Goal: Task Accomplishment & Management: Manage account settings

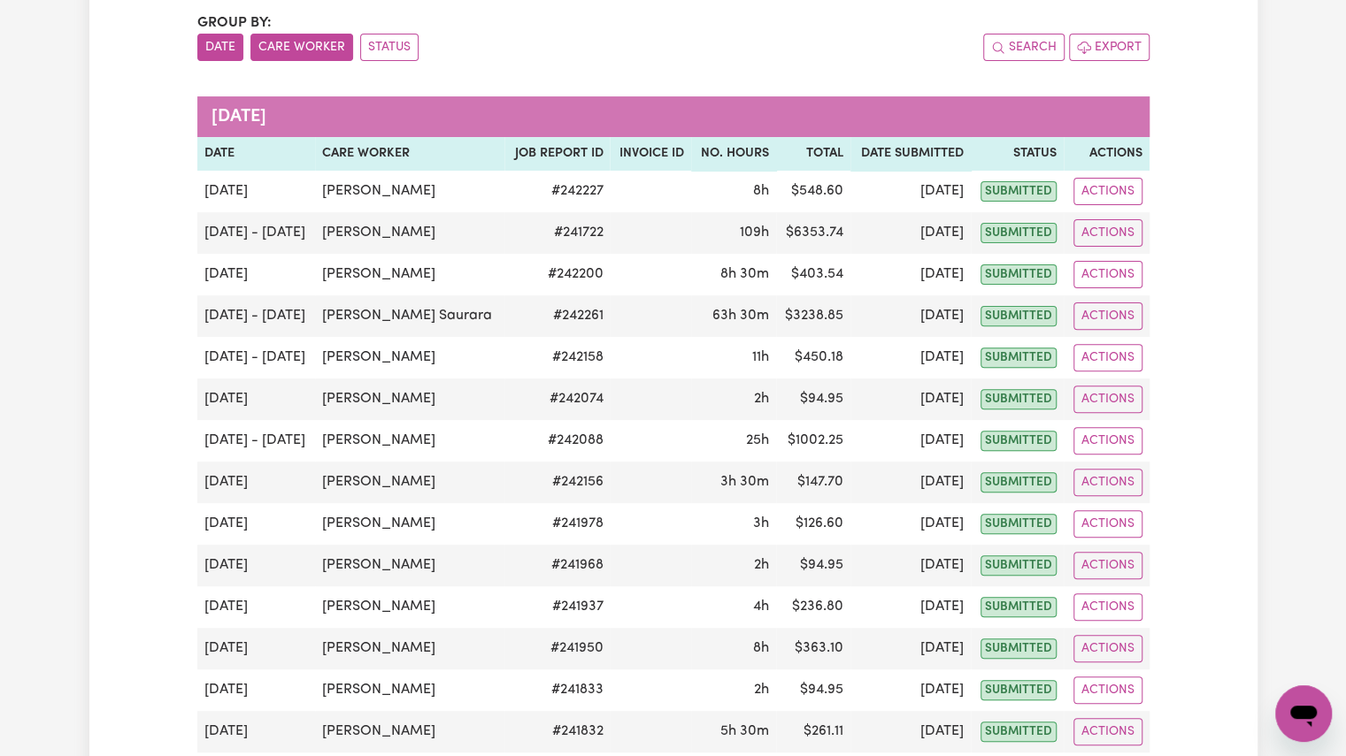
click at [295, 47] on button "Care Worker" at bounding box center [301, 47] width 103 height 27
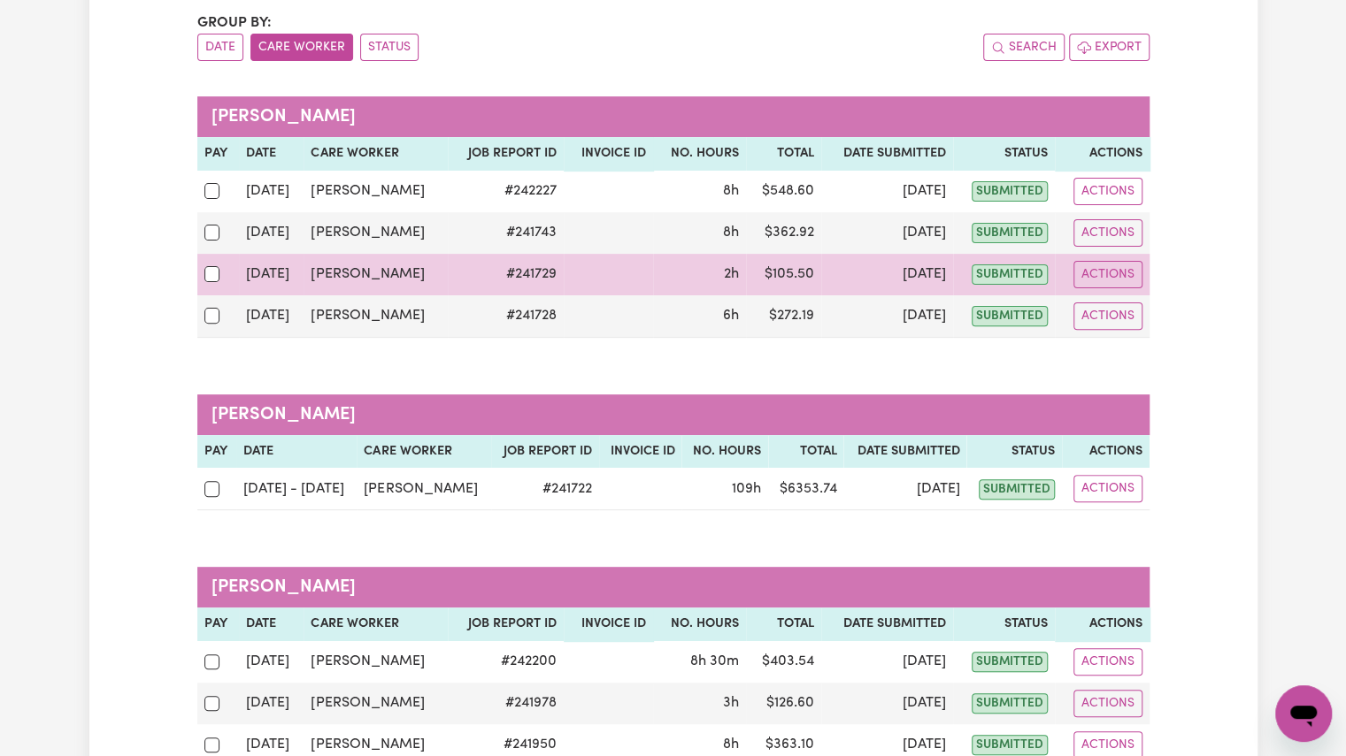
scroll to position [207, 0]
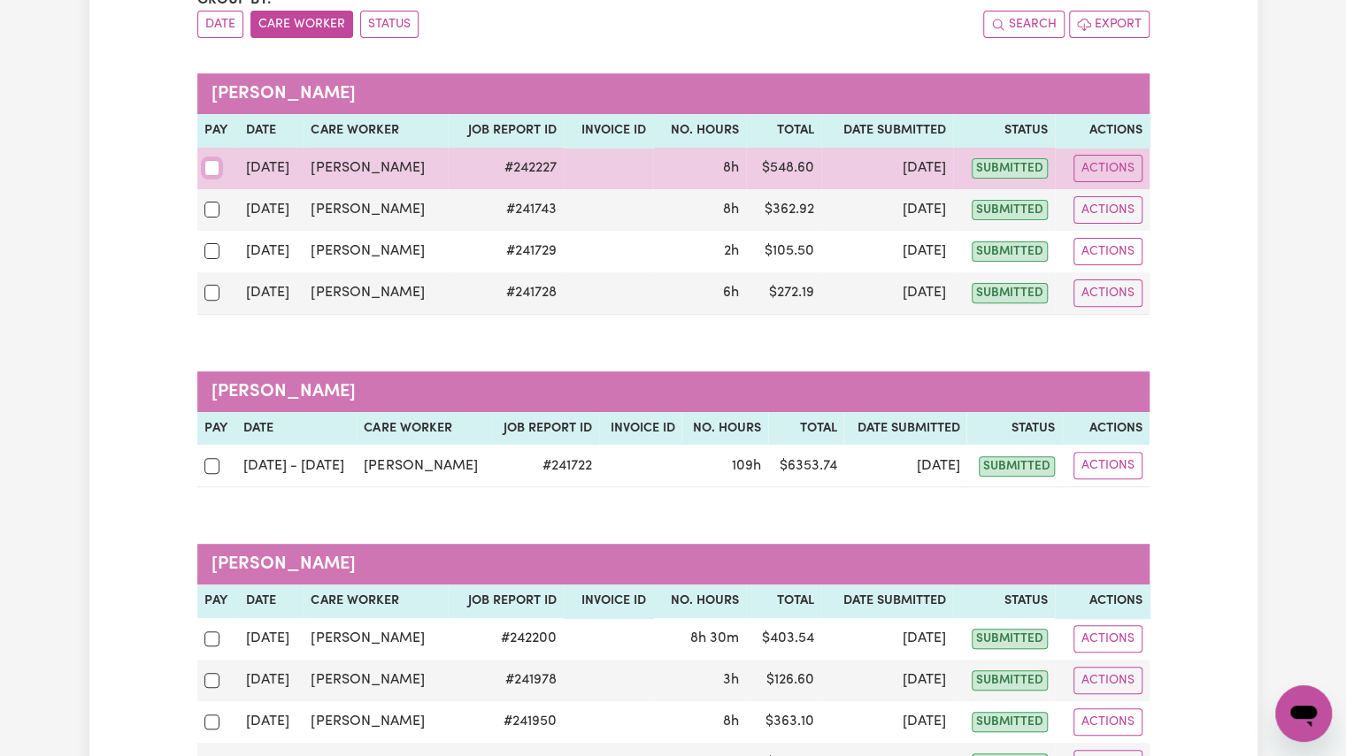
click at [212, 173] on input "checkbox" at bounding box center [212, 168] width 16 height 16
checkbox input "true"
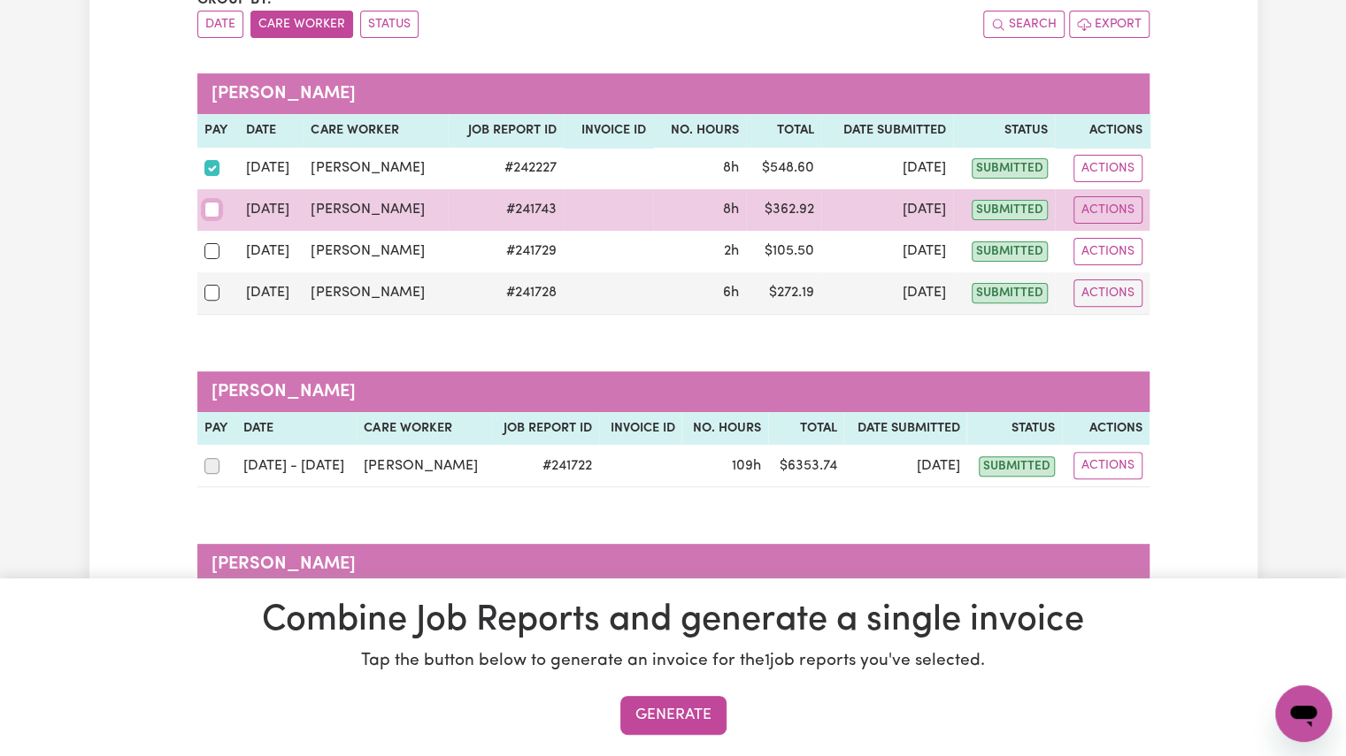
click at [212, 205] on input "checkbox" at bounding box center [212, 210] width 16 height 16
checkbox input "true"
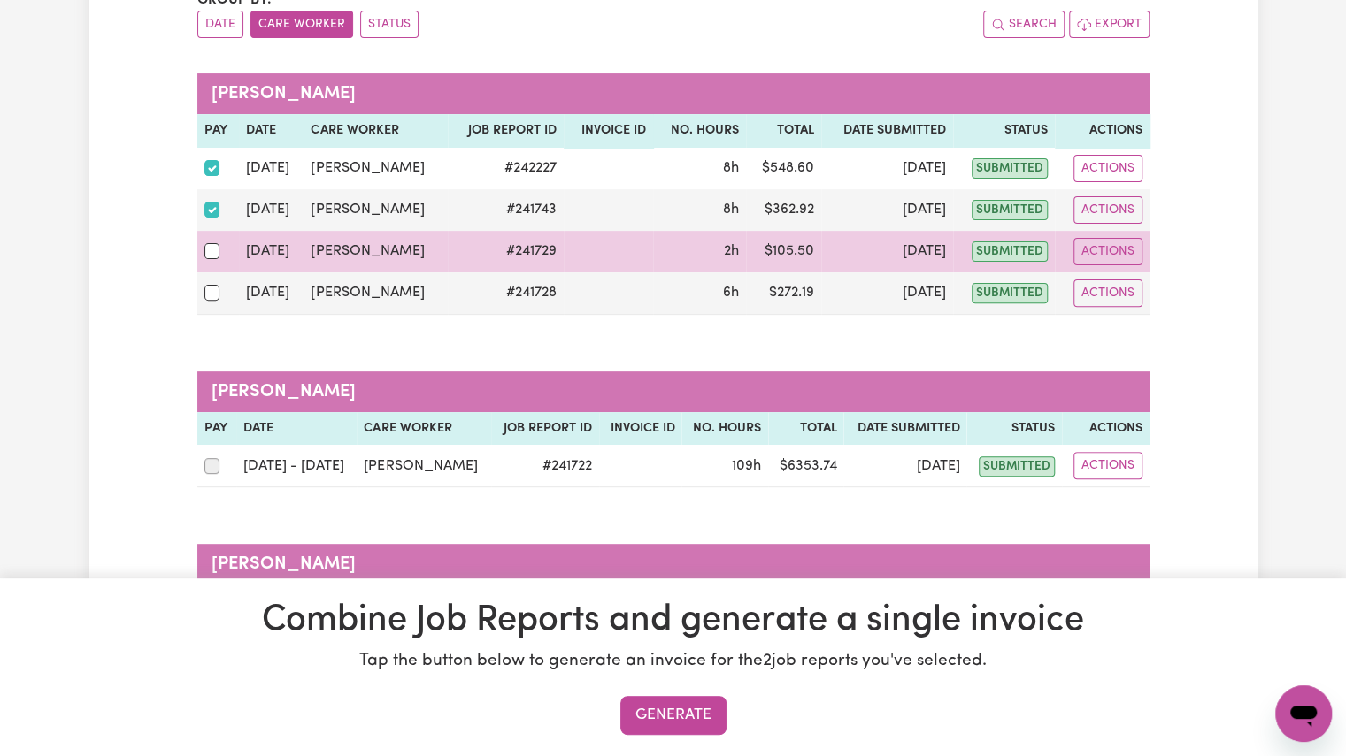
click at [208, 268] on td at bounding box center [218, 252] width 42 height 42
click at [209, 256] on input "checkbox" at bounding box center [212, 251] width 16 height 16
checkbox input "true"
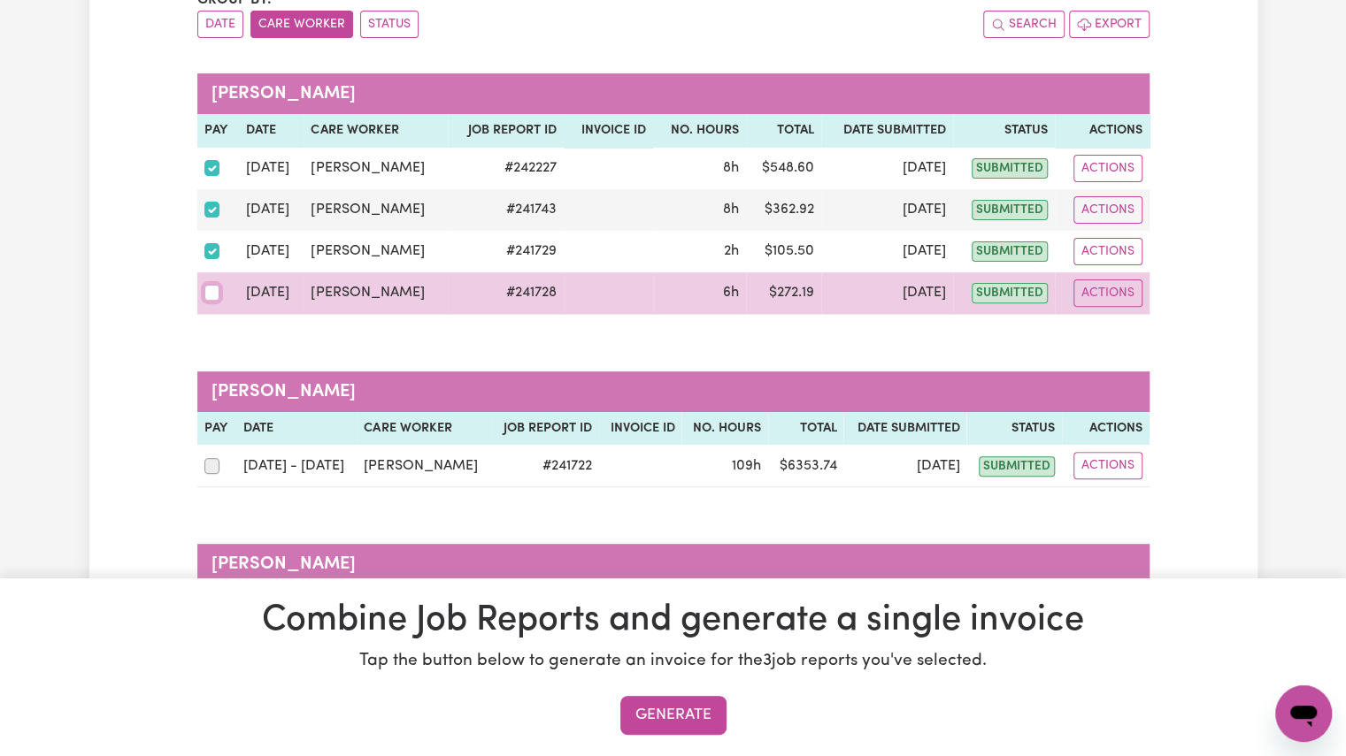
click at [208, 293] on input "checkbox" at bounding box center [212, 293] width 16 height 16
checkbox input "true"
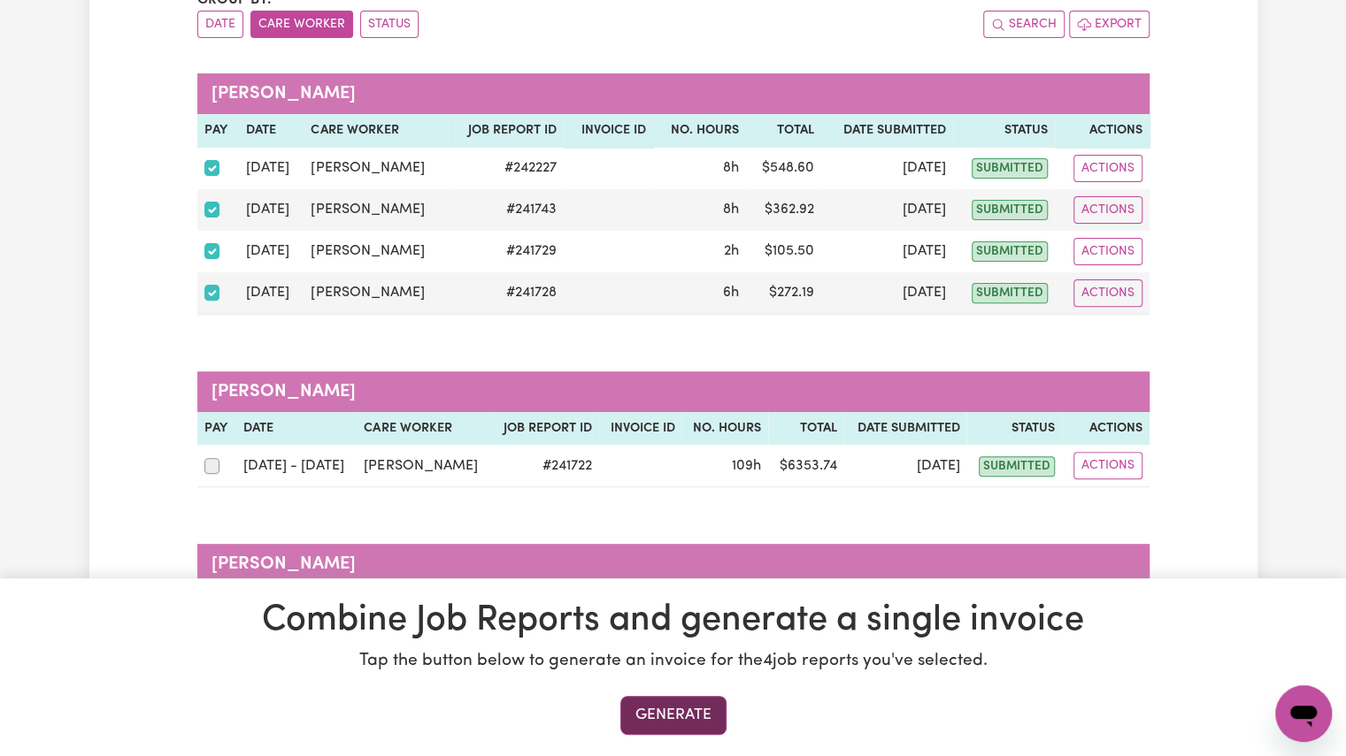
click at [664, 718] on button "Generate" at bounding box center [673, 715] width 106 height 39
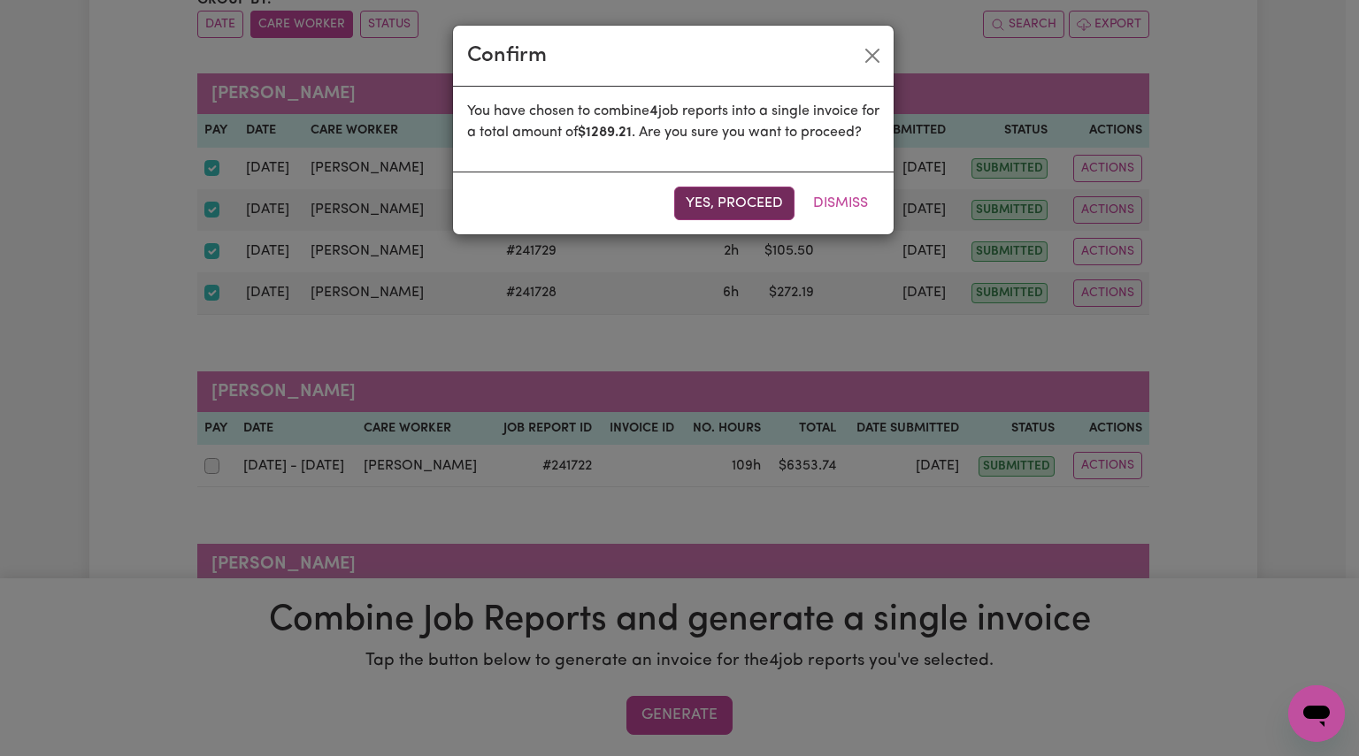
click at [770, 211] on button "Yes, proceed" at bounding box center [734, 204] width 120 height 34
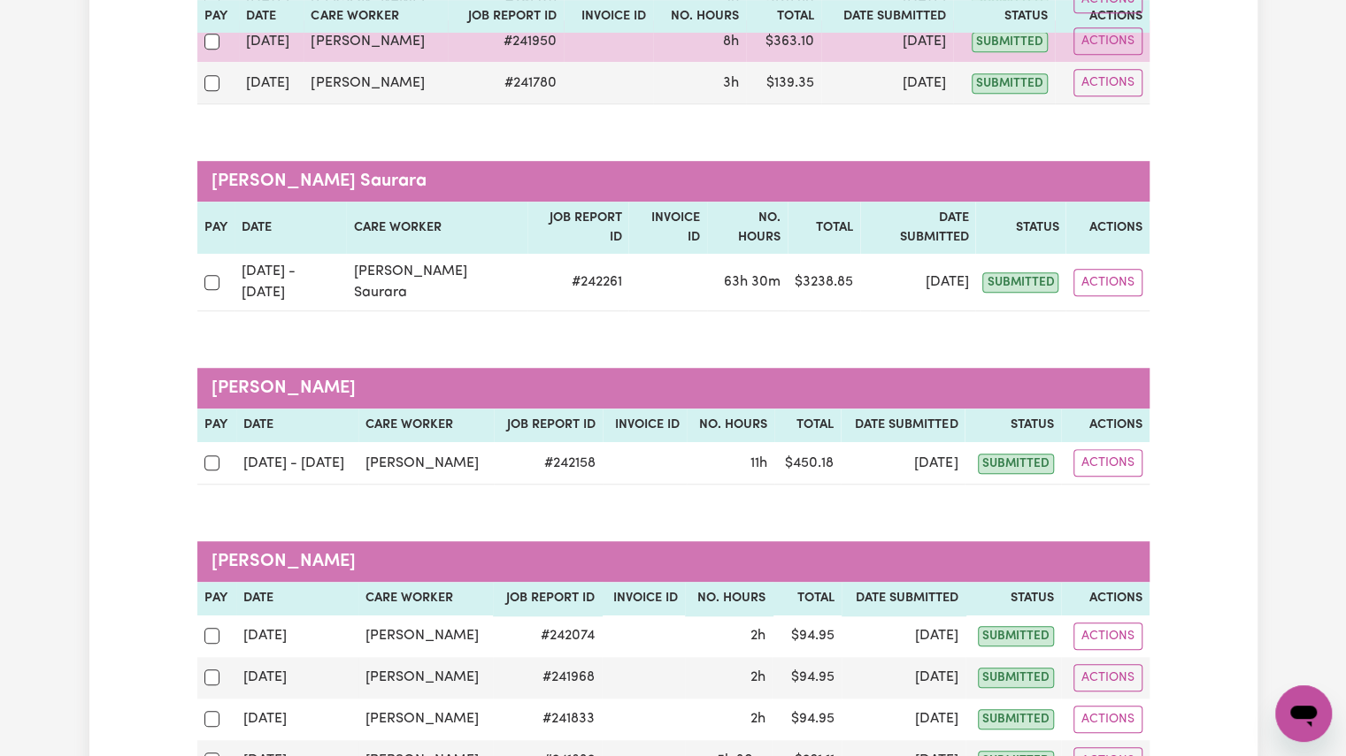
scroll to position [296, 0]
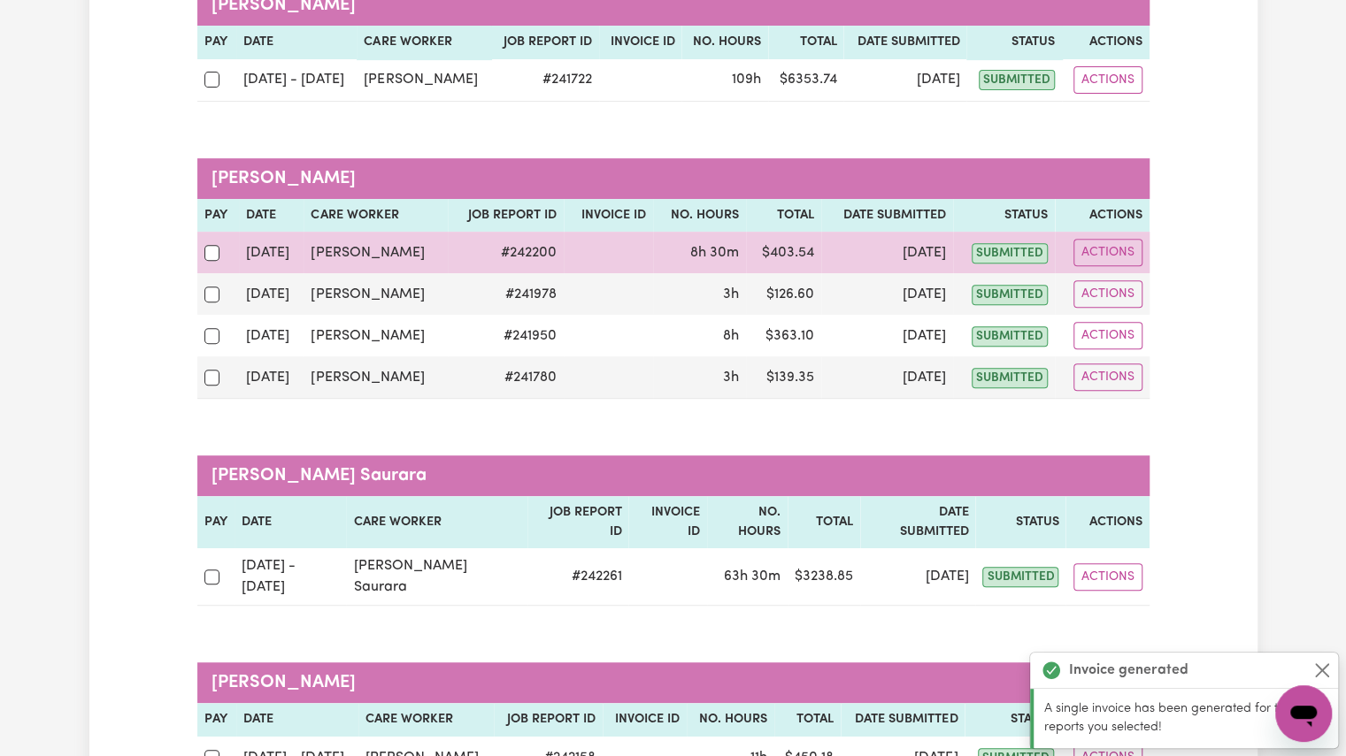
click at [211, 259] on div at bounding box center [217, 253] width 27 height 23
click at [211, 259] on input "checkbox" at bounding box center [212, 253] width 16 height 16
checkbox input "true"
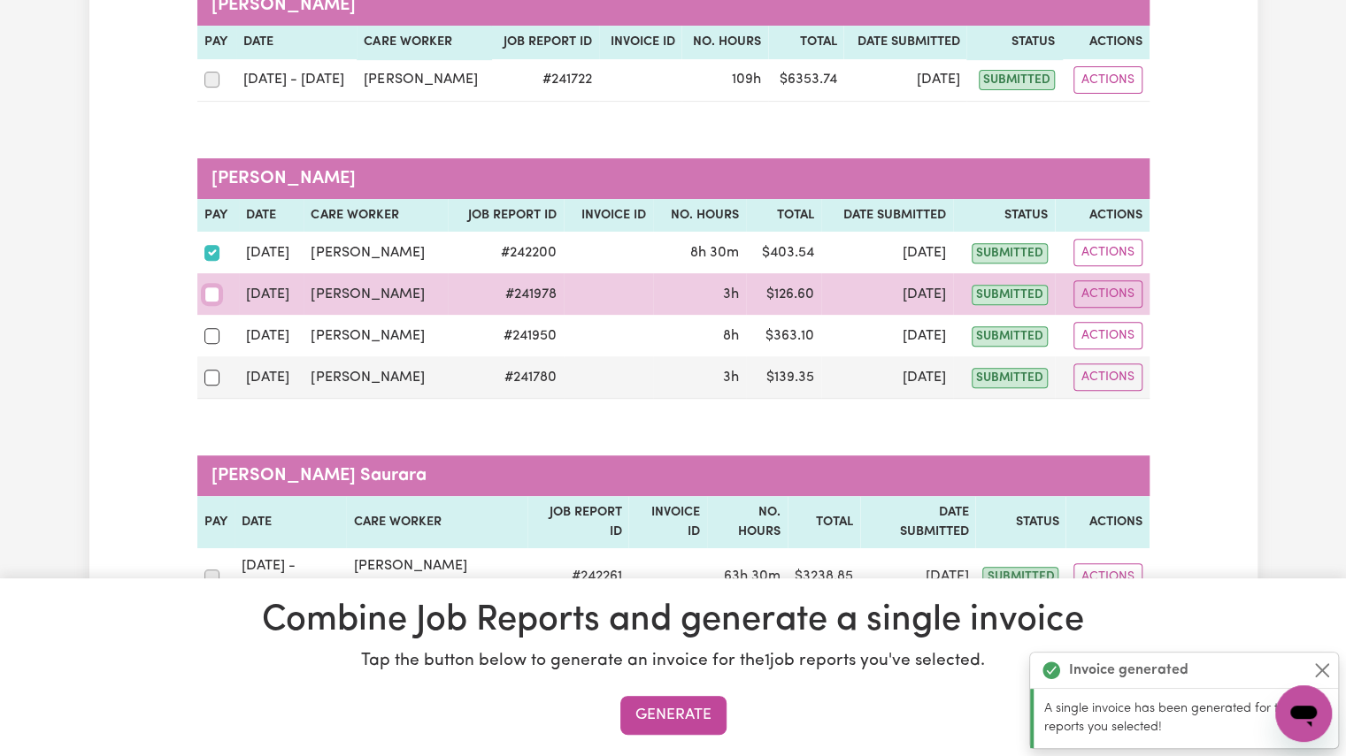
click at [207, 291] on input "checkbox" at bounding box center [212, 295] width 16 height 16
checkbox input "true"
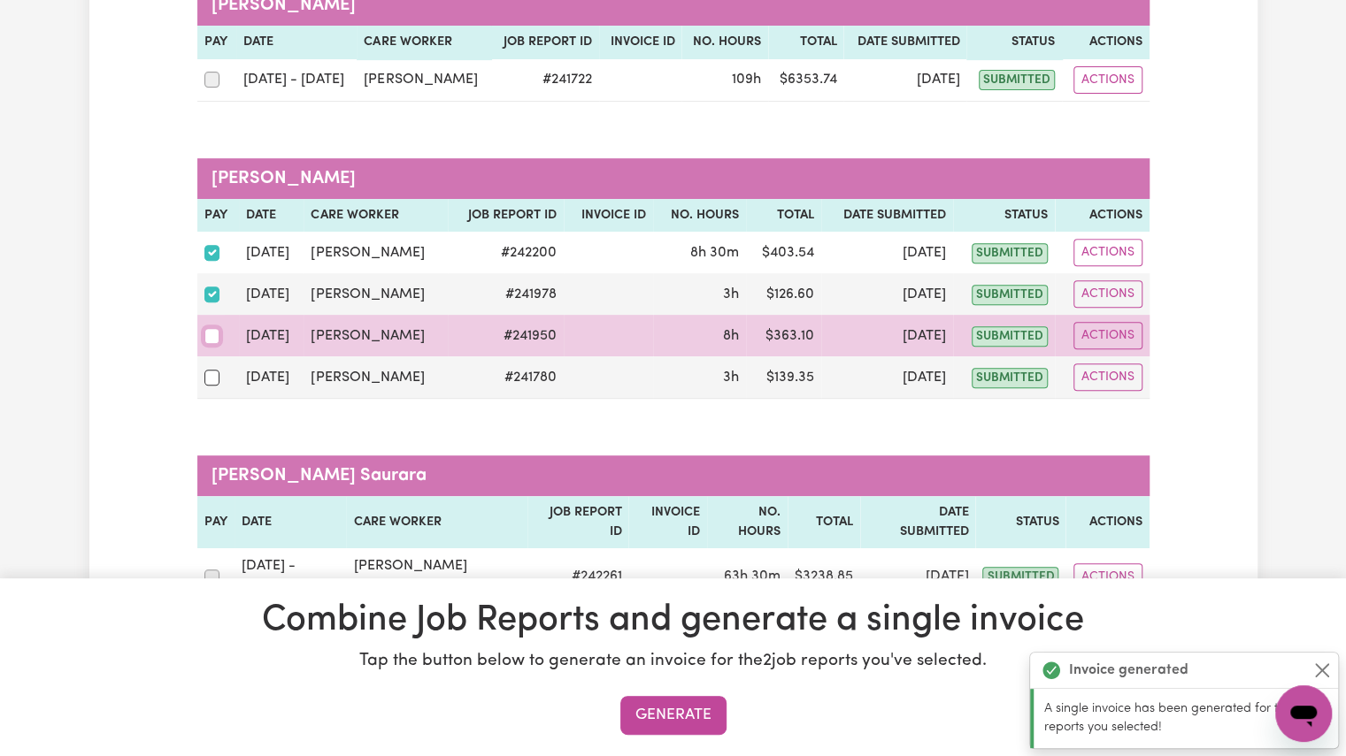
click at [209, 331] on input "checkbox" at bounding box center [212, 336] width 16 height 16
checkbox input "true"
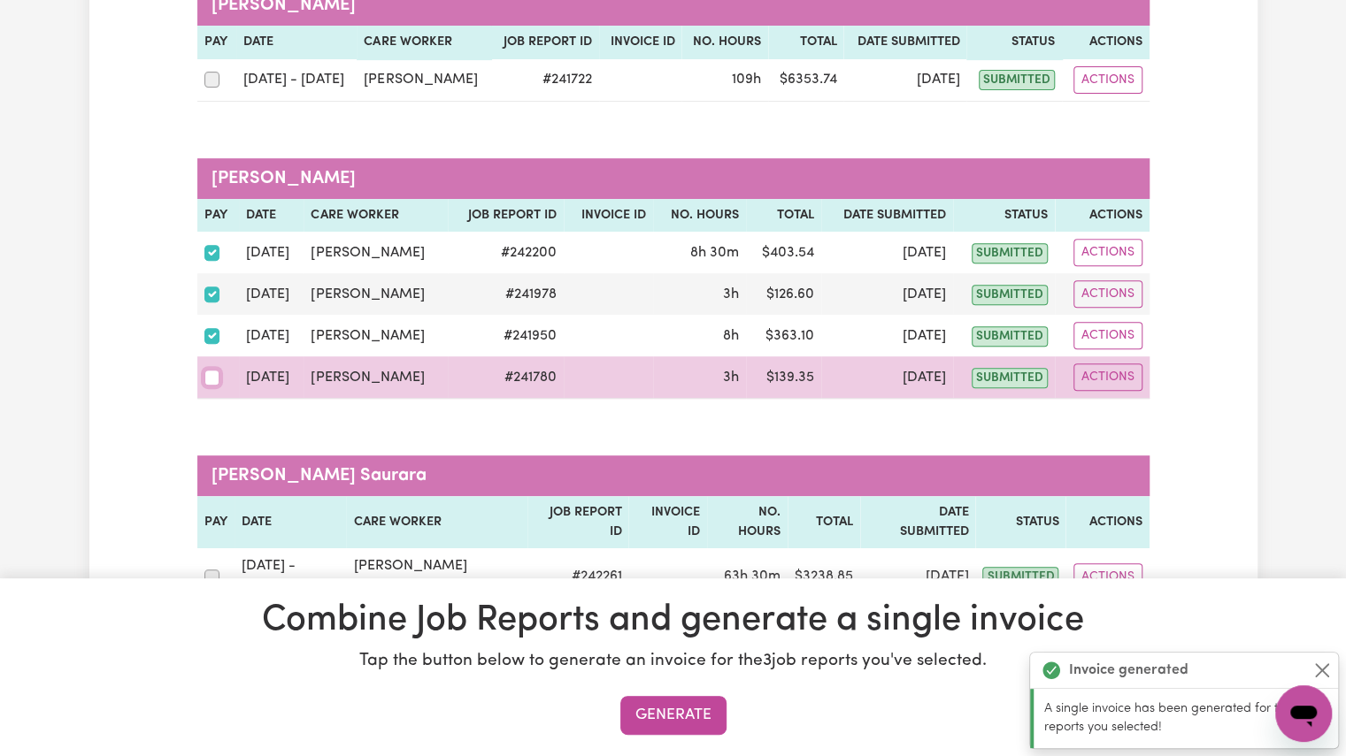
click at [213, 370] on input "checkbox" at bounding box center [212, 378] width 16 height 16
checkbox input "true"
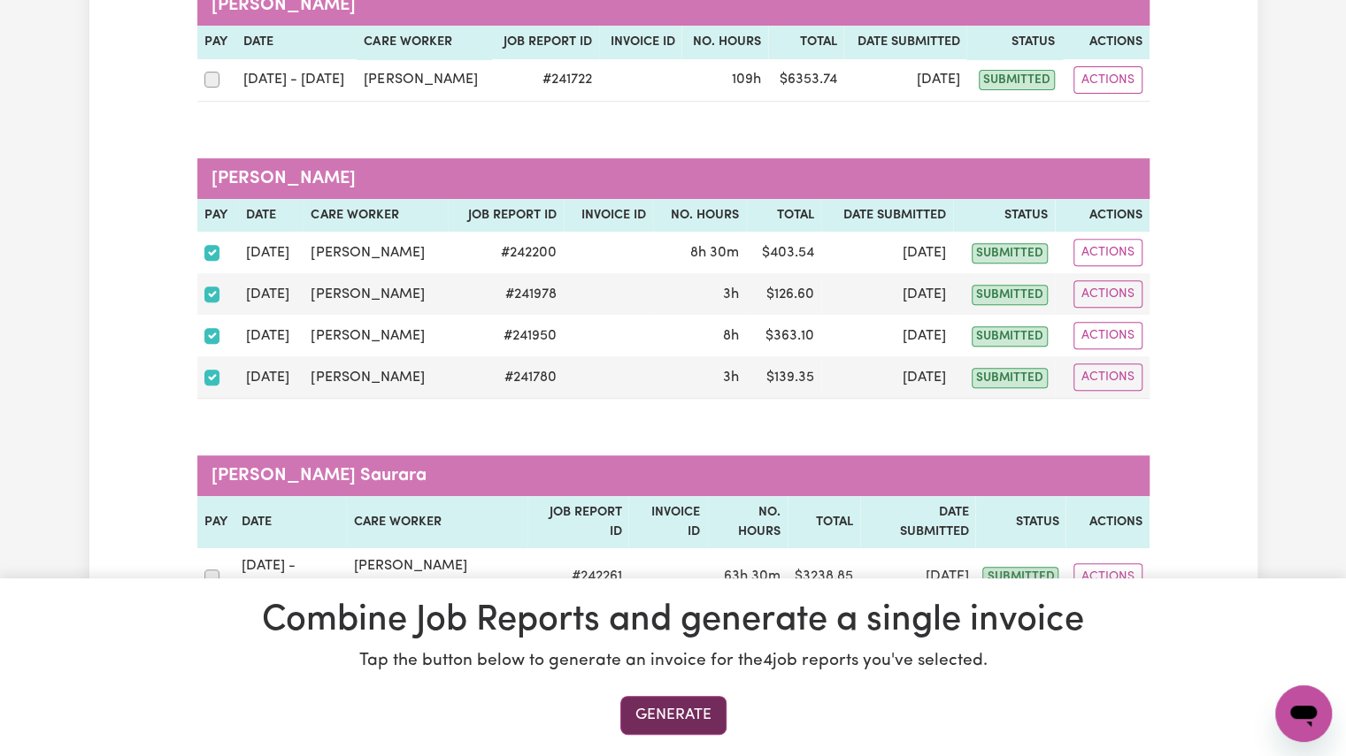
click at [651, 707] on button "Generate" at bounding box center [673, 715] width 106 height 39
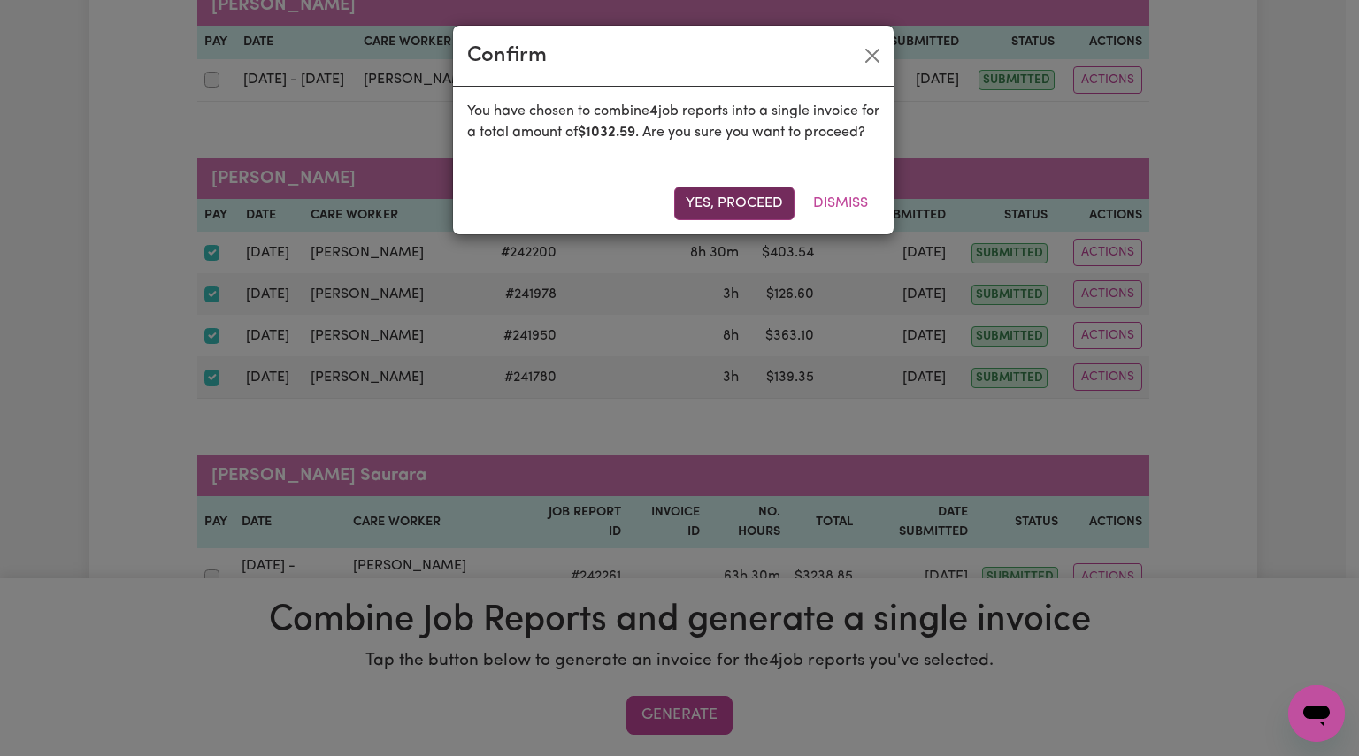
click at [713, 220] on button "Yes, proceed" at bounding box center [734, 204] width 120 height 34
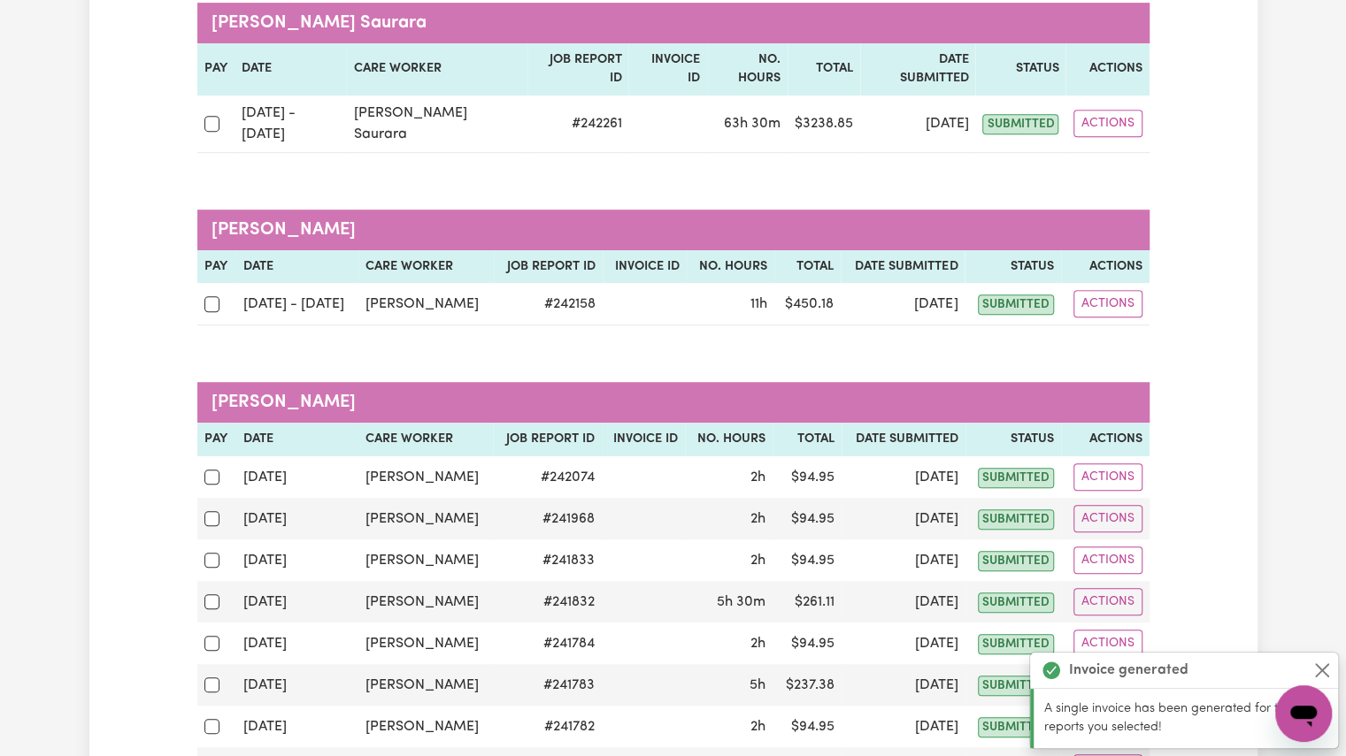
scroll to position [457, 0]
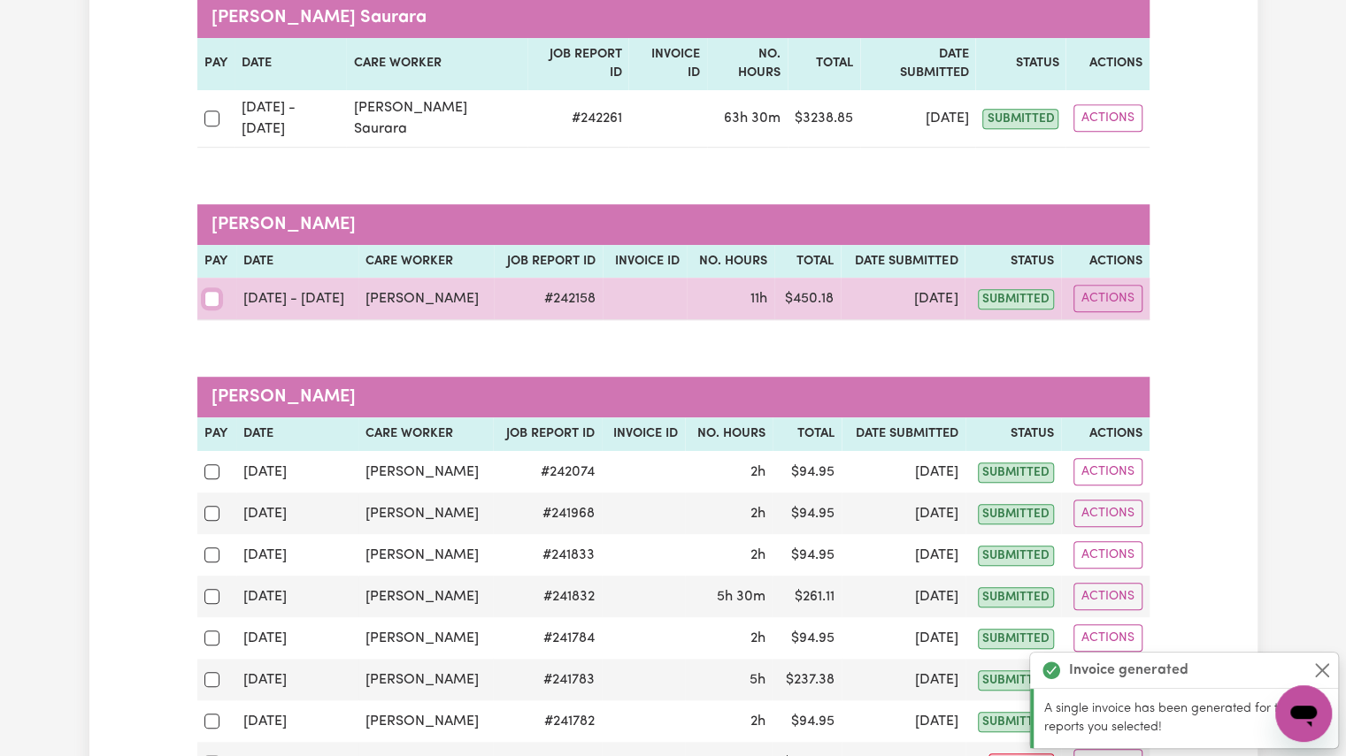
click at [209, 291] on input "checkbox" at bounding box center [212, 299] width 16 height 16
checkbox input "true"
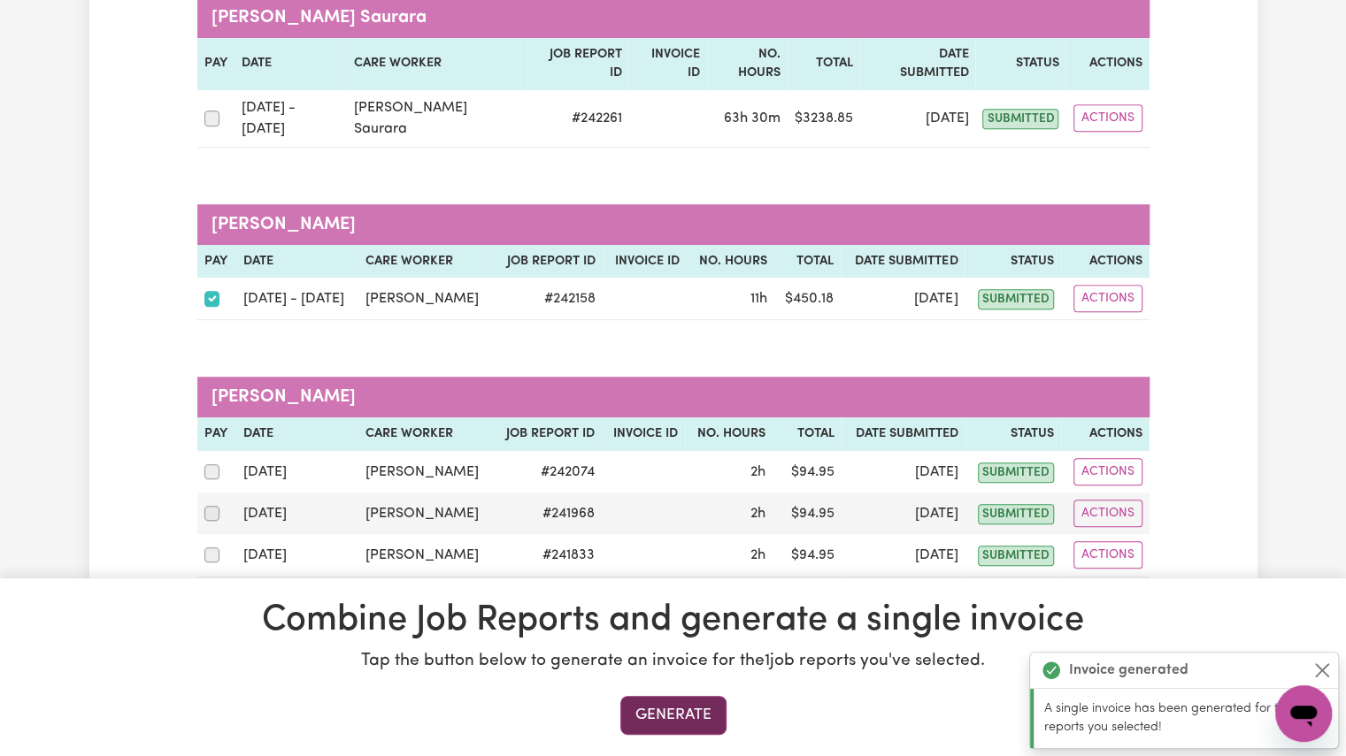
click at [645, 714] on button "Generate" at bounding box center [673, 715] width 106 height 39
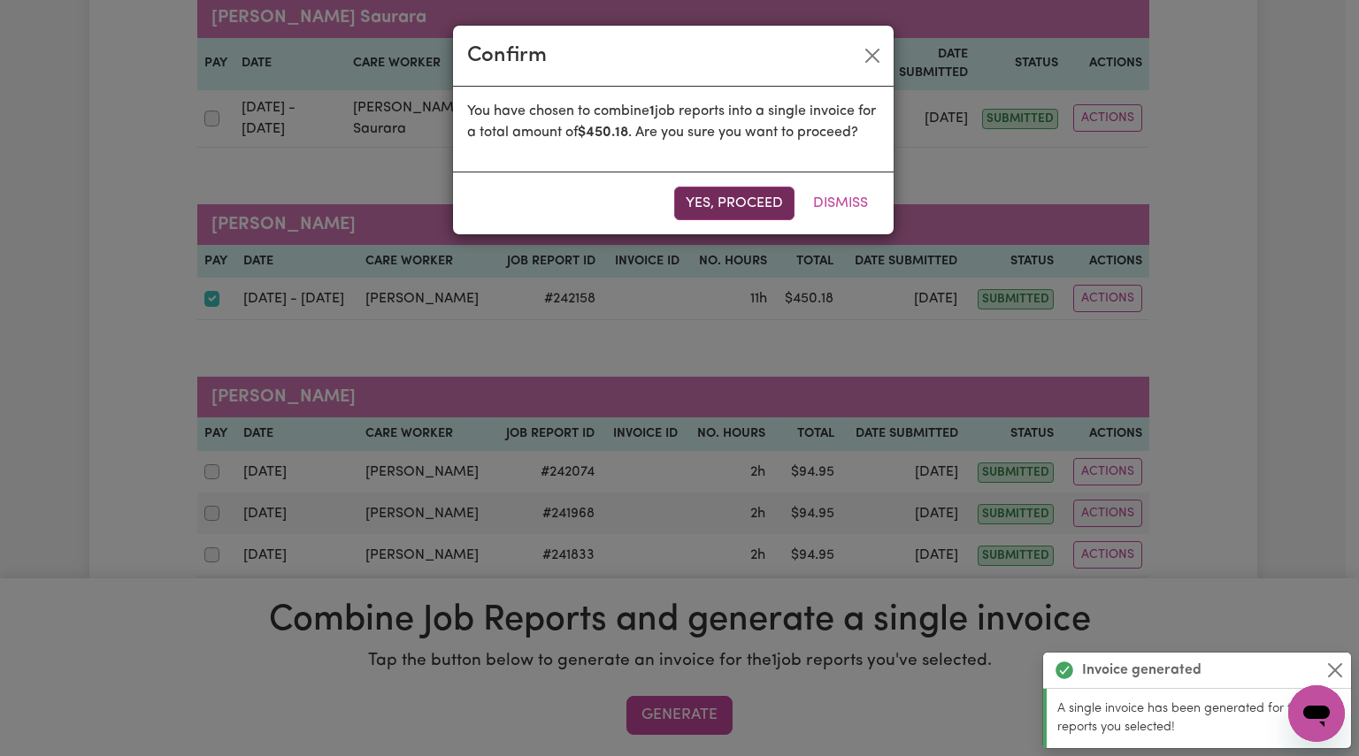
click at [695, 220] on button "Yes, proceed" at bounding box center [734, 204] width 120 height 34
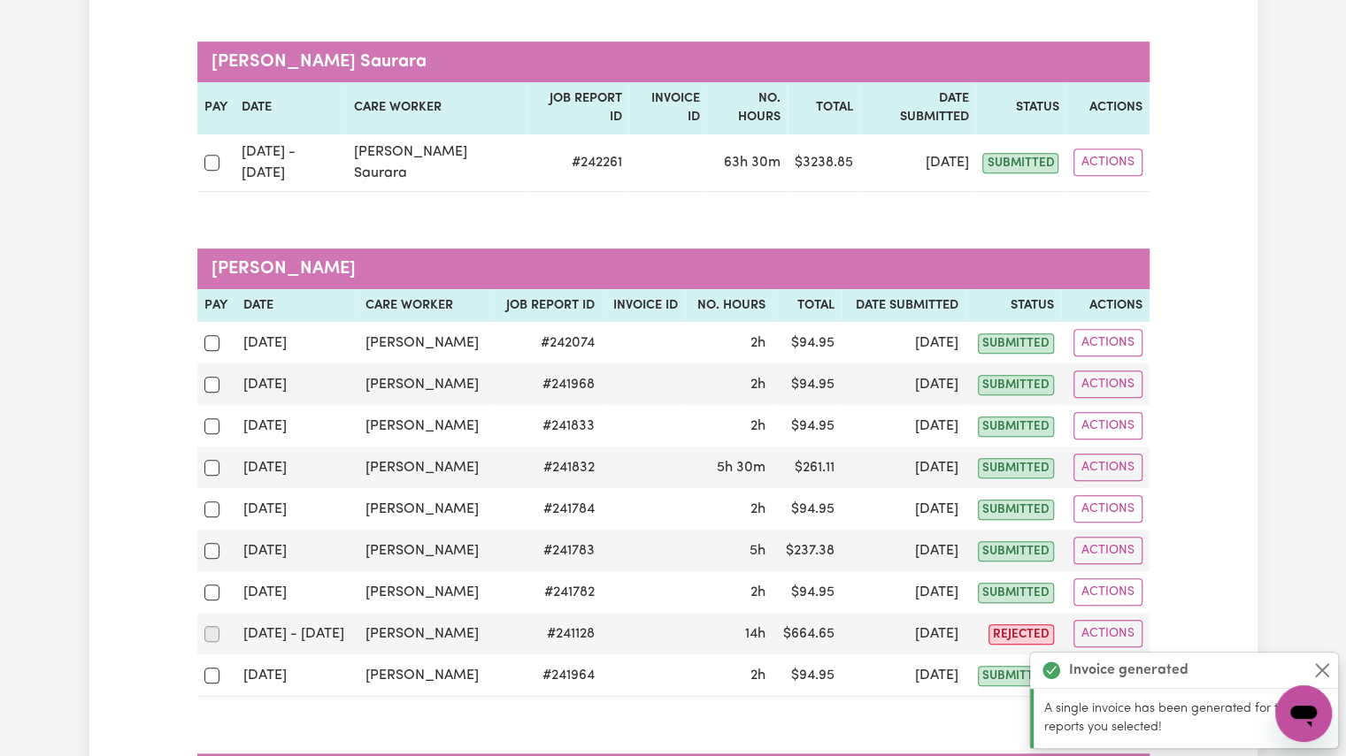
scroll to position [518, 0]
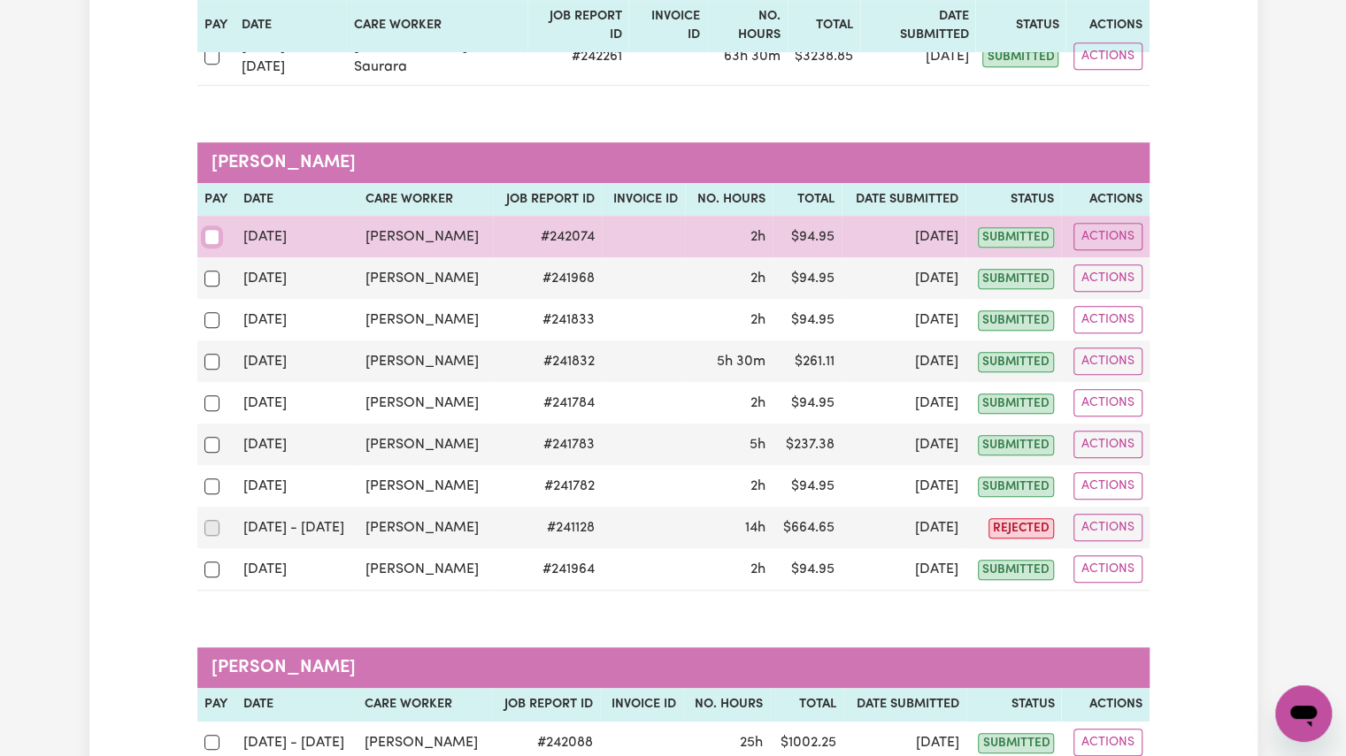
click at [208, 229] on input "checkbox" at bounding box center [212, 237] width 16 height 16
checkbox input "true"
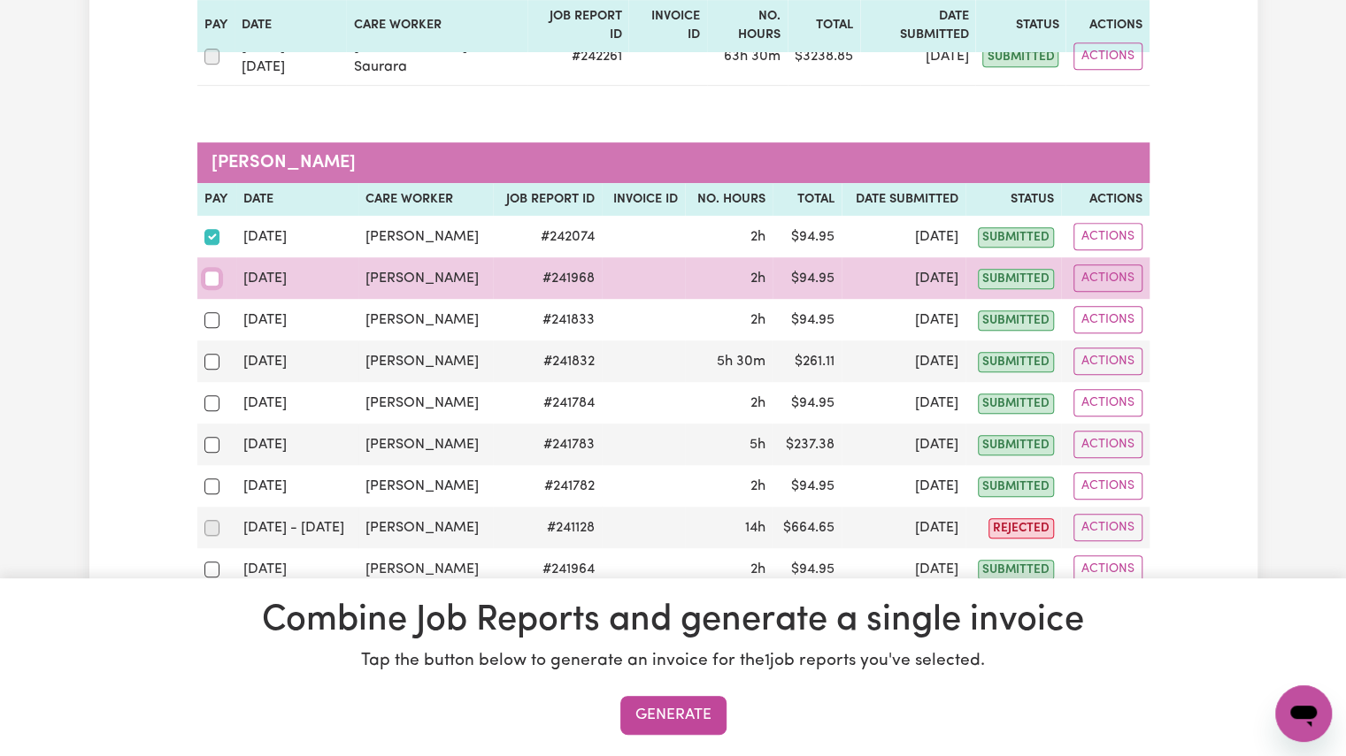
click at [211, 271] on input "checkbox" at bounding box center [212, 279] width 16 height 16
checkbox input "true"
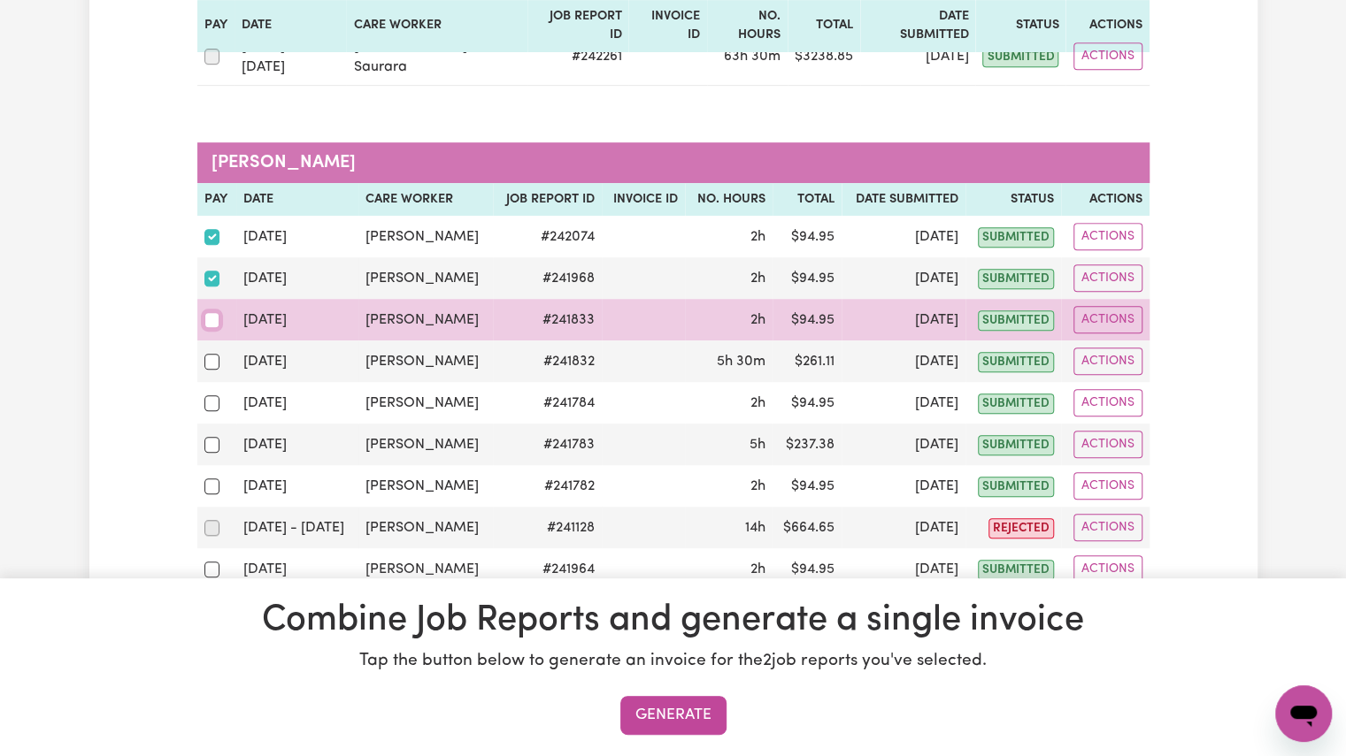
click at [211, 312] on input "checkbox" at bounding box center [212, 320] width 16 height 16
checkbox input "true"
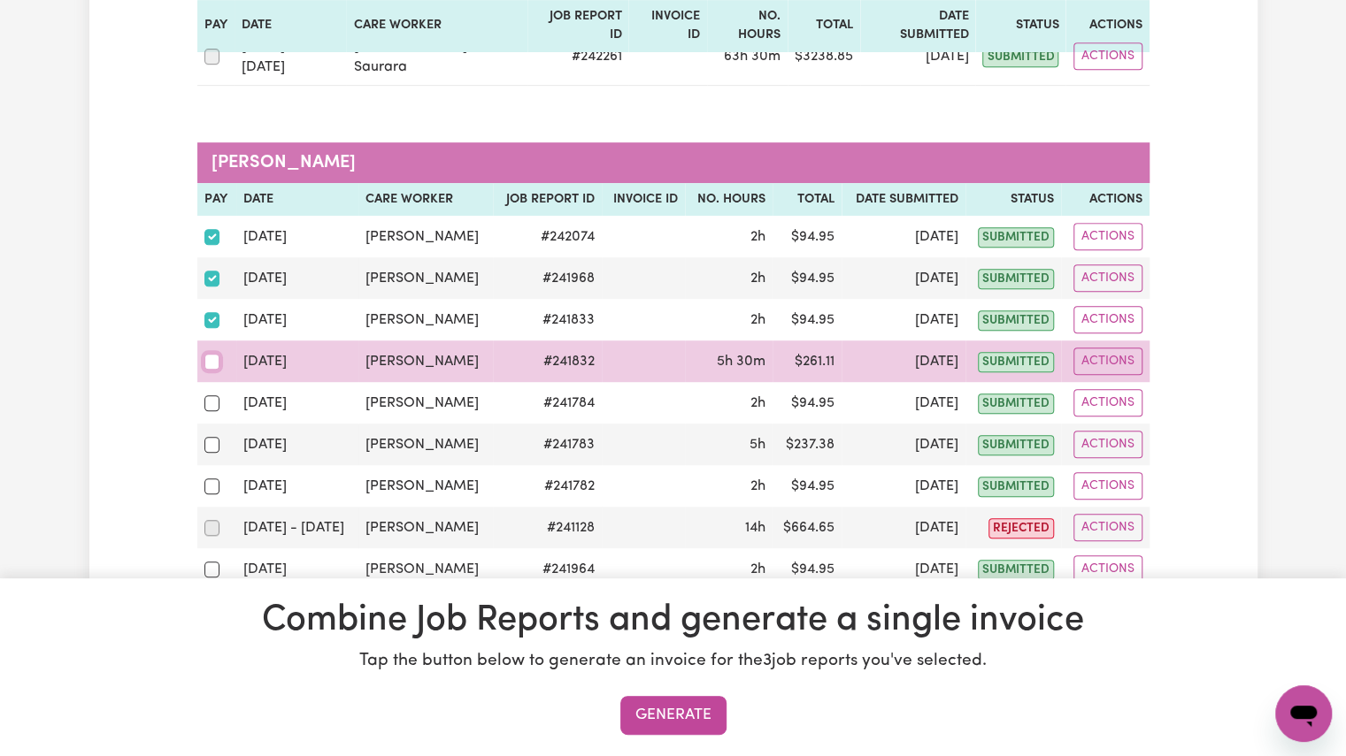
click at [211, 354] on input "checkbox" at bounding box center [212, 362] width 16 height 16
checkbox input "true"
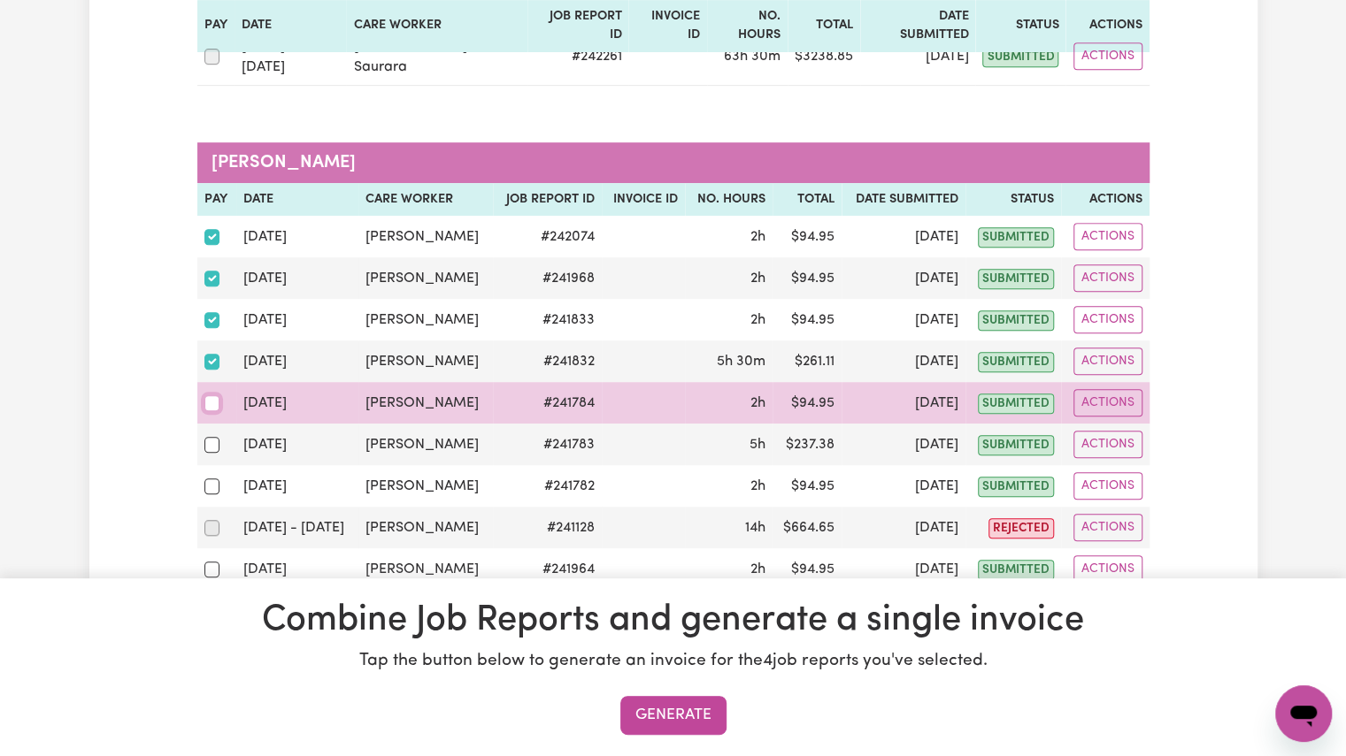
click at [210, 395] on input "checkbox" at bounding box center [212, 403] width 16 height 16
checkbox input "true"
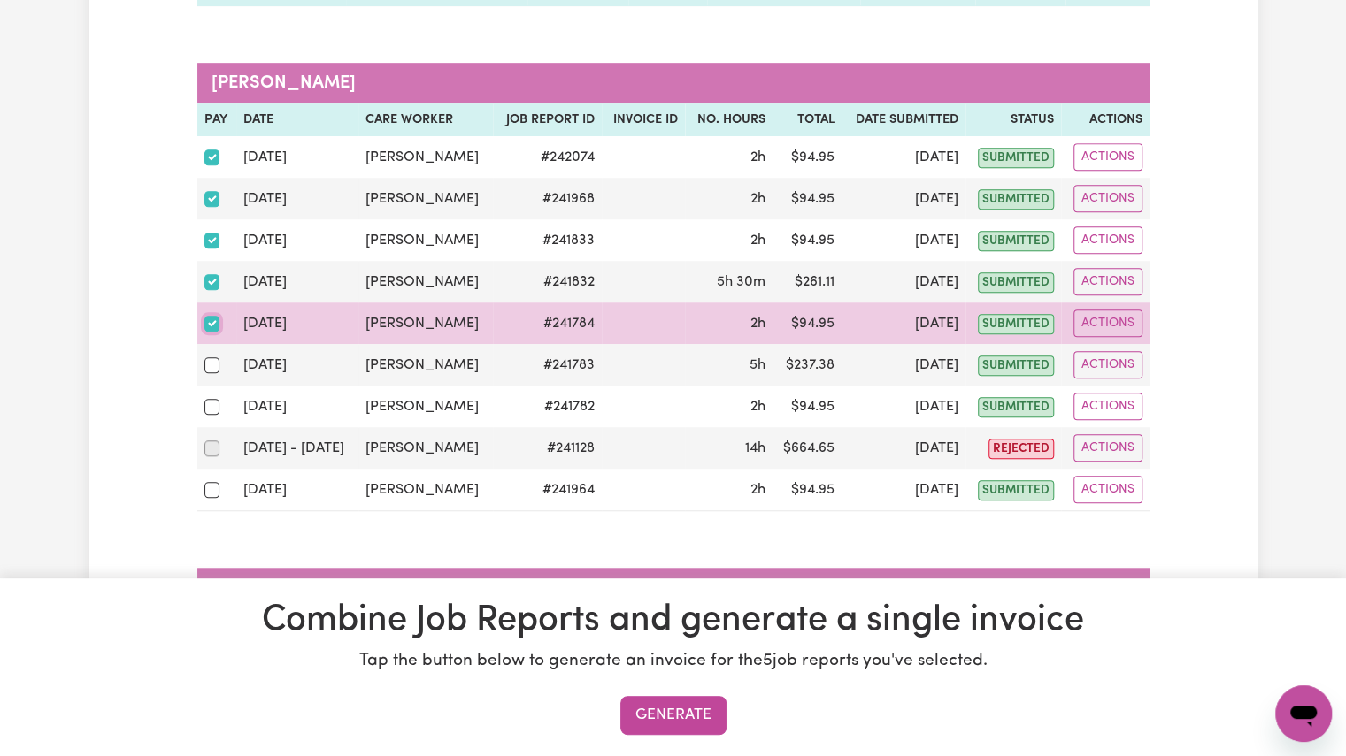
scroll to position [618, 0]
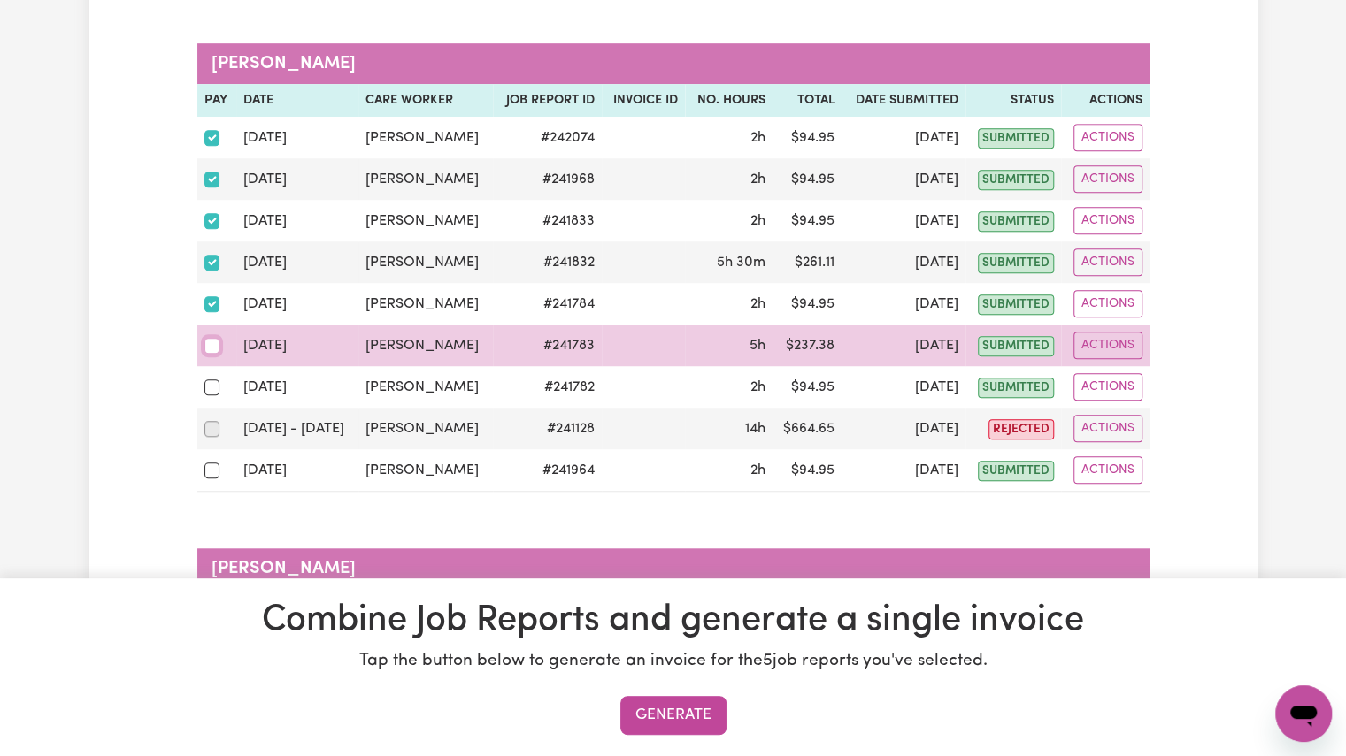
click at [210, 338] on input "checkbox" at bounding box center [212, 346] width 16 height 16
checkbox input "true"
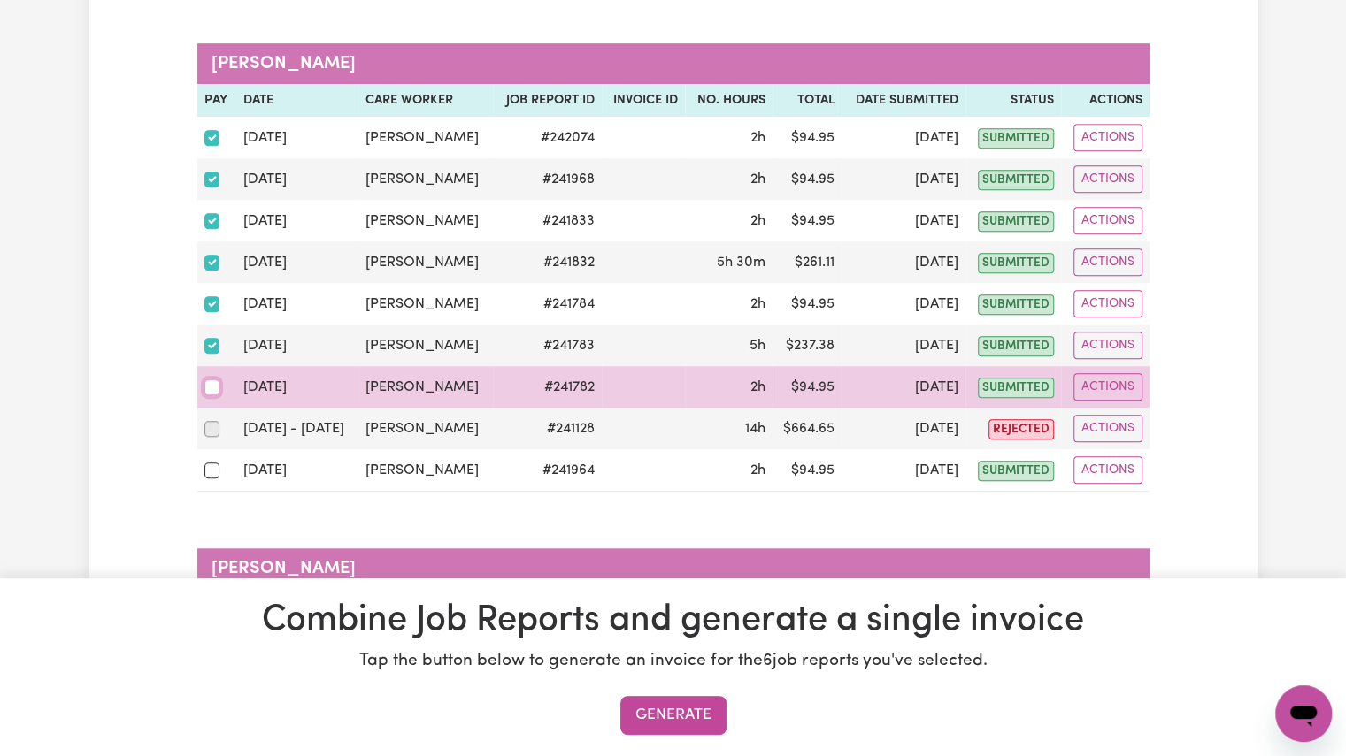
click at [211, 380] on input "checkbox" at bounding box center [212, 388] width 16 height 16
checkbox input "true"
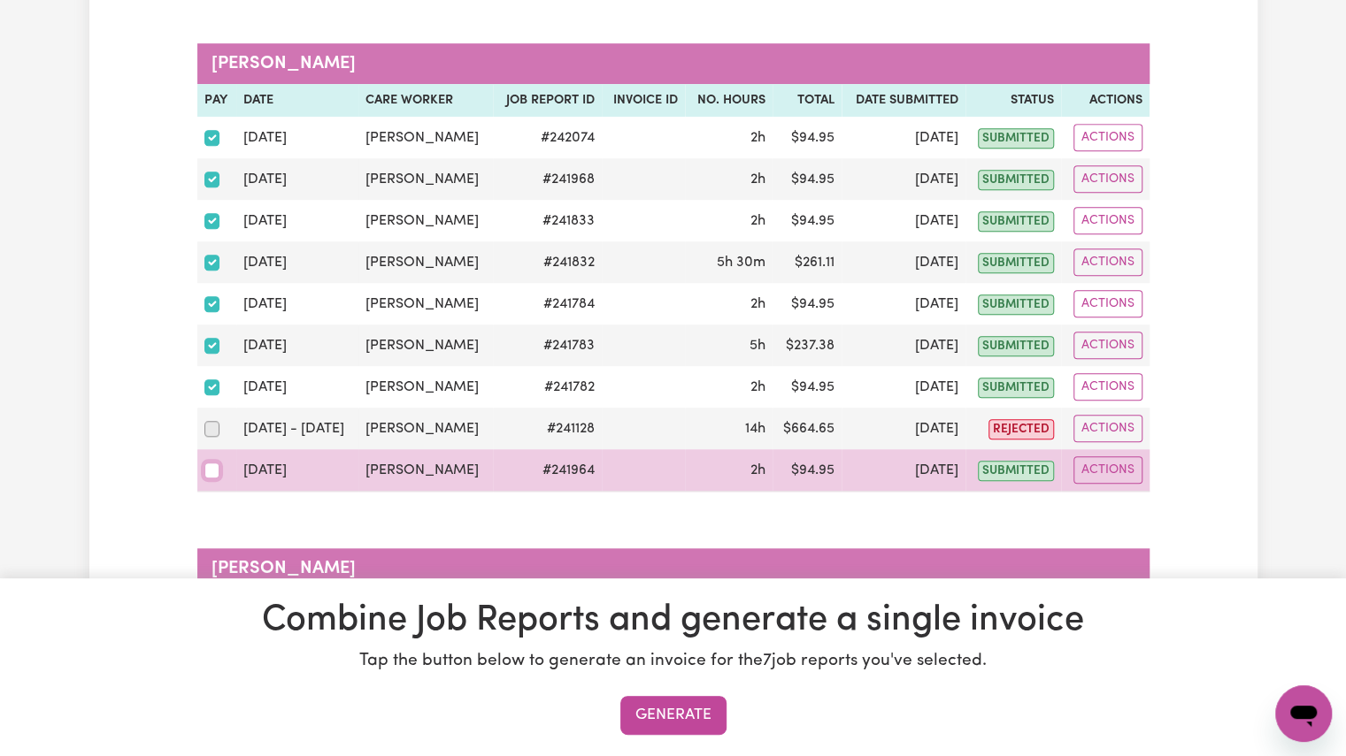
click at [209, 463] on input "checkbox" at bounding box center [212, 471] width 16 height 16
checkbox input "true"
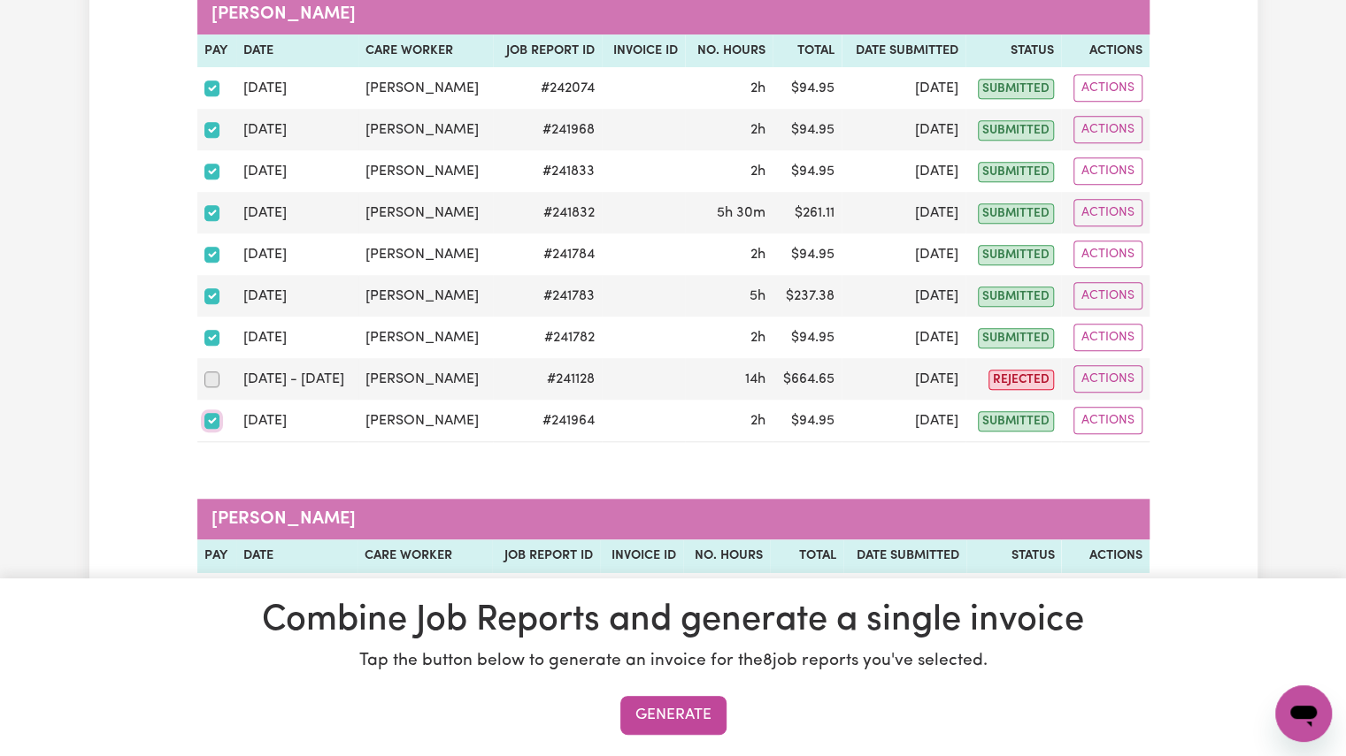
scroll to position [672, 0]
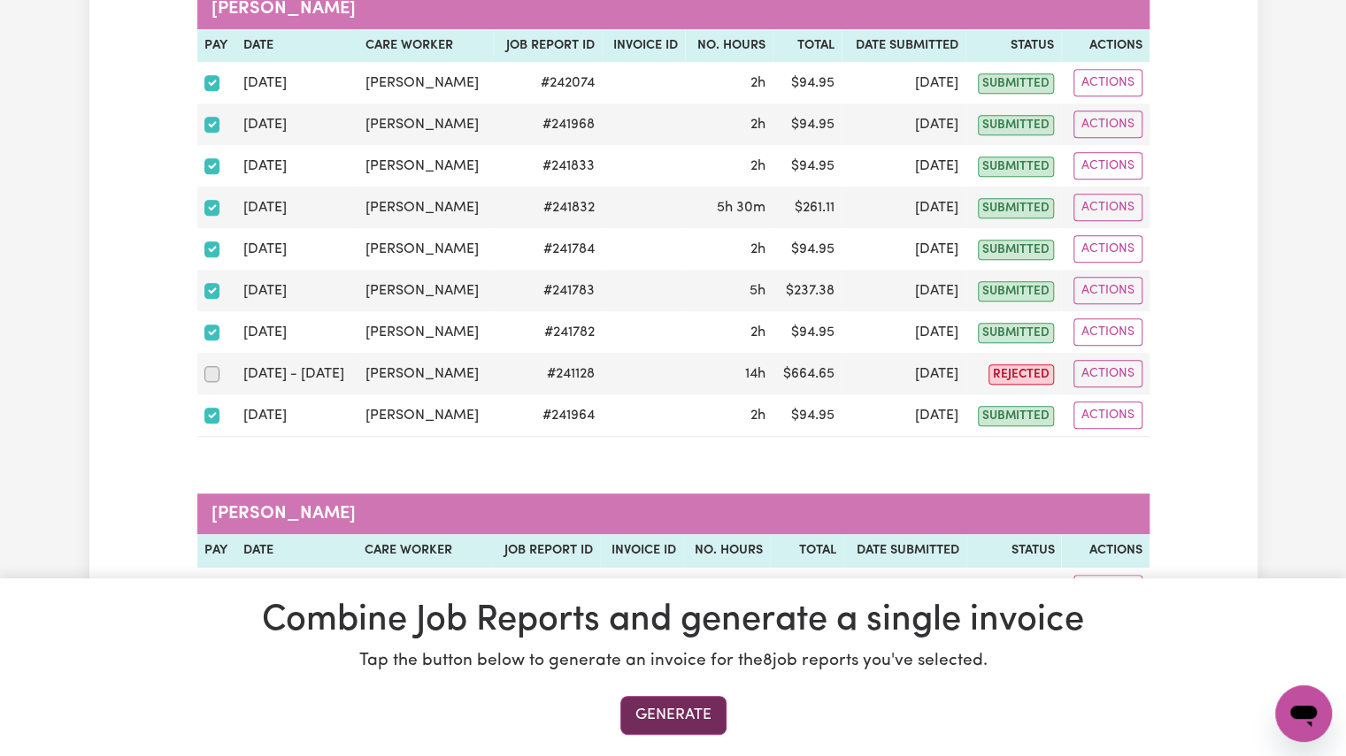
click at [652, 712] on button "Generate" at bounding box center [673, 715] width 106 height 39
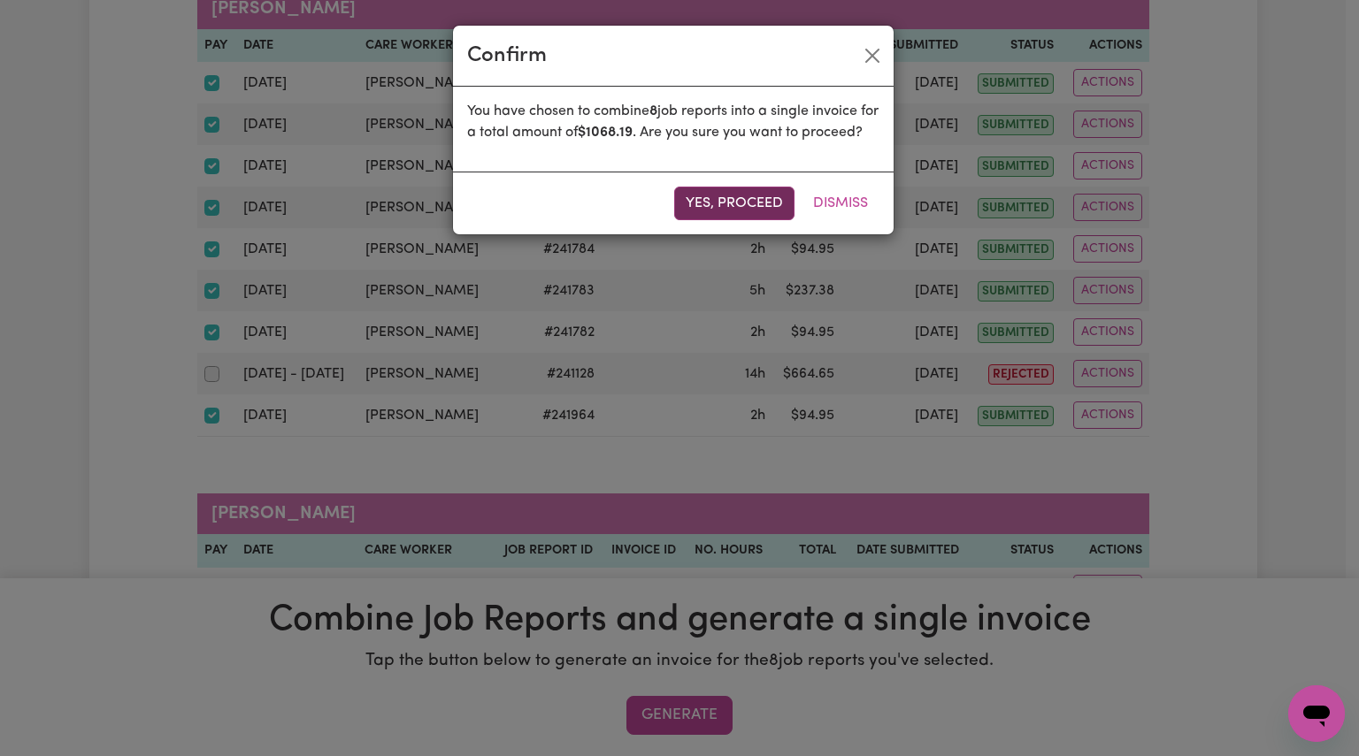
click at [699, 220] on button "Yes, proceed" at bounding box center [734, 204] width 120 height 34
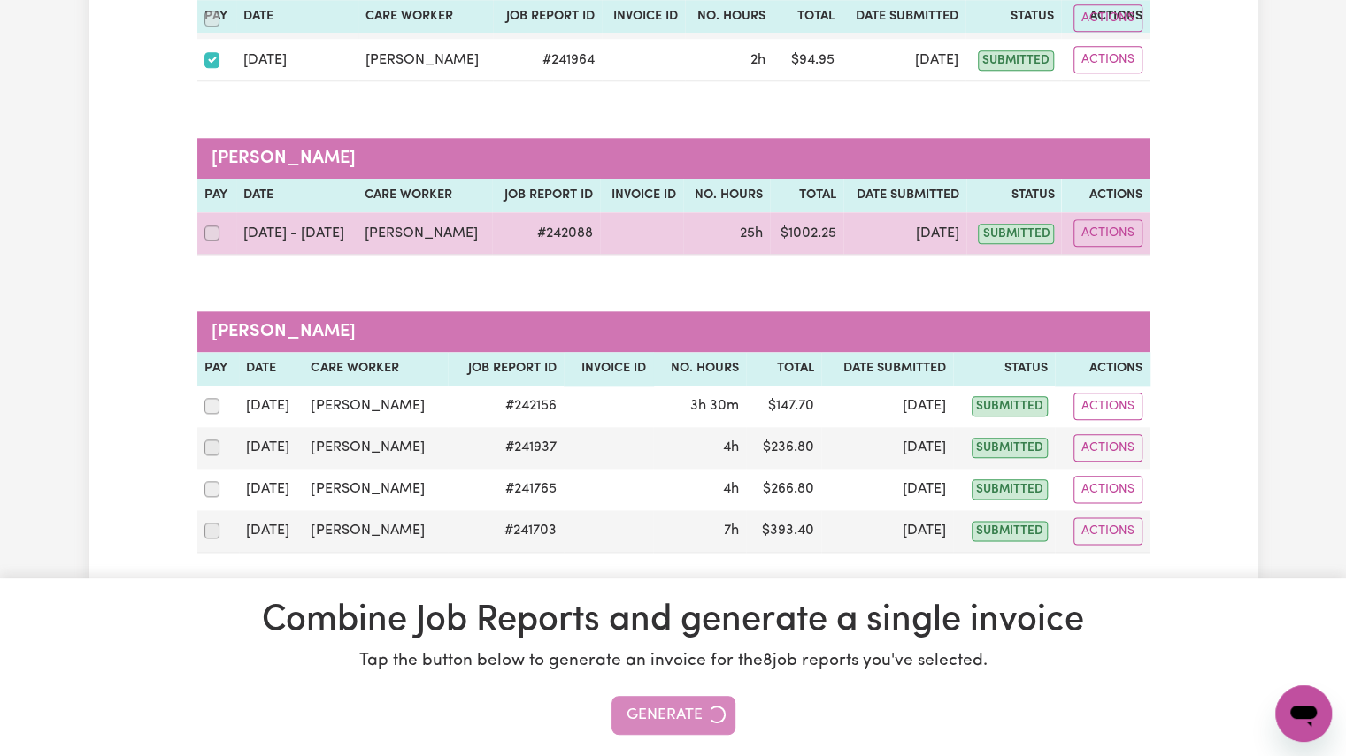
scroll to position [528, 0]
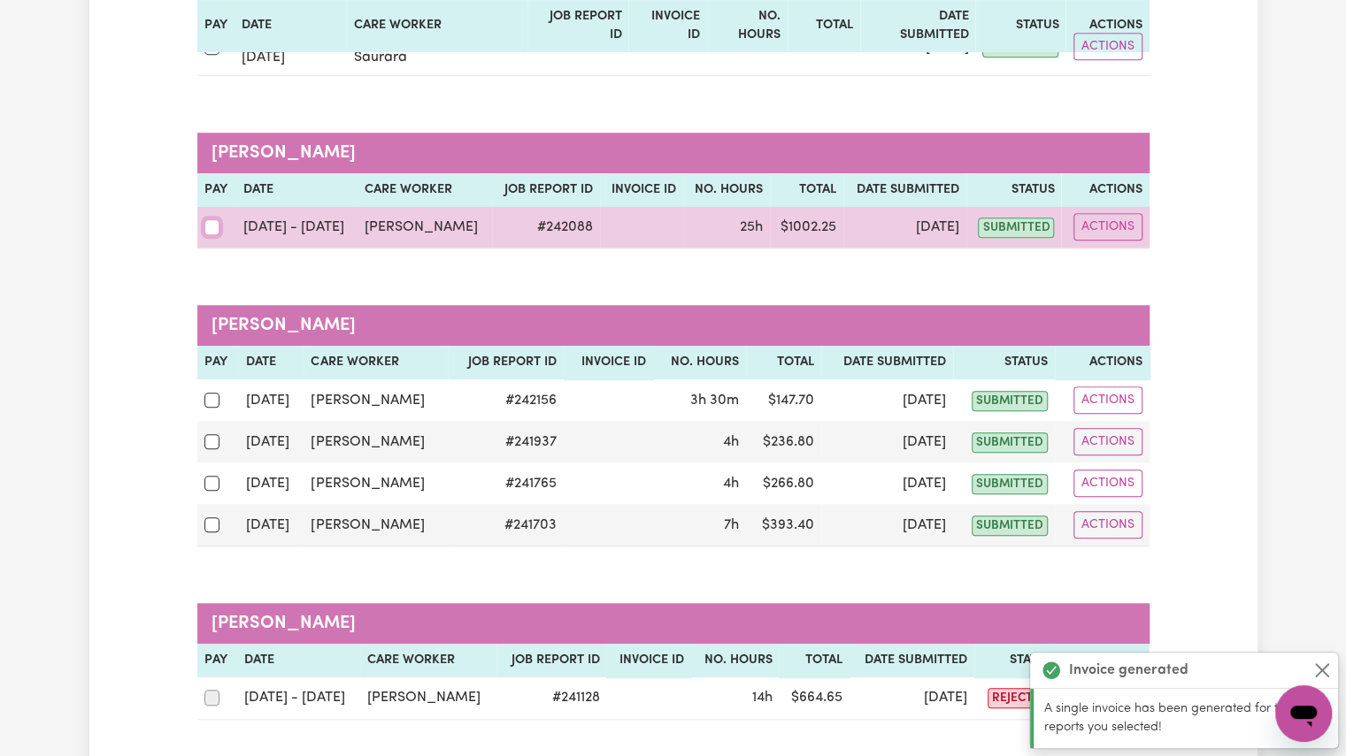
click at [211, 219] on input "checkbox" at bounding box center [212, 227] width 16 height 16
checkbox input "true"
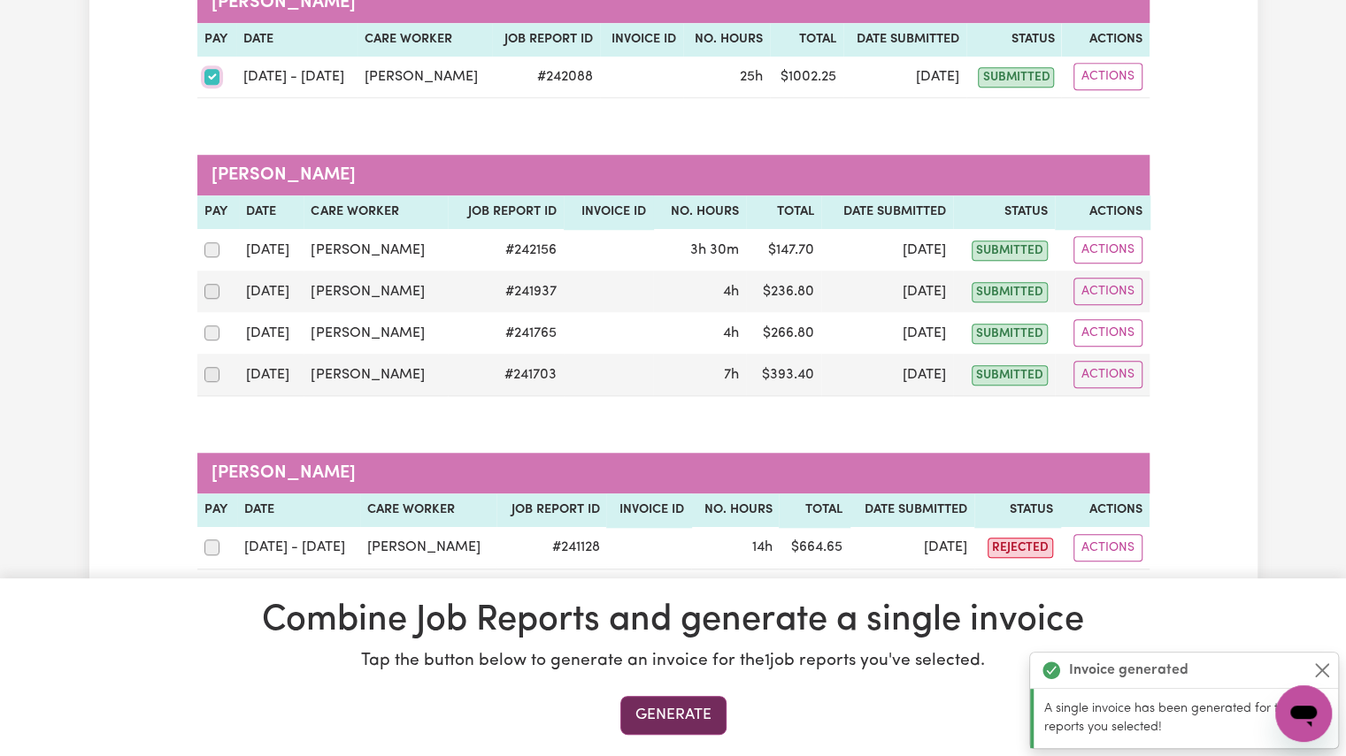
scroll to position [686, 0]
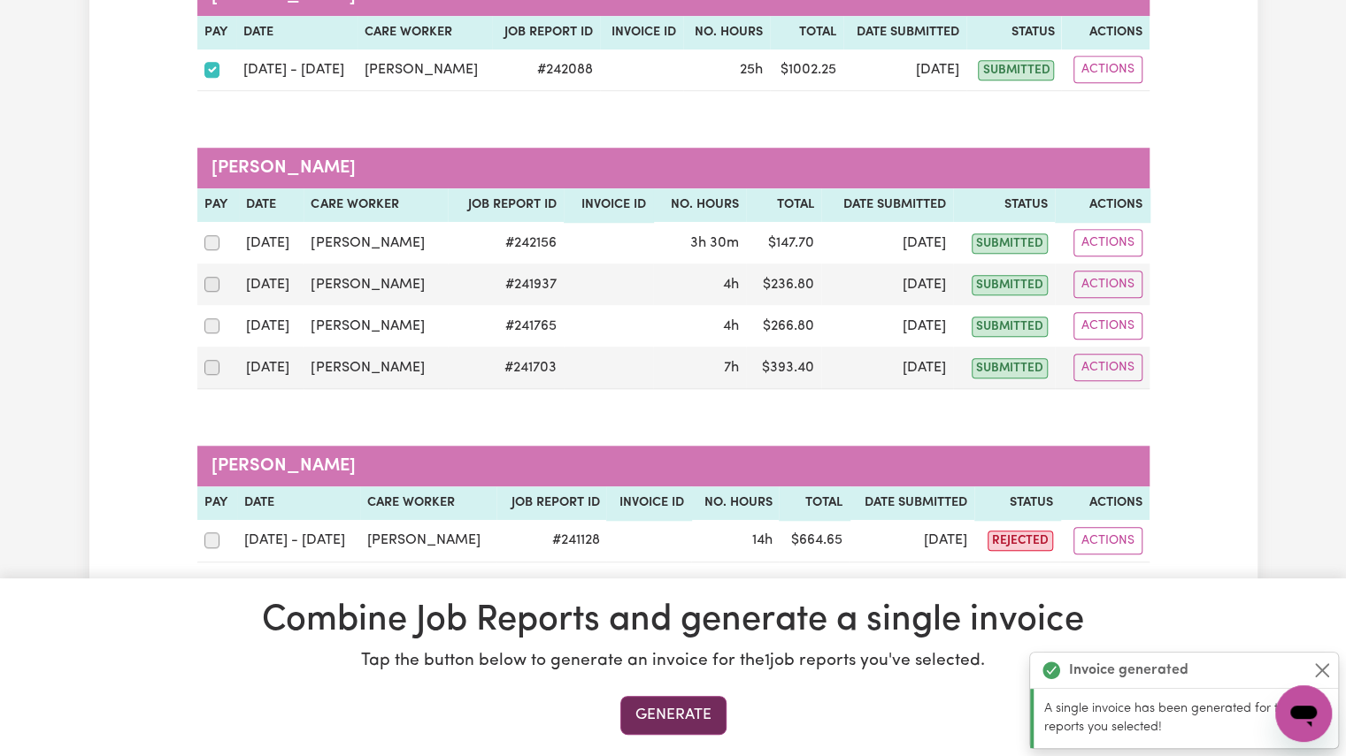
click at [644, 718] on button "Generate" at bounding box center [673, 715] width 106 height 39
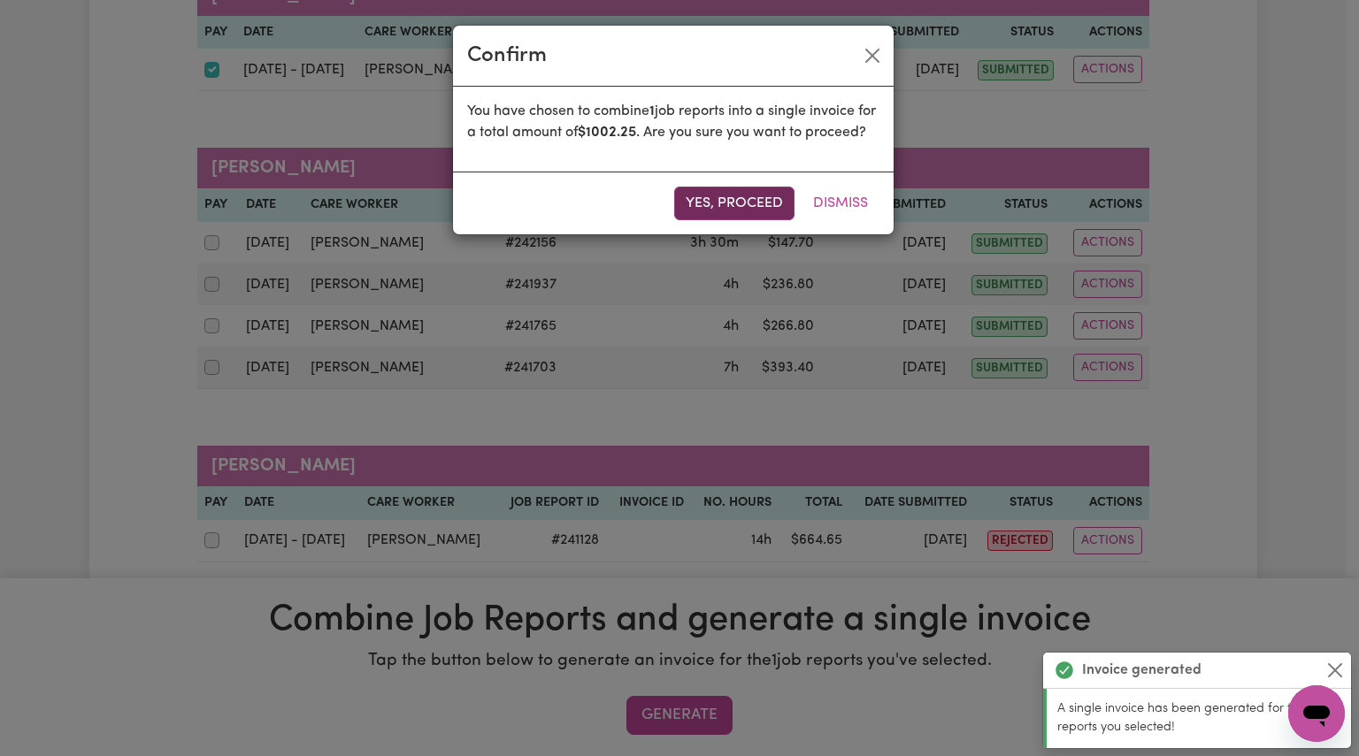
click at [703, 220] on button "Yes, proceed" at bounding box center [734, 204] width 120 height 34
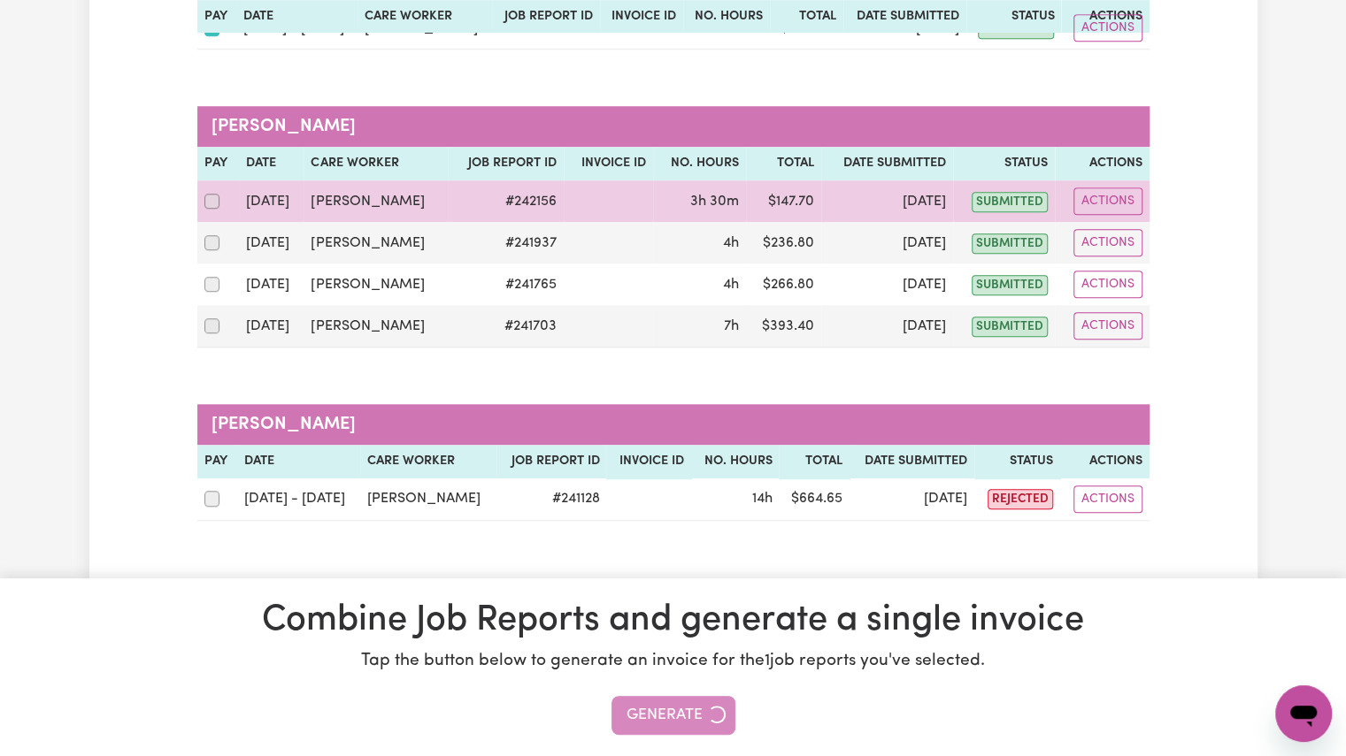
scroll to position [556, 0]
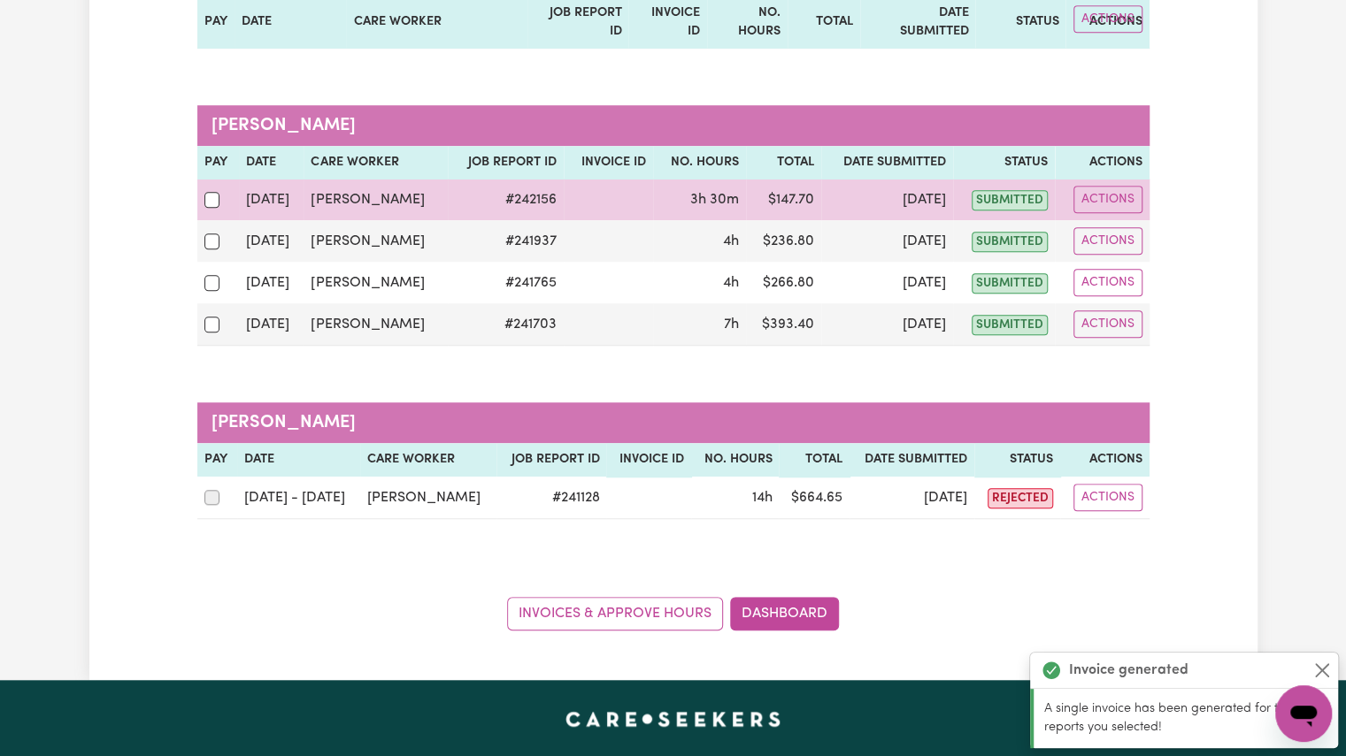
click at [213, 188] on div at bounding box center [217, 199] width 27 height 23
click at [213, 192] on input "checkbox" at bounding box center [212, 200] width 16 height 16
checkbox input "true"
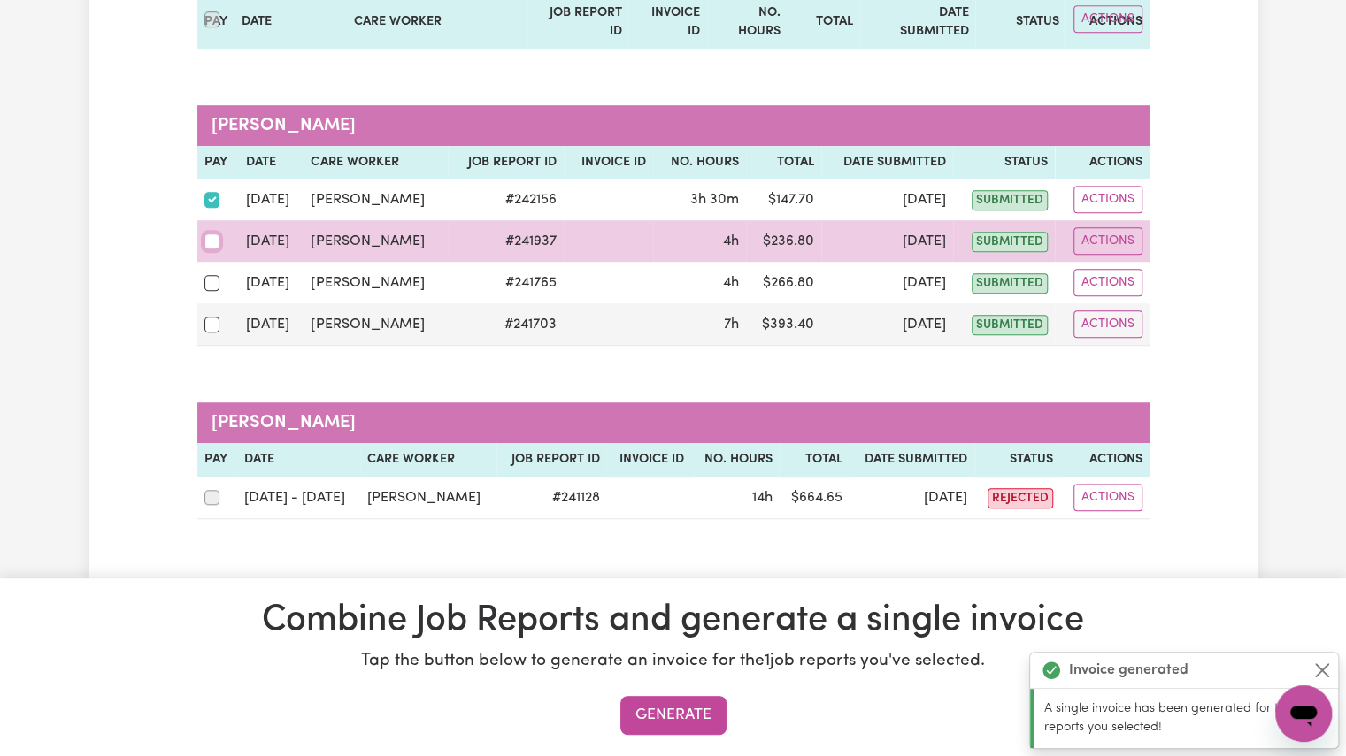
click at [212, 234] on input "checkbox" at bounding box center [212, 242] width 16 height 16
checkbox input "true"
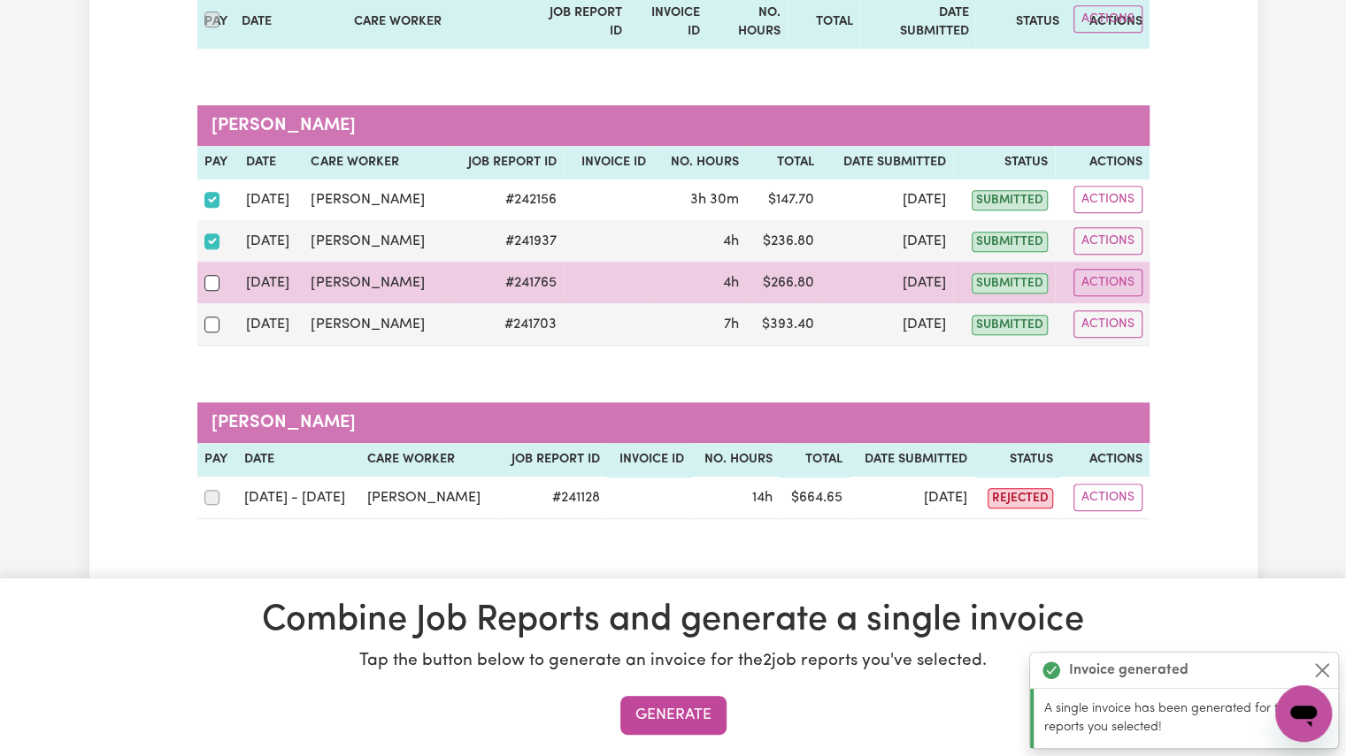
click at [213, 272] on div at bounding box center [217, 283] width 27 height 23
click at [213, 275] on input "checkbox" at bounding box center [212, 283] width 16 height 16
checkbox input "true"
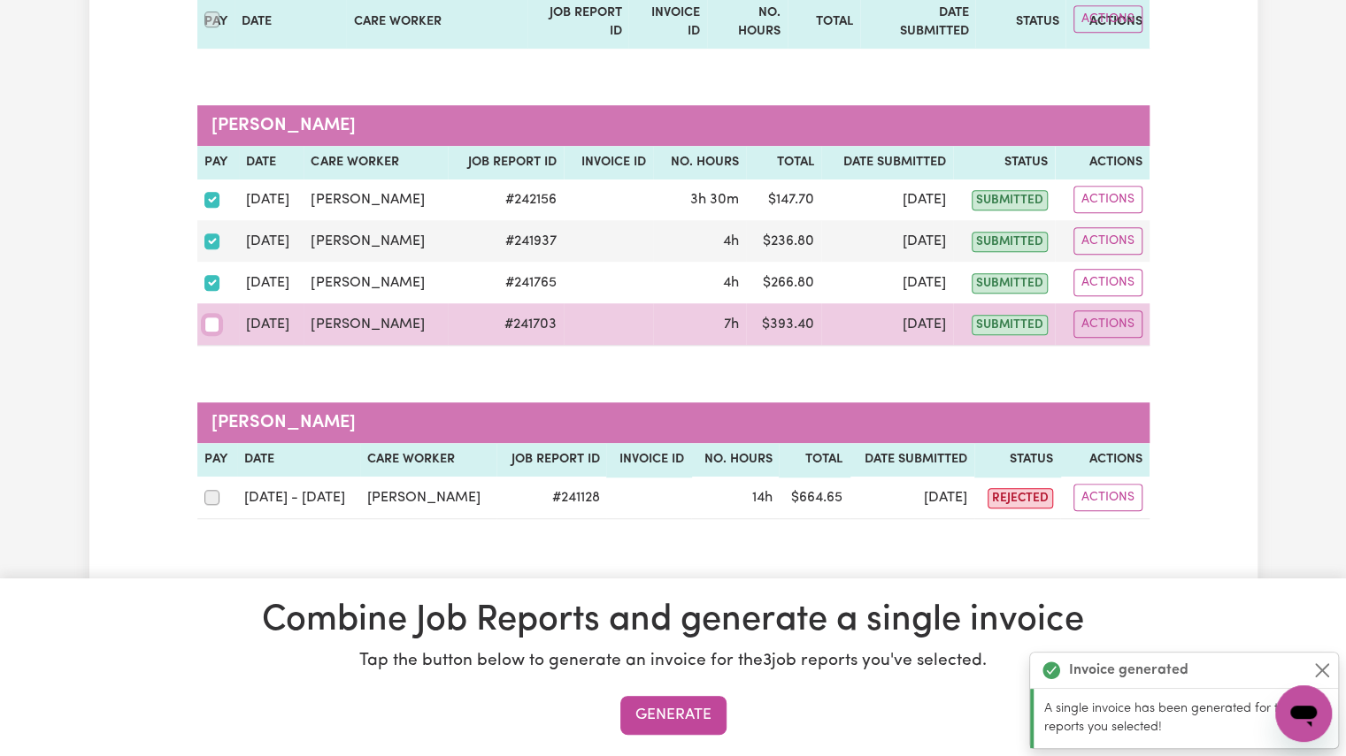
click at [207, 317] on input "checkbox" at bounding box center [212, 325] width 16 height 16
checkbox input "true"
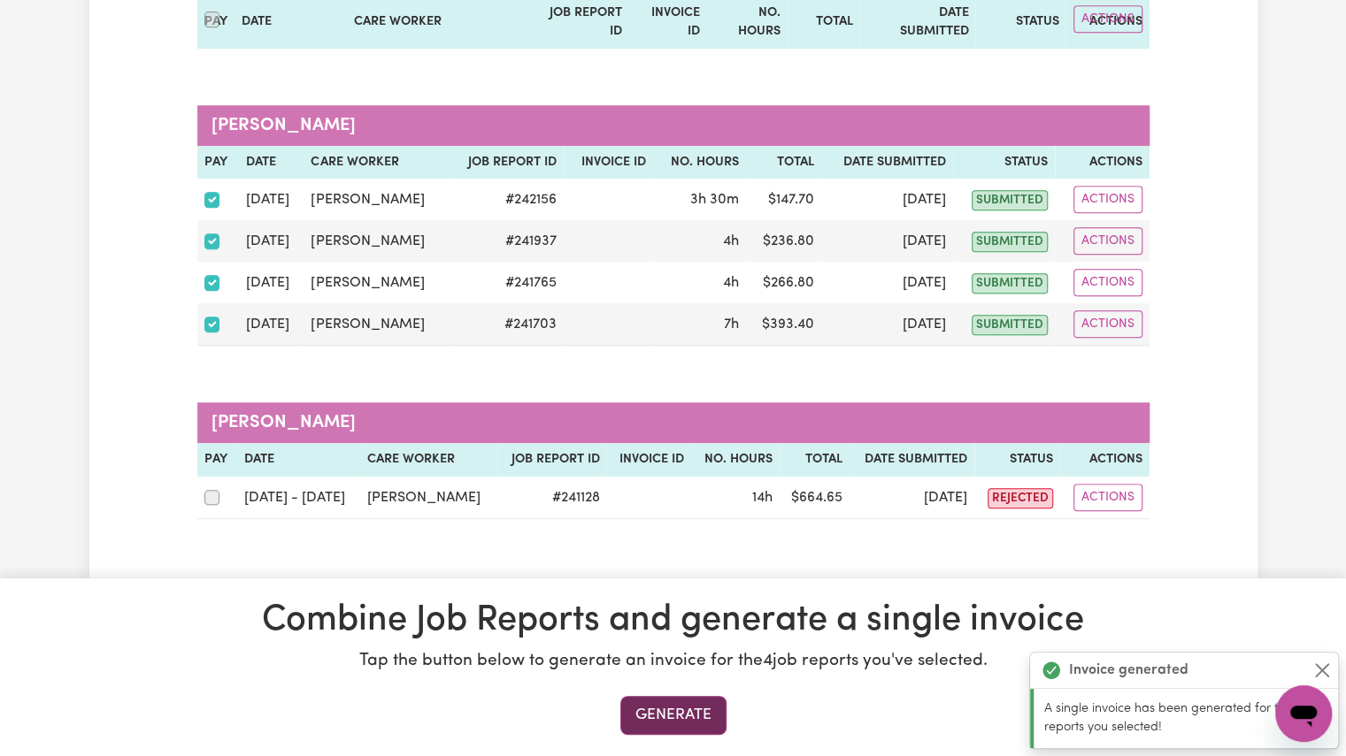
click at [659, 726] on button "Generate" at bounding box center [673, 715] width 106 height 39
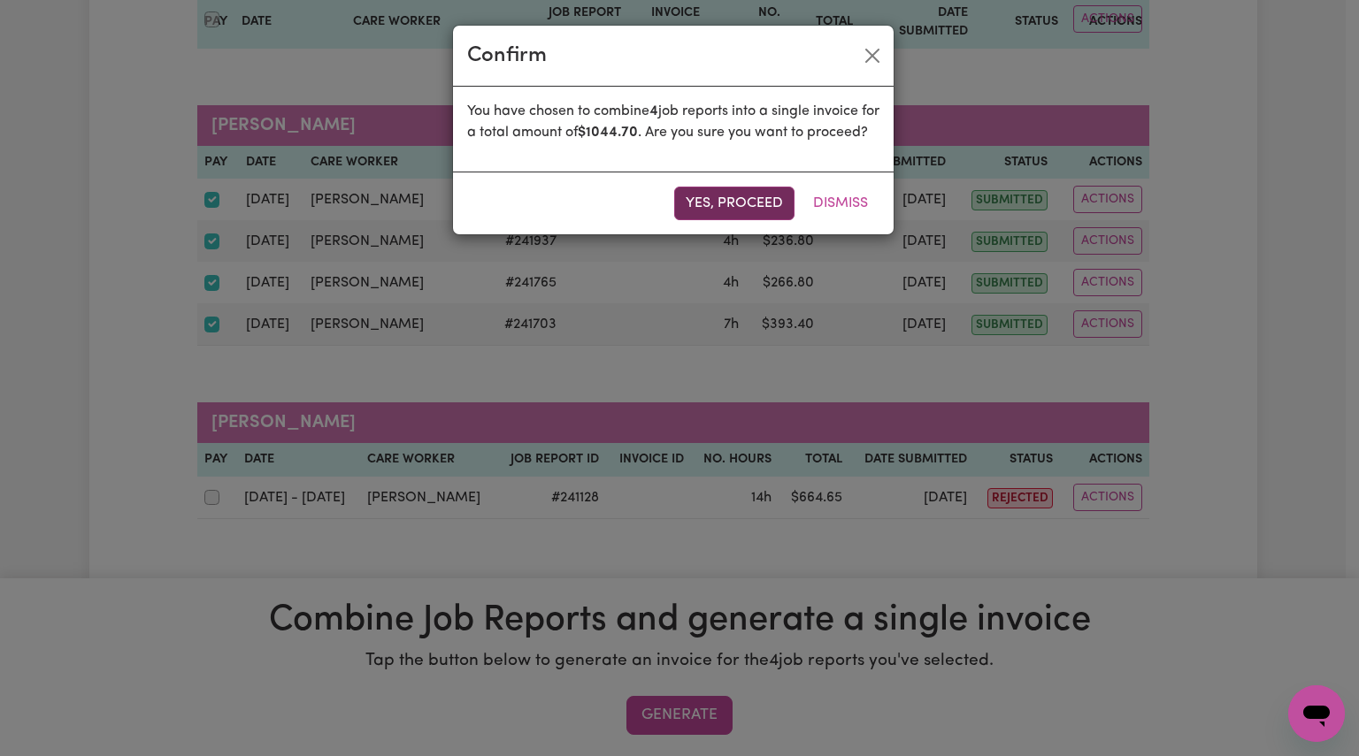
click at [731, 220] on button "Yes, proceed" at bounding box center [734, 204] width 120 height 34
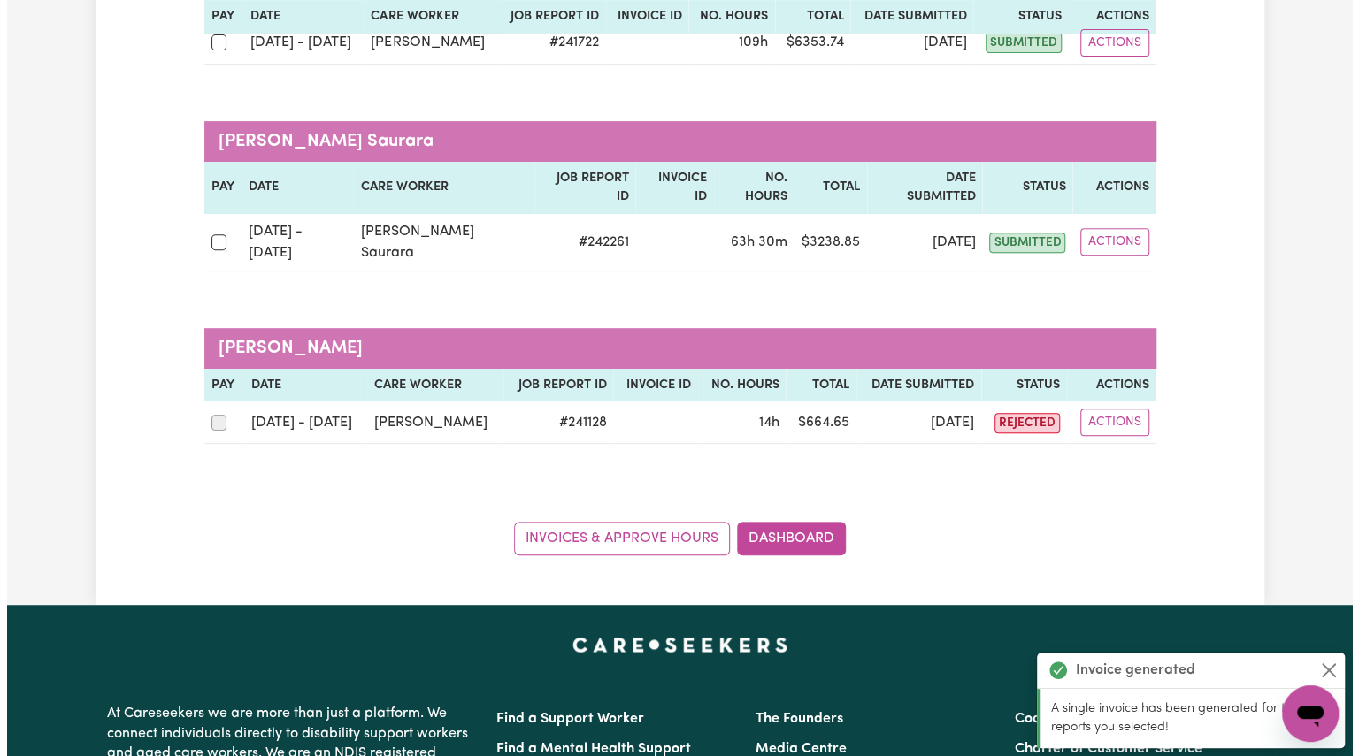
scroll to position [334, 0]
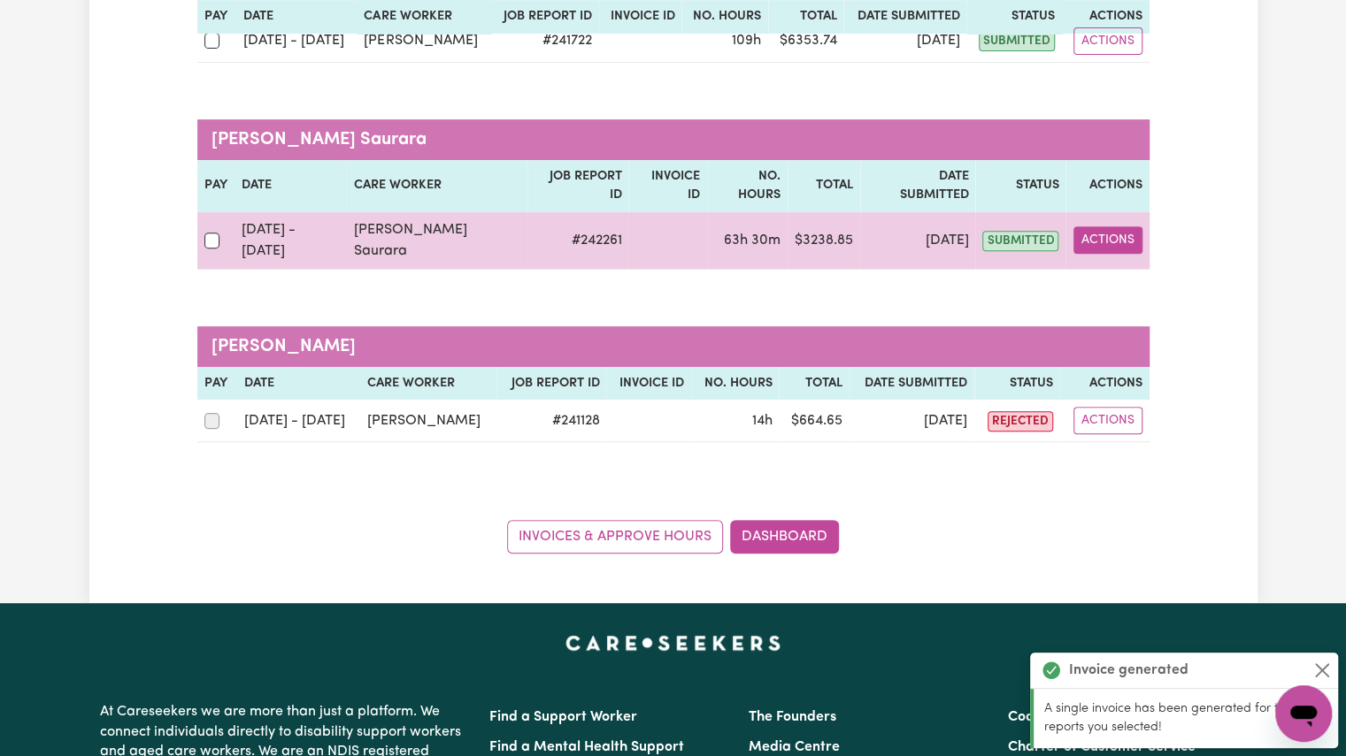
click at [1121, 226] on button "Actions" at bounding box center [1107, 239] width 69 height 27
click at [1124, 264] on link "View Job Report" at bounding box center [1155, 281] width 151 height 35
select select "pm"
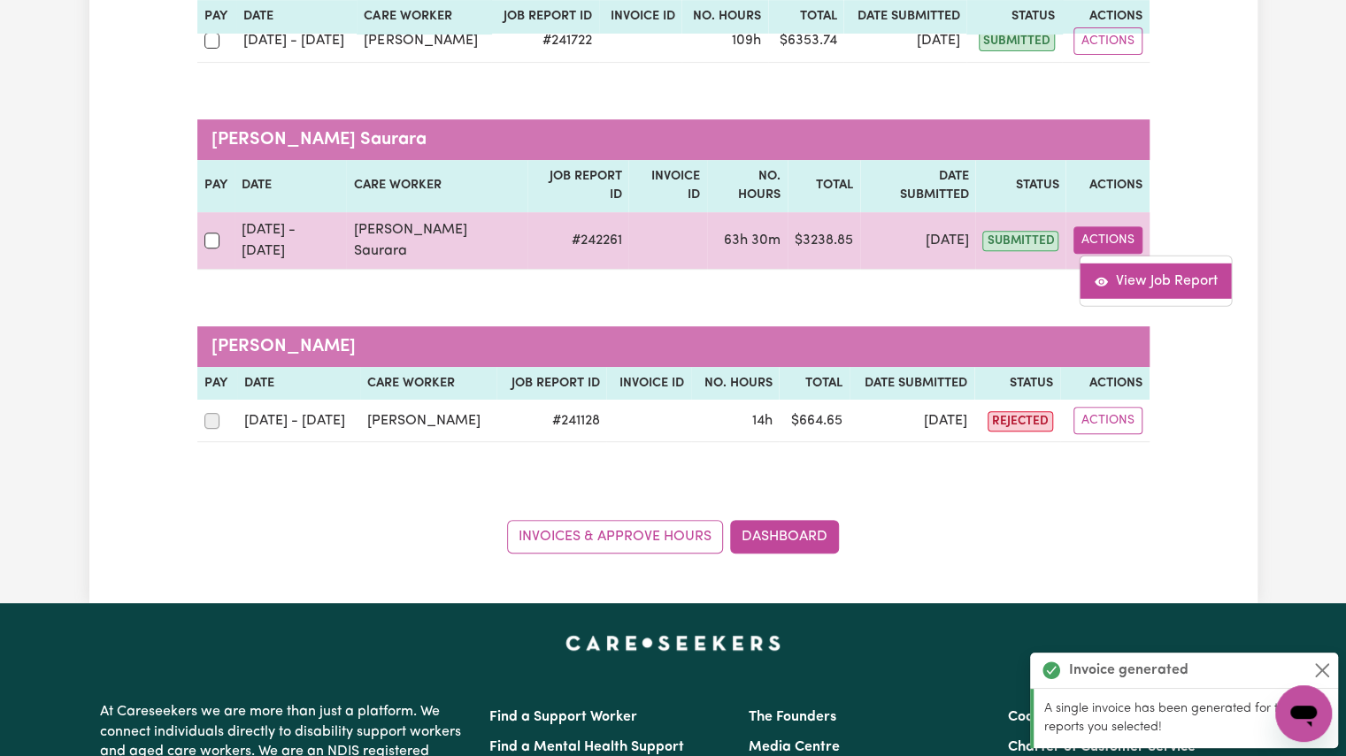
select select "pm"
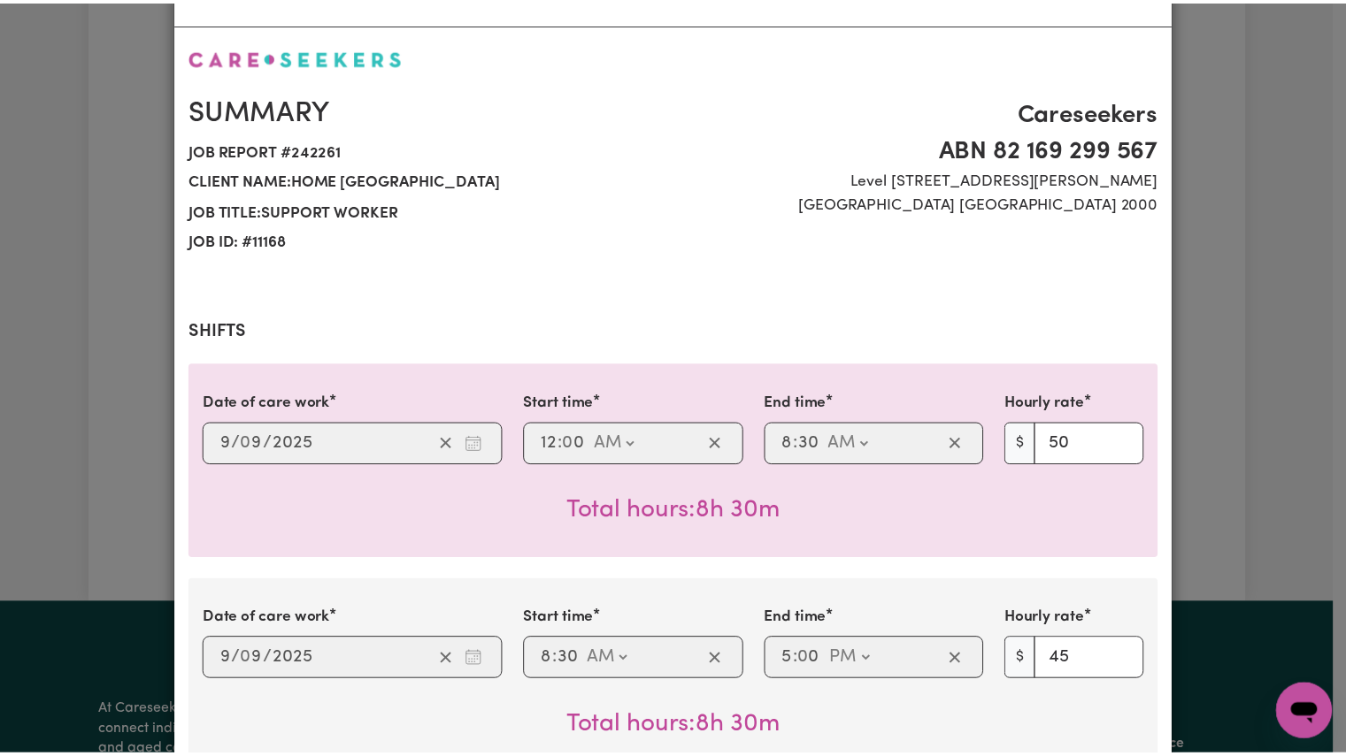
scroll to position [0, 0]
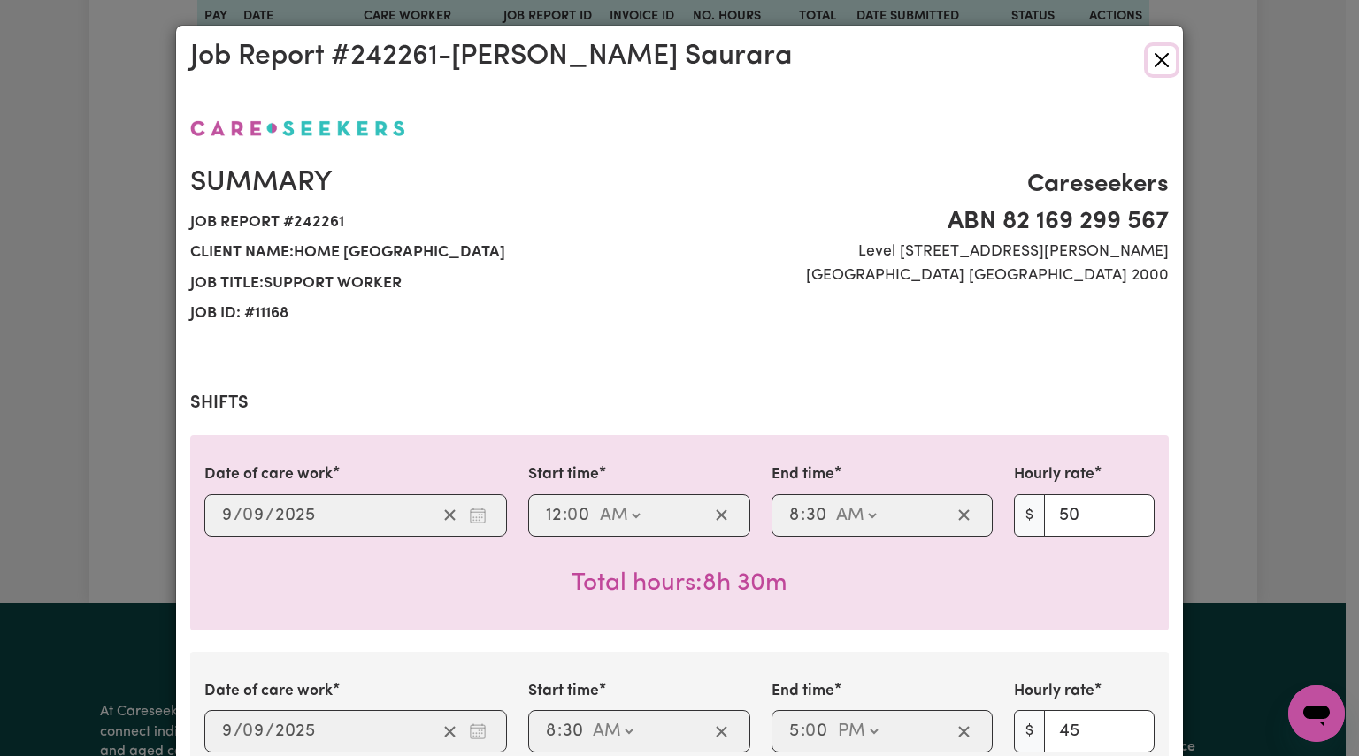
click at [1158, 58] on button "Close" at bounding box center [1162, 60] width 28 height 28
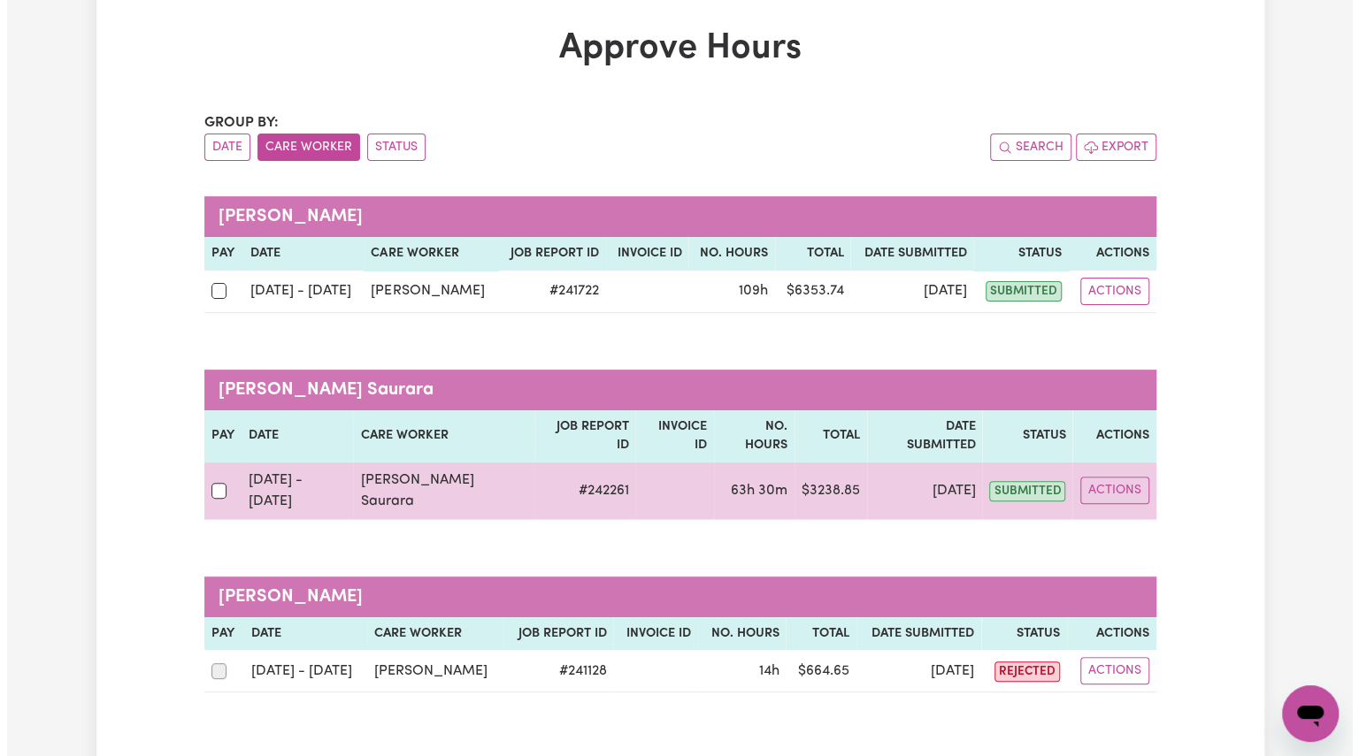
scroll to position [81, 0]
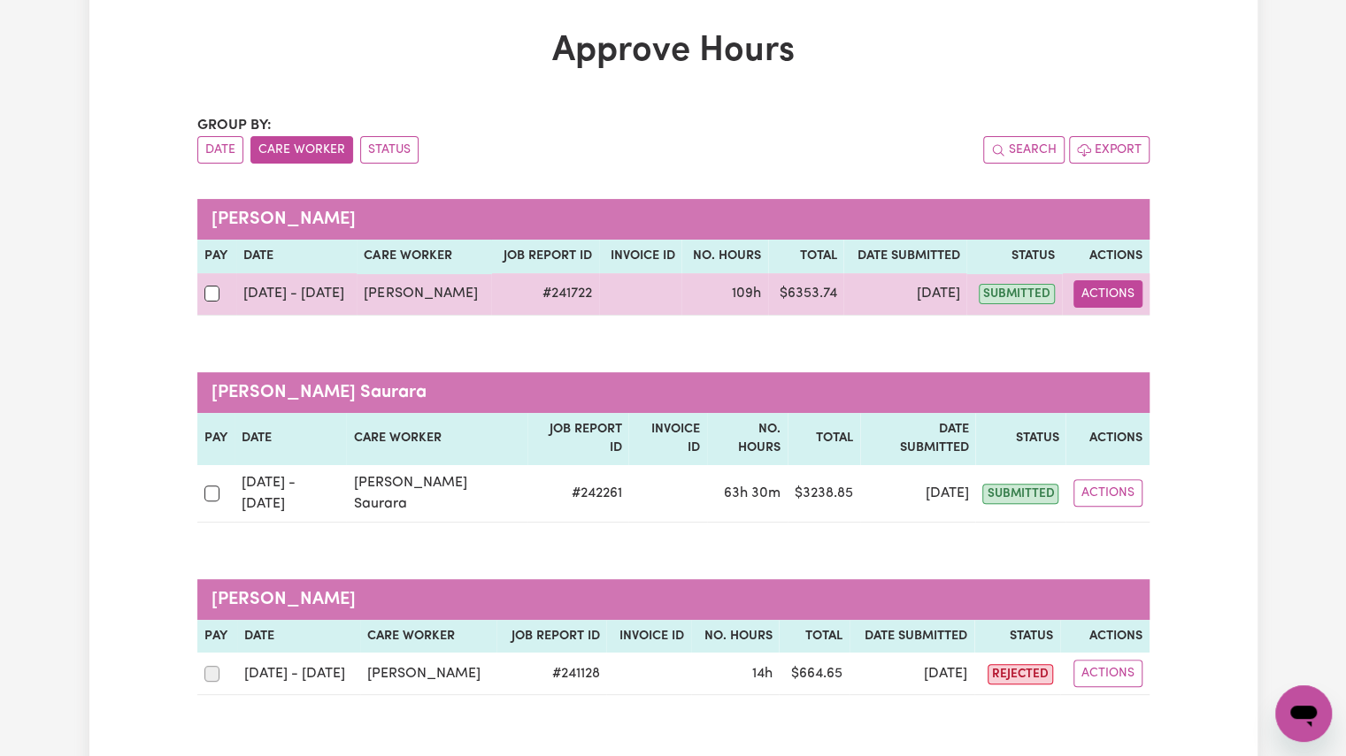
click at [1108, 299] on button "Actions" at bounding box center [1107, 293] width 69 height 27
click at [1123, 346] on link "View Job Report" at bounding box center [1152, 334] width 151 height 35
select select "pm"
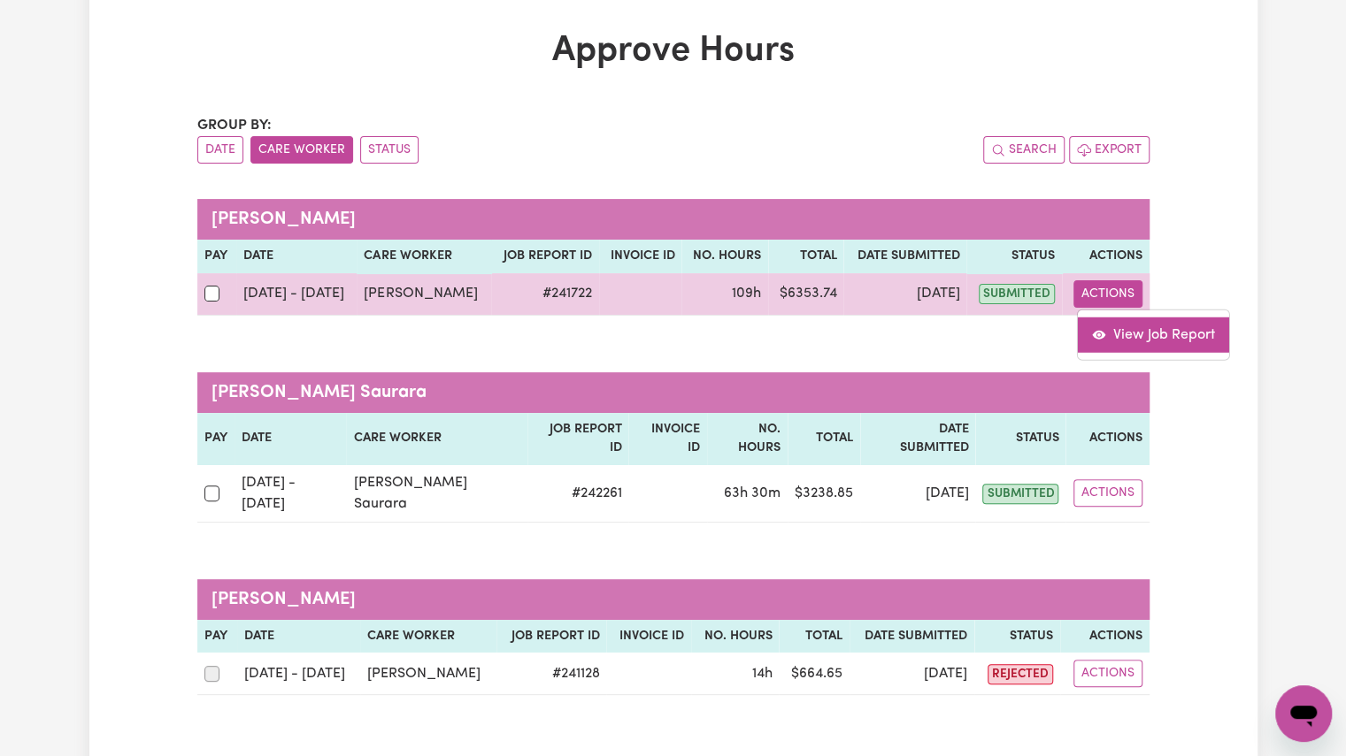
select select "pm"
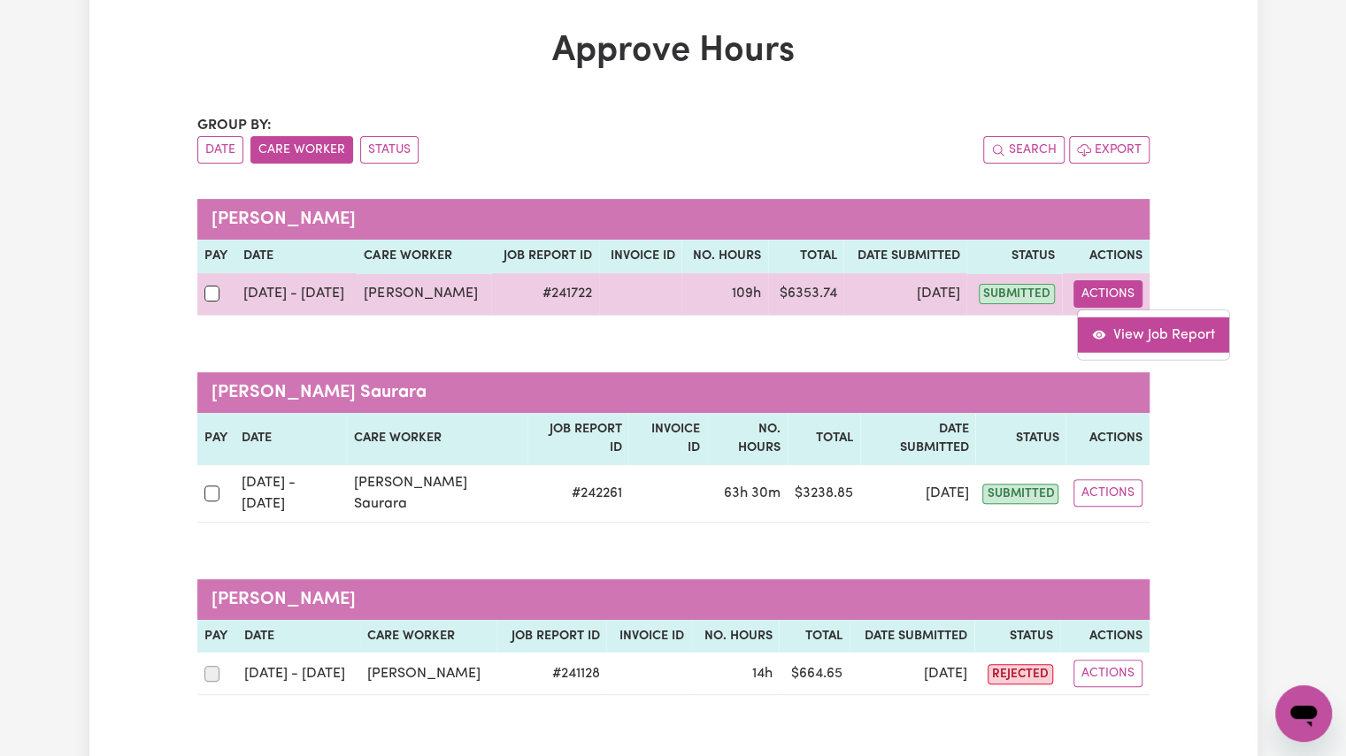
select select "pm"
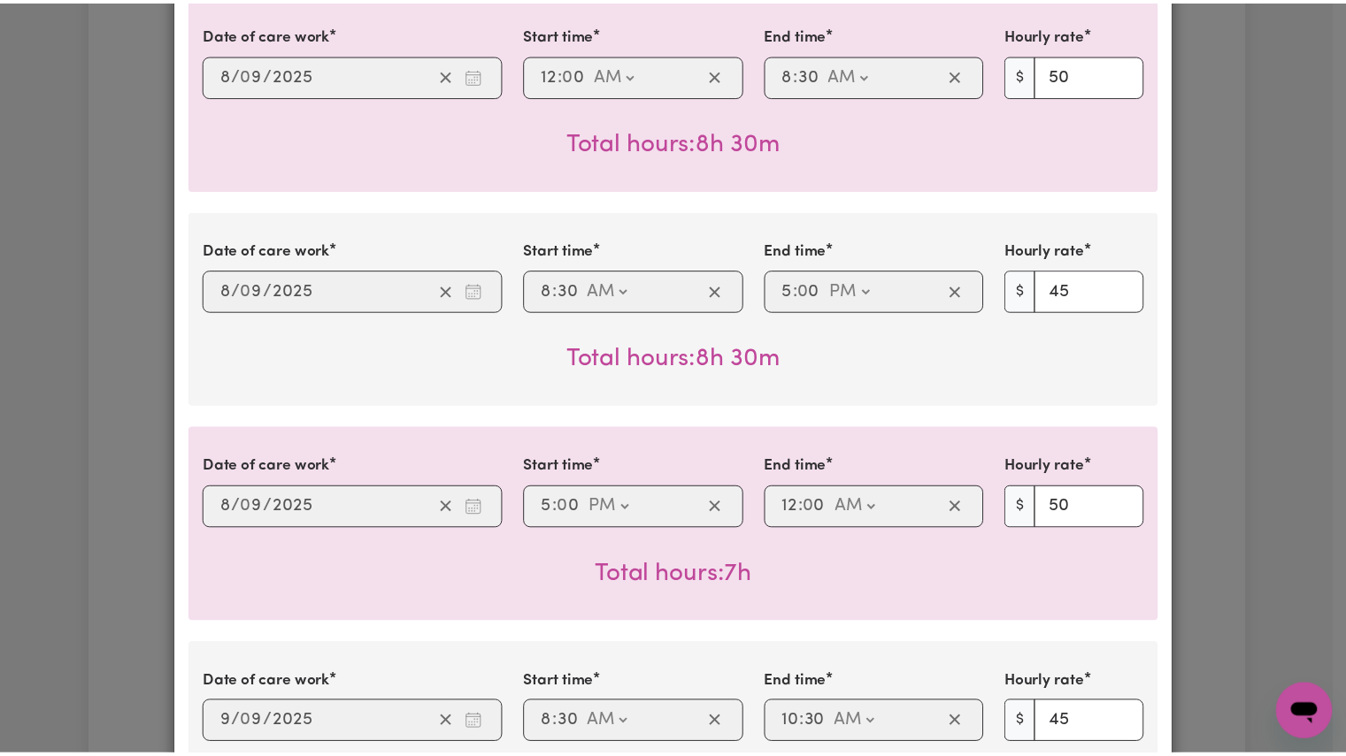
scroll to position [0, 0]
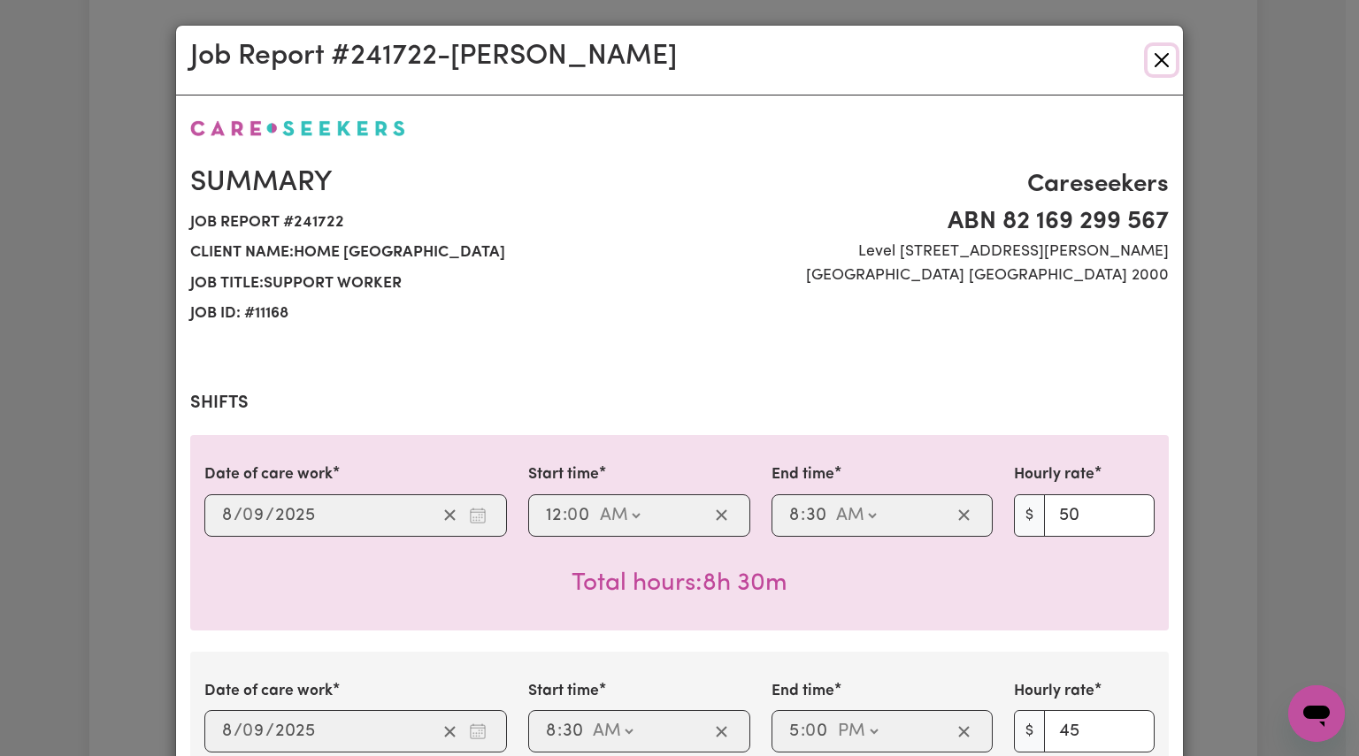
click at [1148, 59] on button "Close" at bounding box center [1162, 60] width 28 height 28
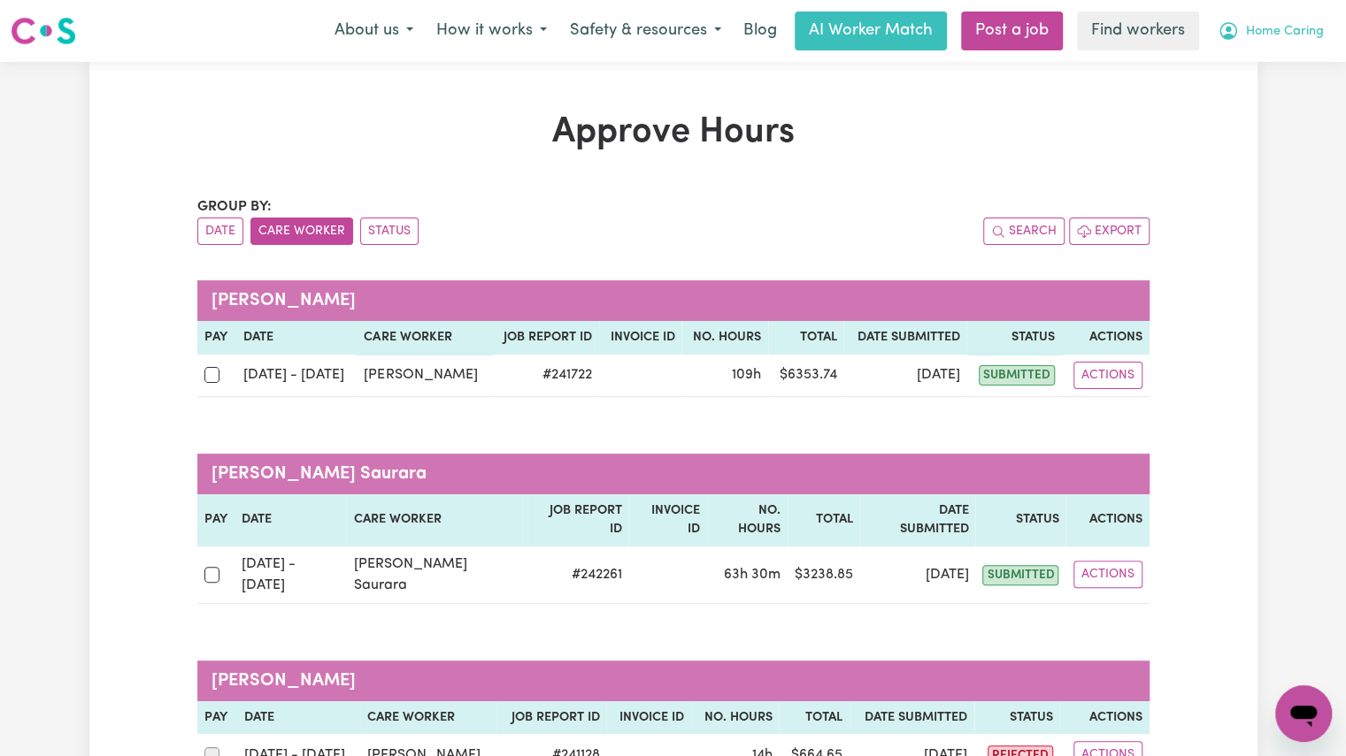
click at [1260, 43] on button "Home Caring" at bounding box center [1270, 30] width 129 height 37
click at [1240, 78] on link "My Dashboard" at bounding box center [1264, 69] width 140 height 34
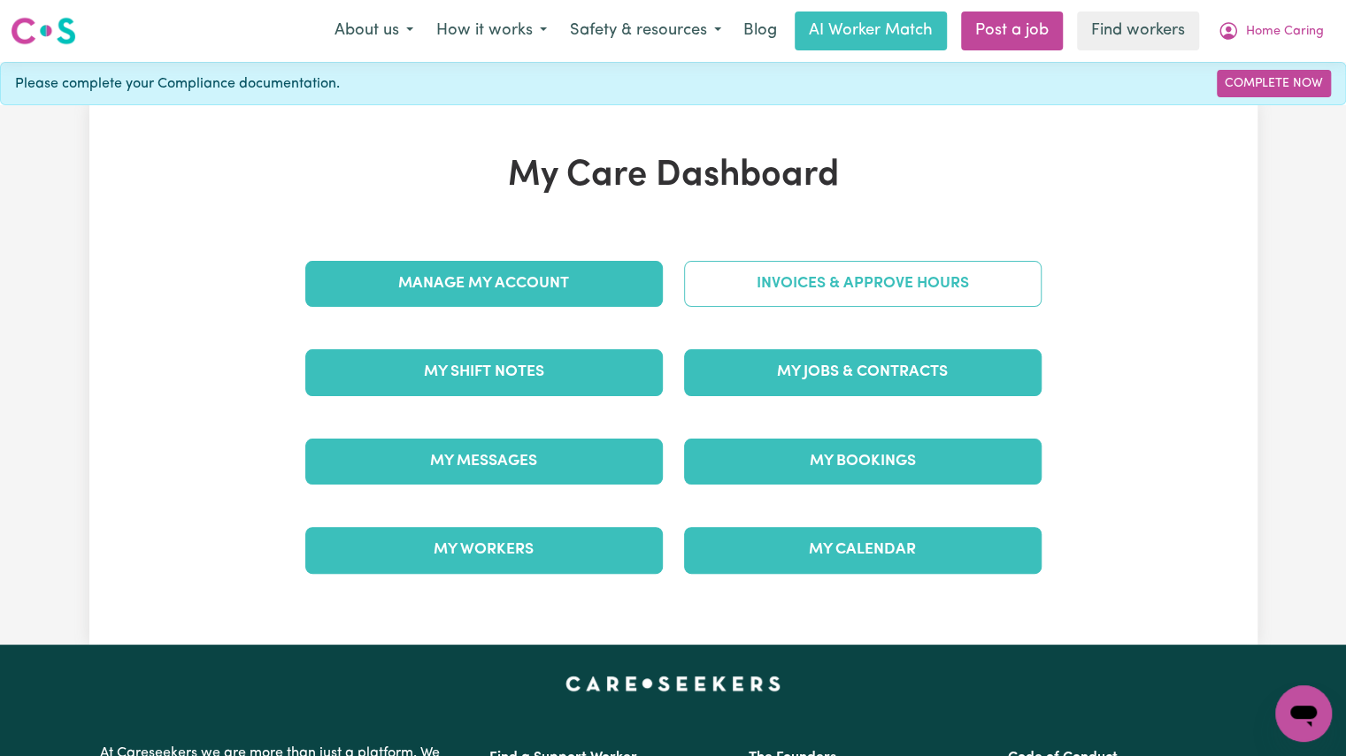
click at [793, 293] on link "Invoices & Approve Hours" at bounding box center [862, 284] width 357 height 46
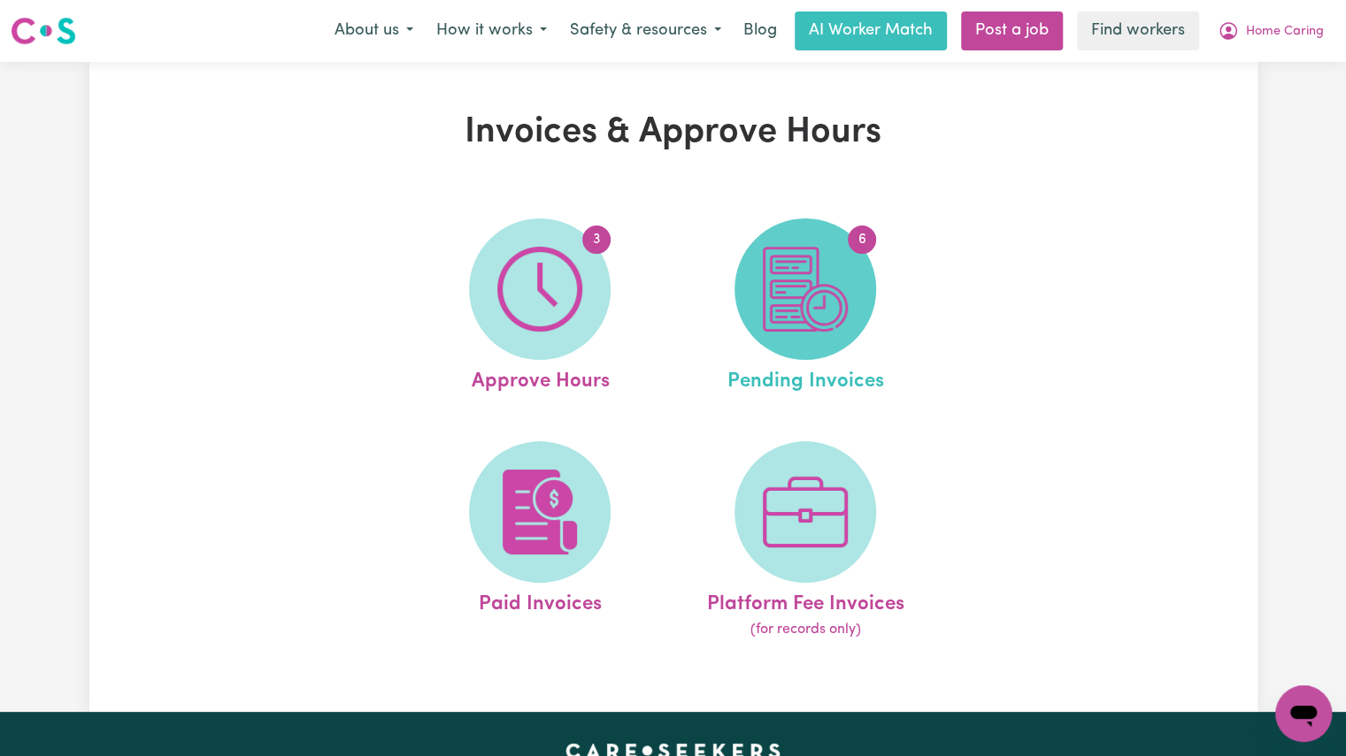
click at [799, 319] on img at bounding box center [805, 289] width 85 height 85
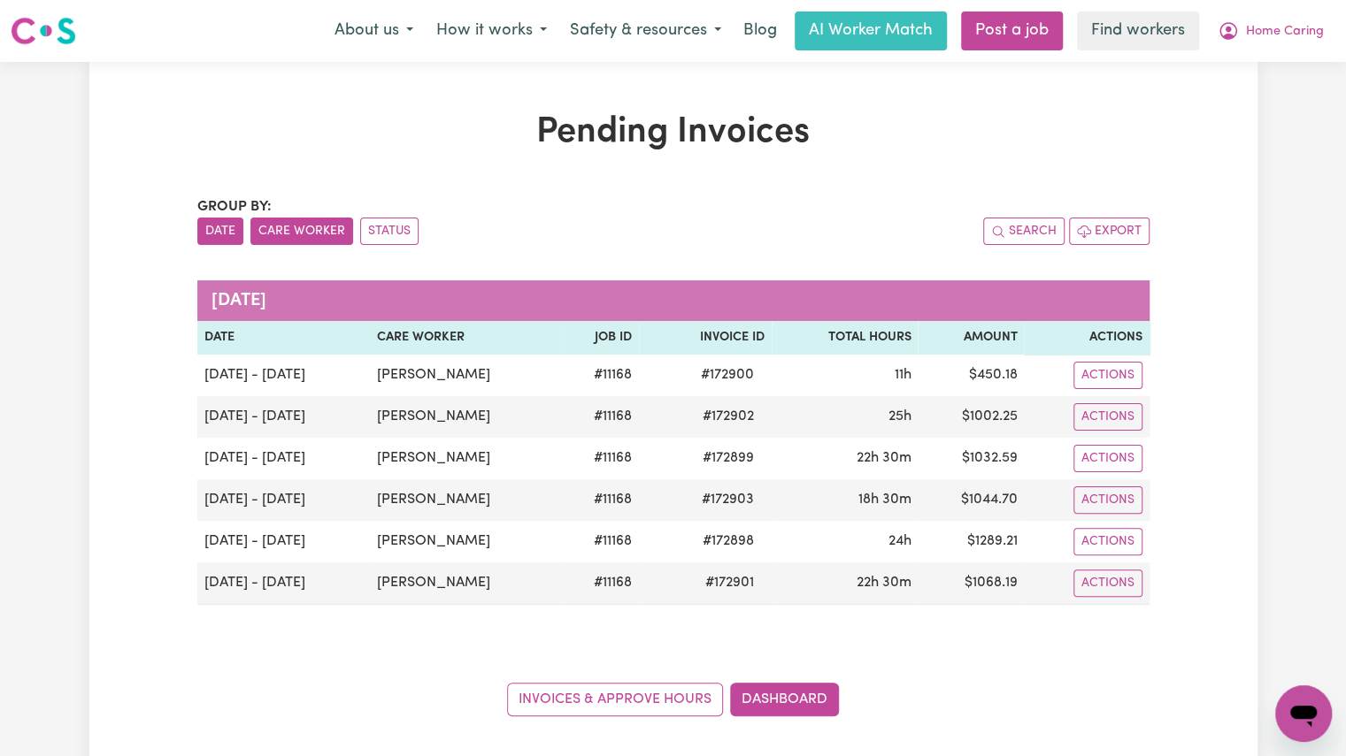
click at [293, 225] on button "Care Worker" at bounding box center [301, 231] width 103 height 27
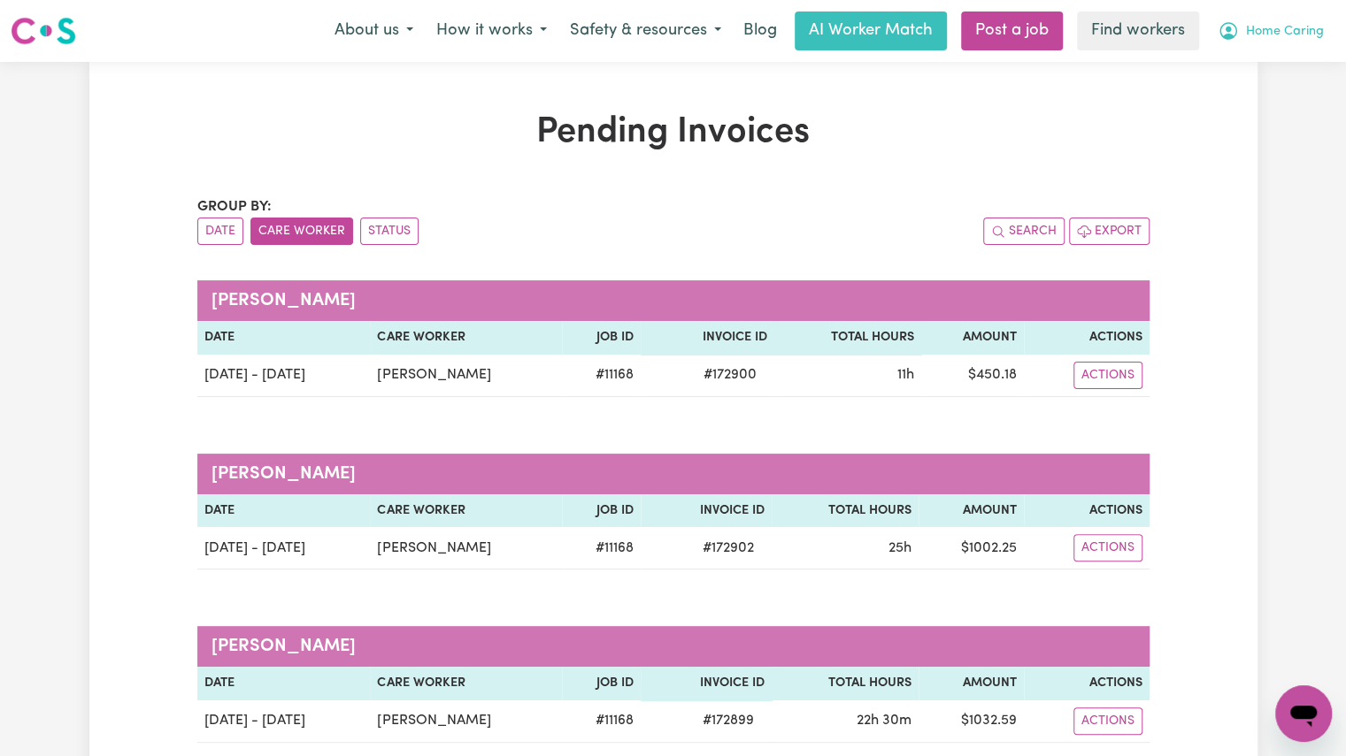
click at [1267, 32] on span "Home Caring" at bounding box center [1285, 31] width 78 height 19
click at [1252, 70] on link "My Dashboard" at bounding box center [1264, 69] width 140 height 34
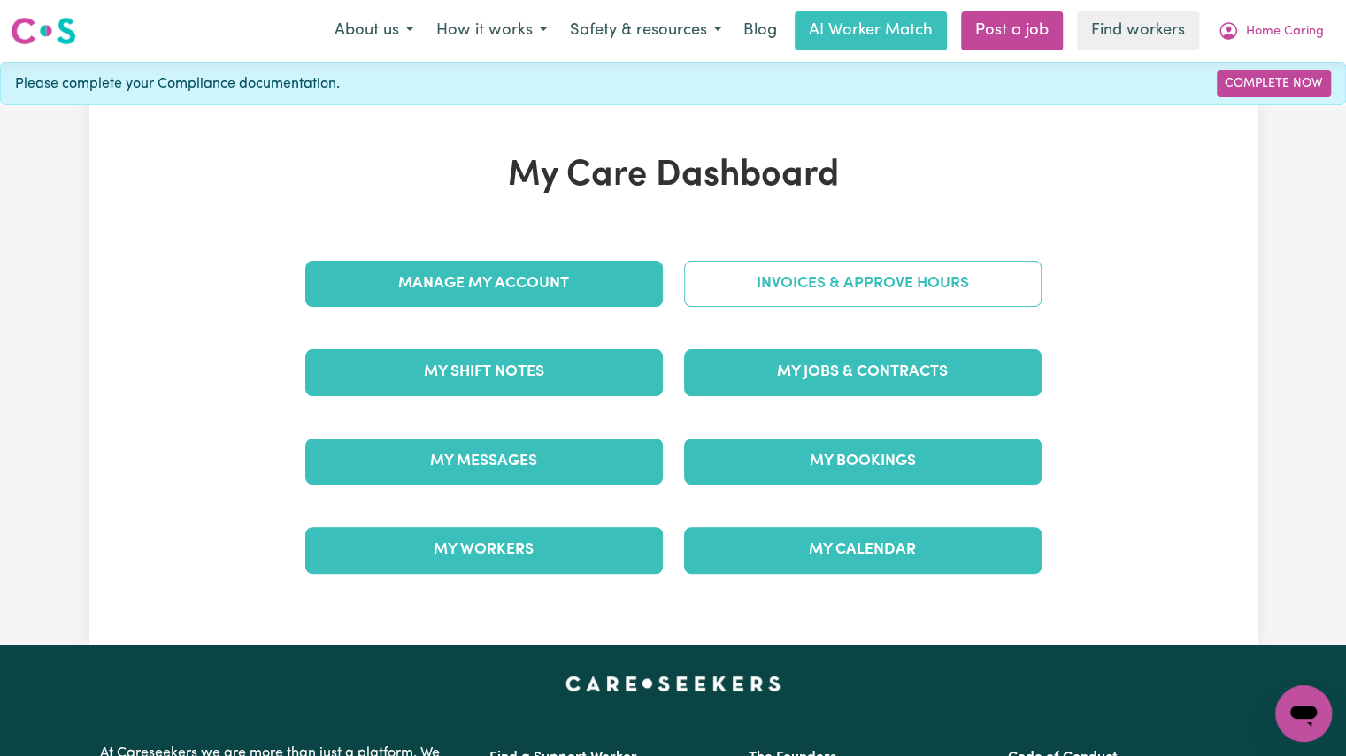
click at [846, 296] on link "Invoices & Approve Hours" at bounding box center [862, 284] width 357 height 46
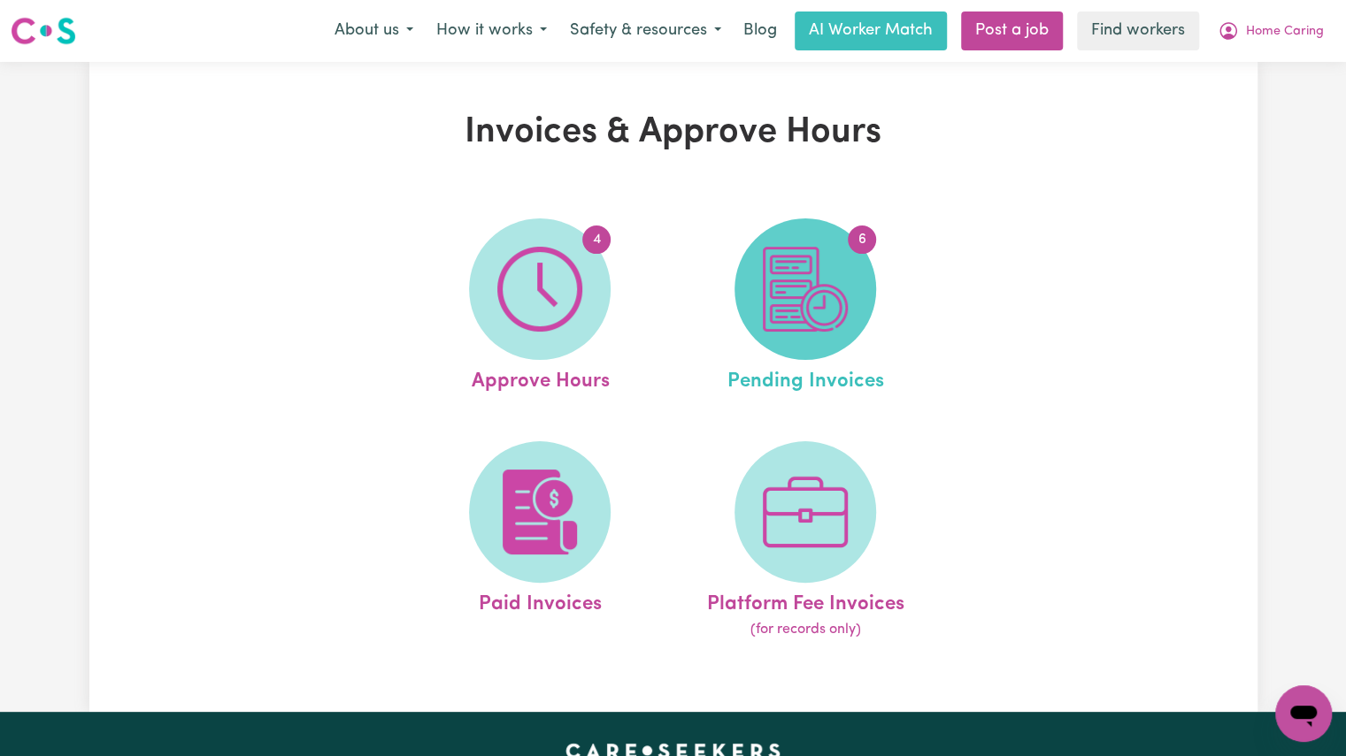
click at [825, 289] on img at bounding box center [805, 289] width 85 height 85
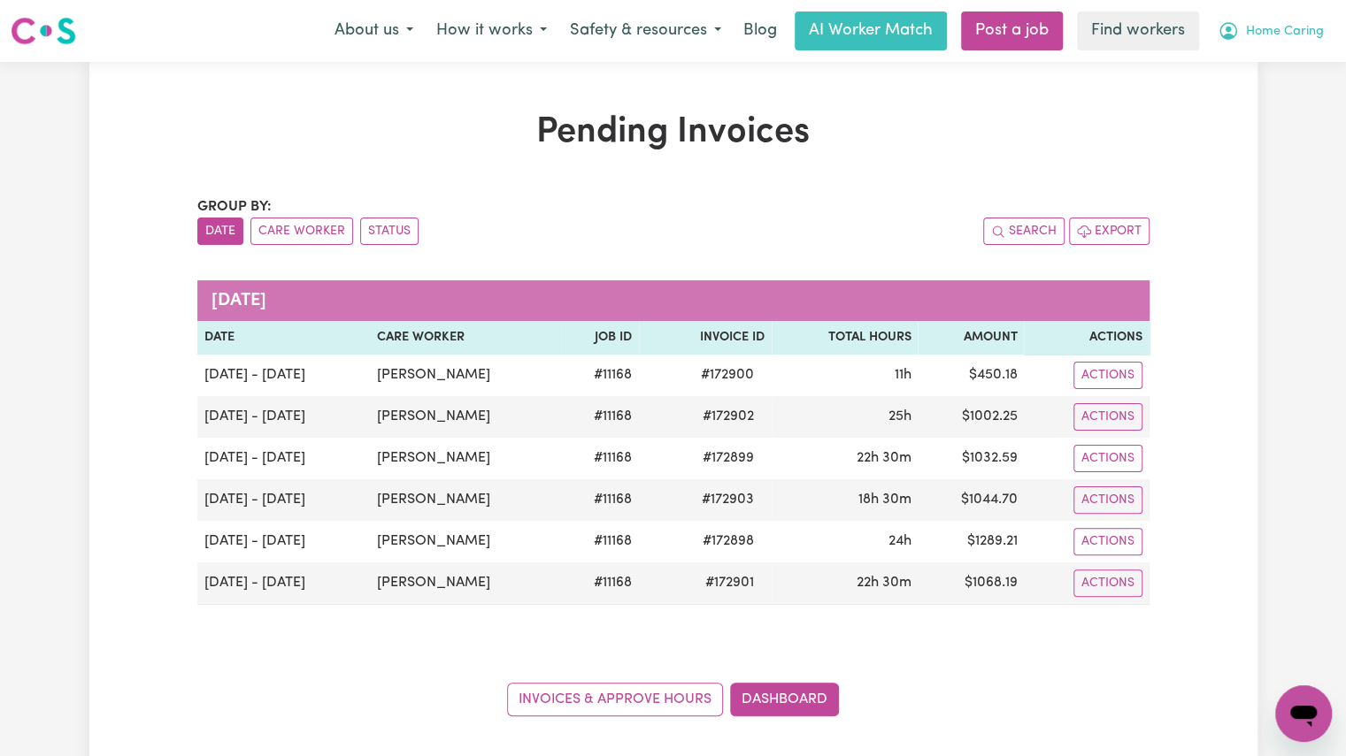
click at [1285, 41] on span "Home Caring" at bounding box center [1285, 31] width 78 height 19
click at [1238, 68] on link "My Dashboard" at bounding box center [1264, 69] width 140 height 34
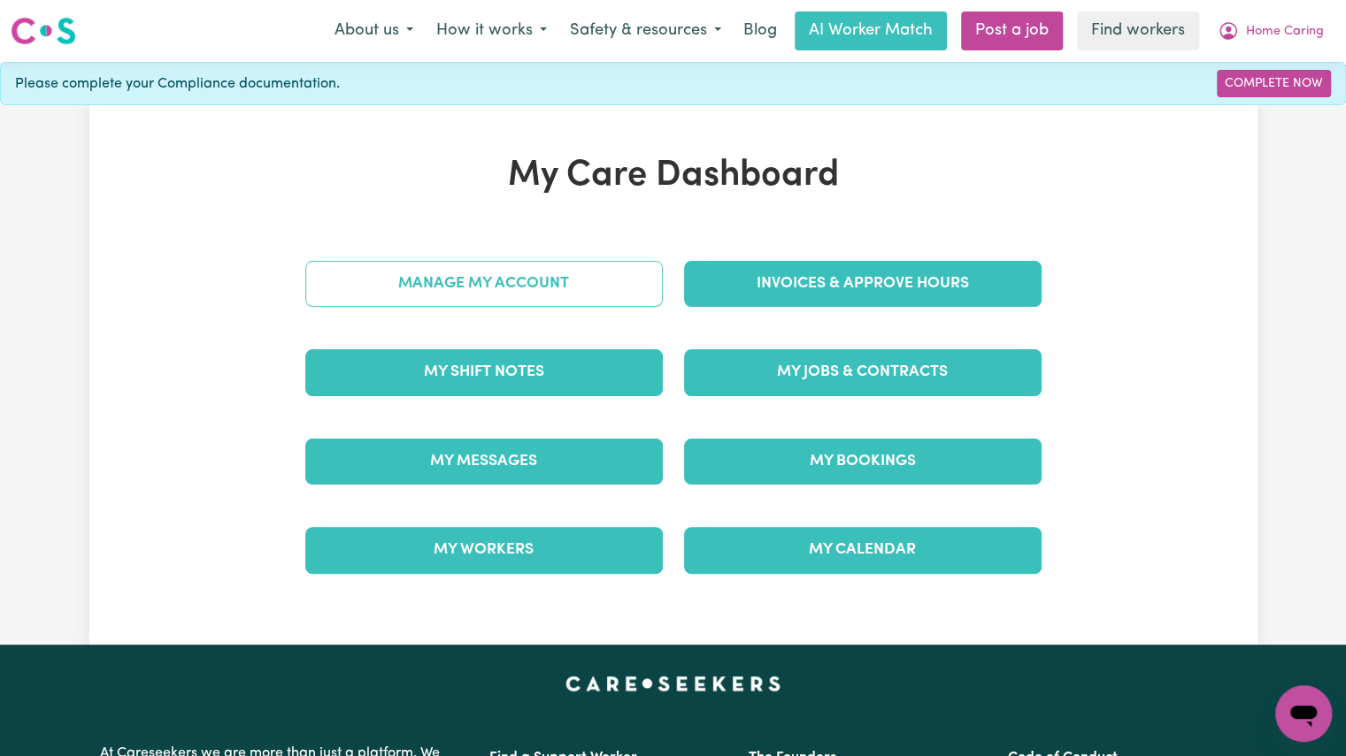
click at [516, 290] on link "Manage My Account" at bounding box center [483, 284] width 357 height 46
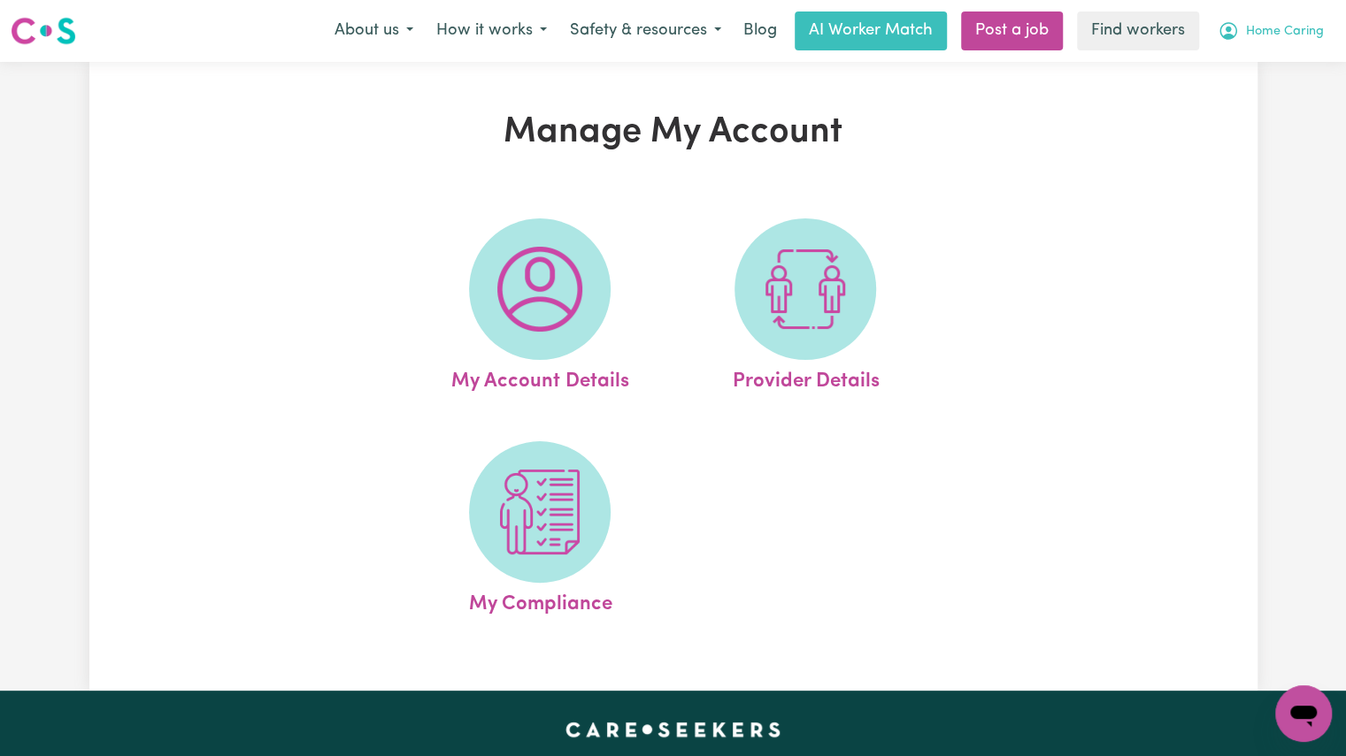
click at [1277, 42] on button "Home Caring" at bounding box center [1270, 30] width 129 height 37
click at [1262, 77] on link "My Dashboard" at bounding box center [1264, 69] width 140 height 34
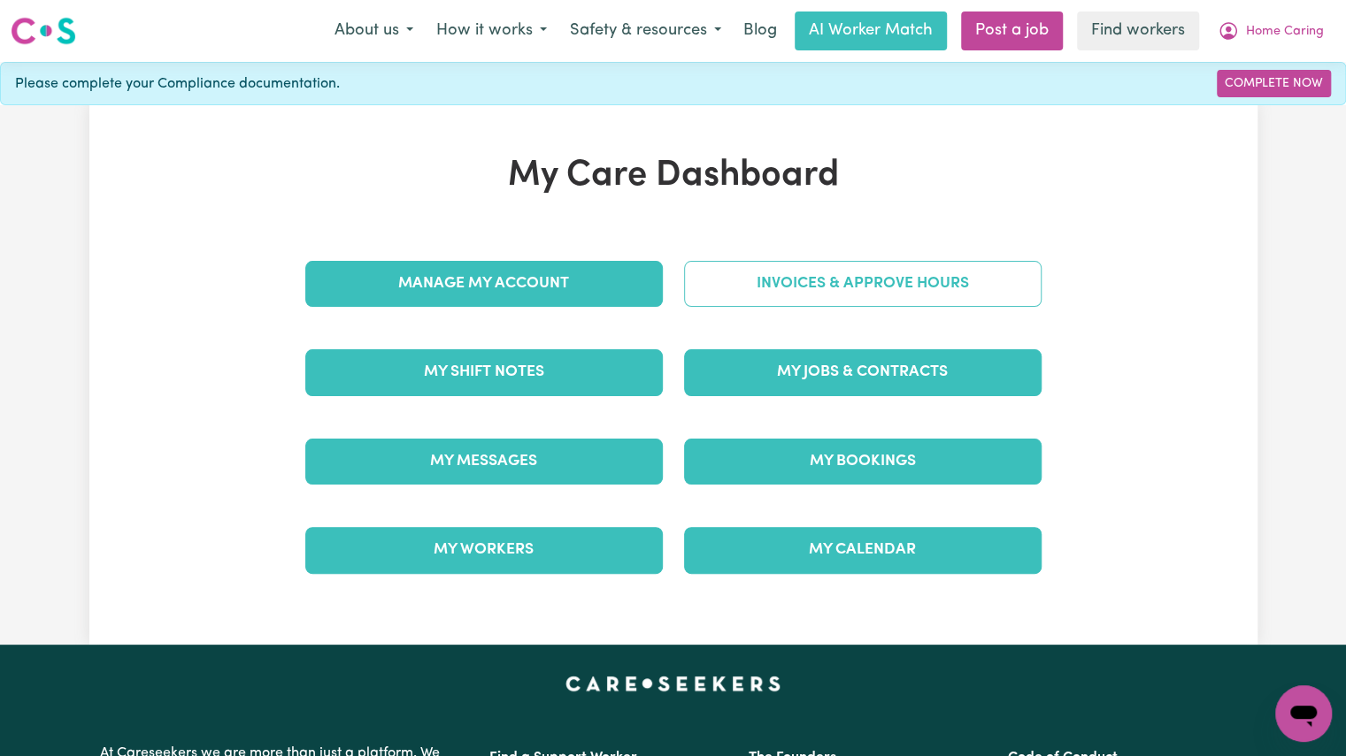
click at [853, 280] on link "Invoices & Approve Hours" at bounding box center [862, 284] width 357 height 46
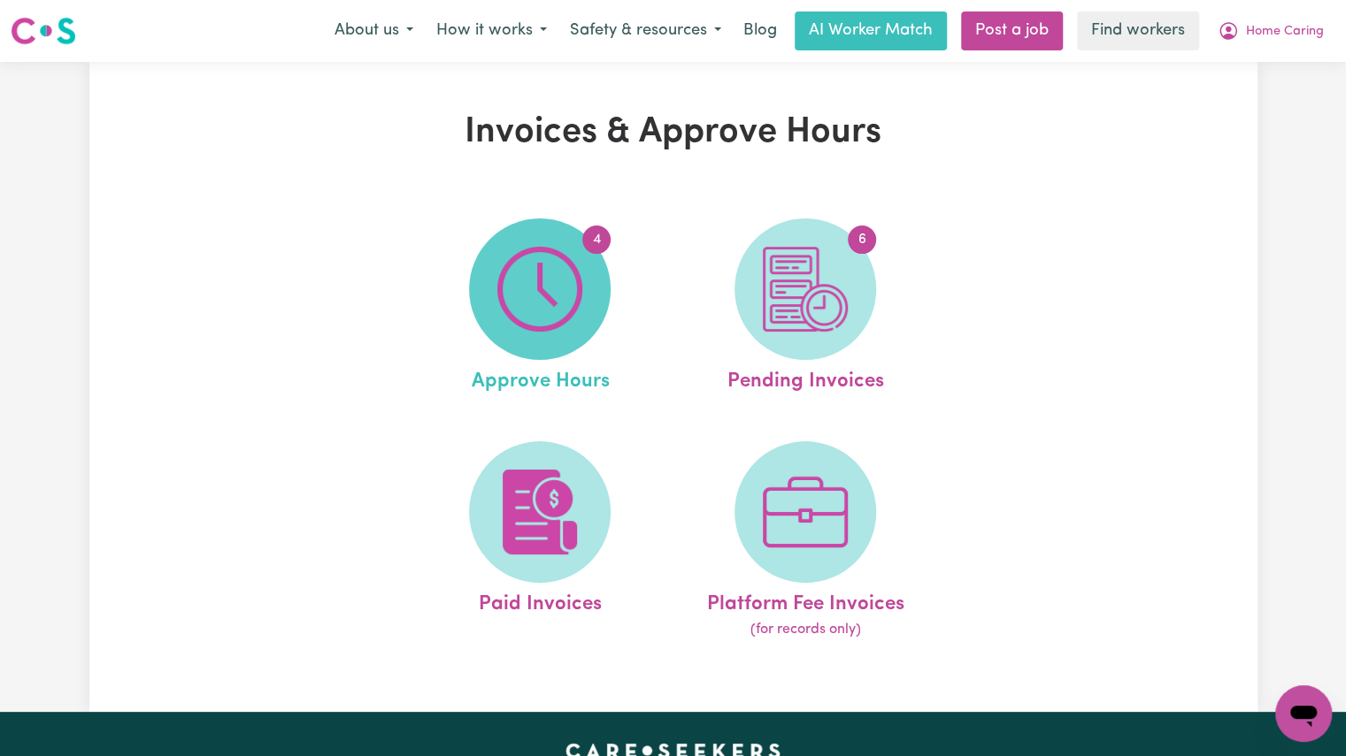
click at [513, 320] on img at bounding box center [539, 289] width 85 height 85
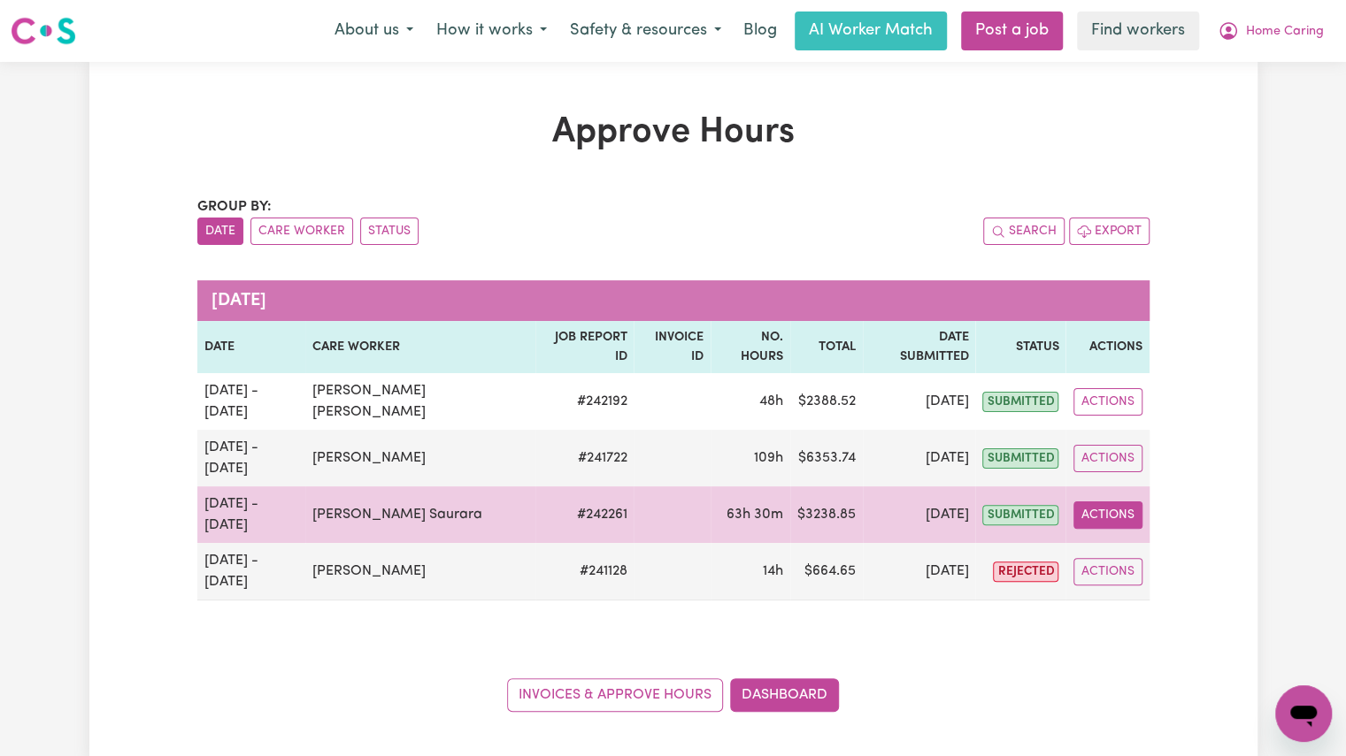
click at [1112, 502] on button "Actions" at bounding box center [1107, 515] width 69 height 27
click at [1132, 538] on link "View Job Report" at bounding box center [1155, 555] width 151 height 35
select select "pm"
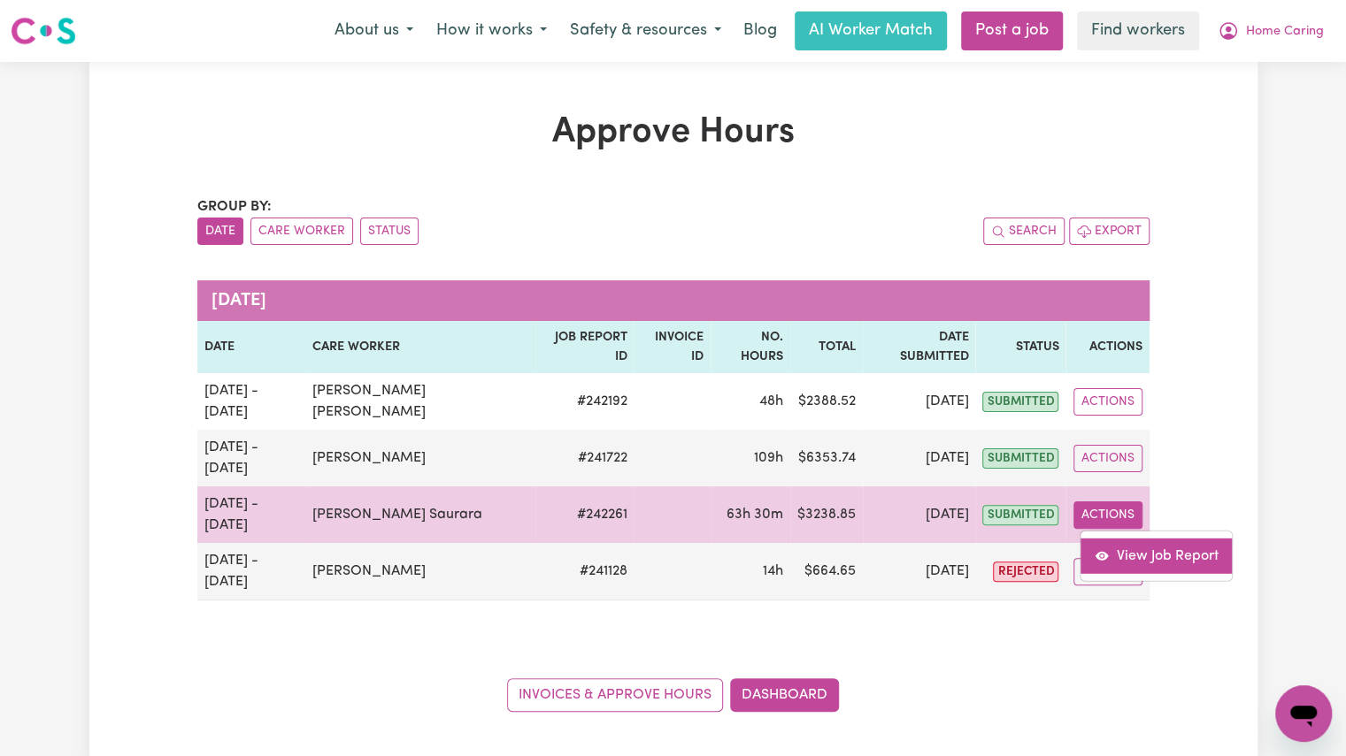
select select "pm"
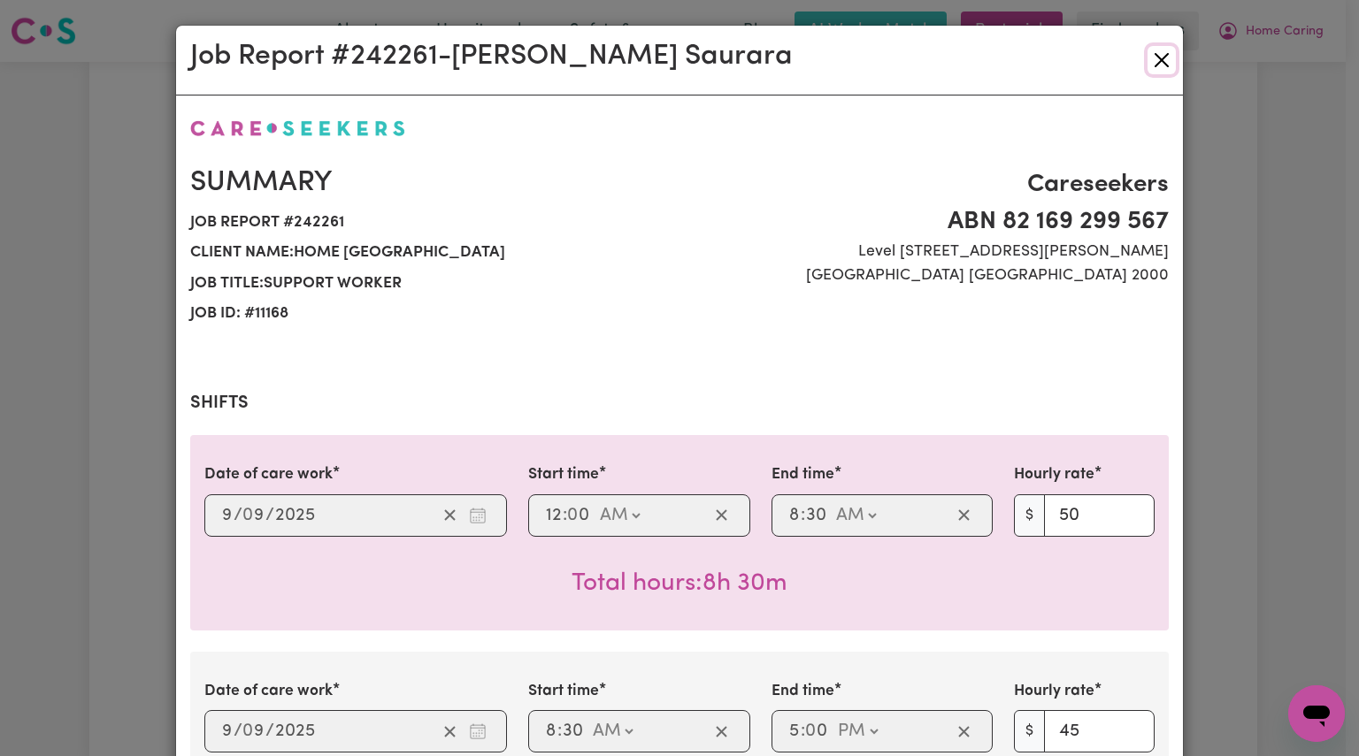
click at [1163, 63] on button "Close" at bounding box center [1162, 60] width 28 height 28
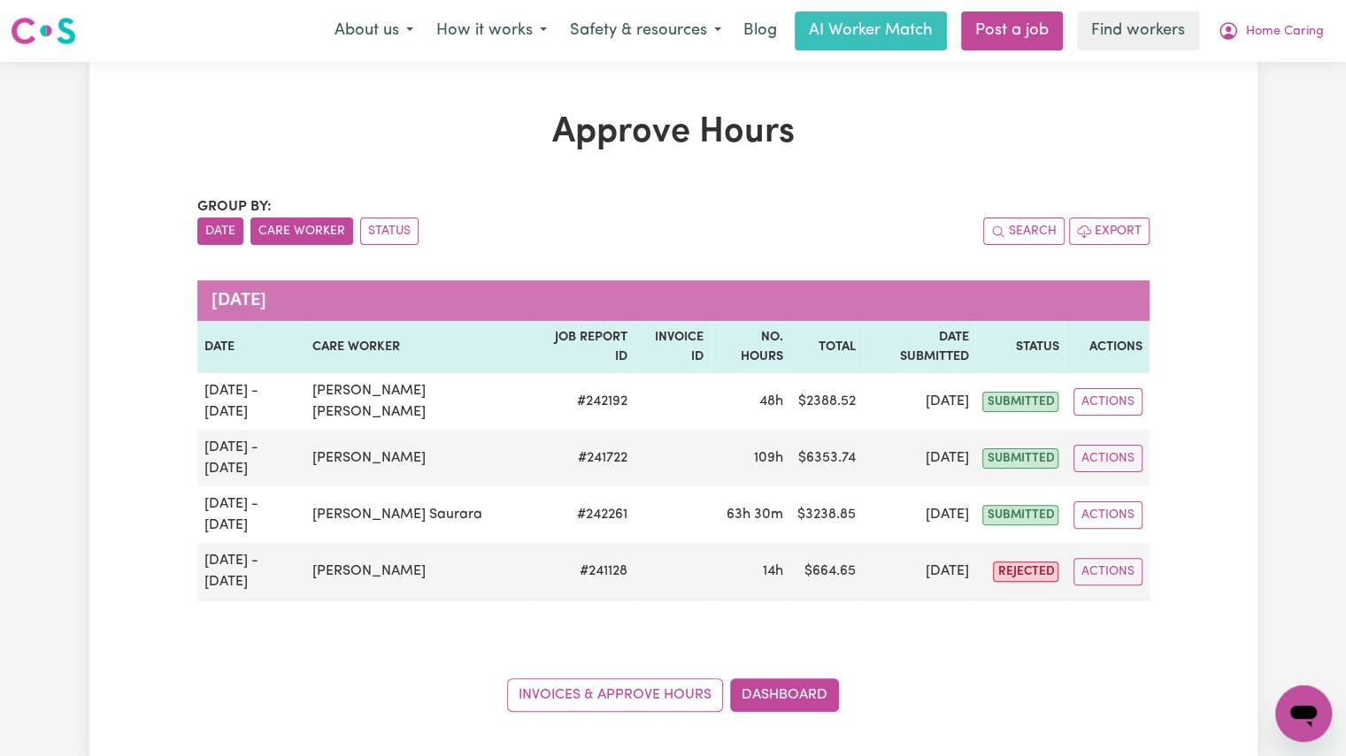
click at [301, 240] on button "Care Worker" at bounding box center [301, 231] width 103 height 27
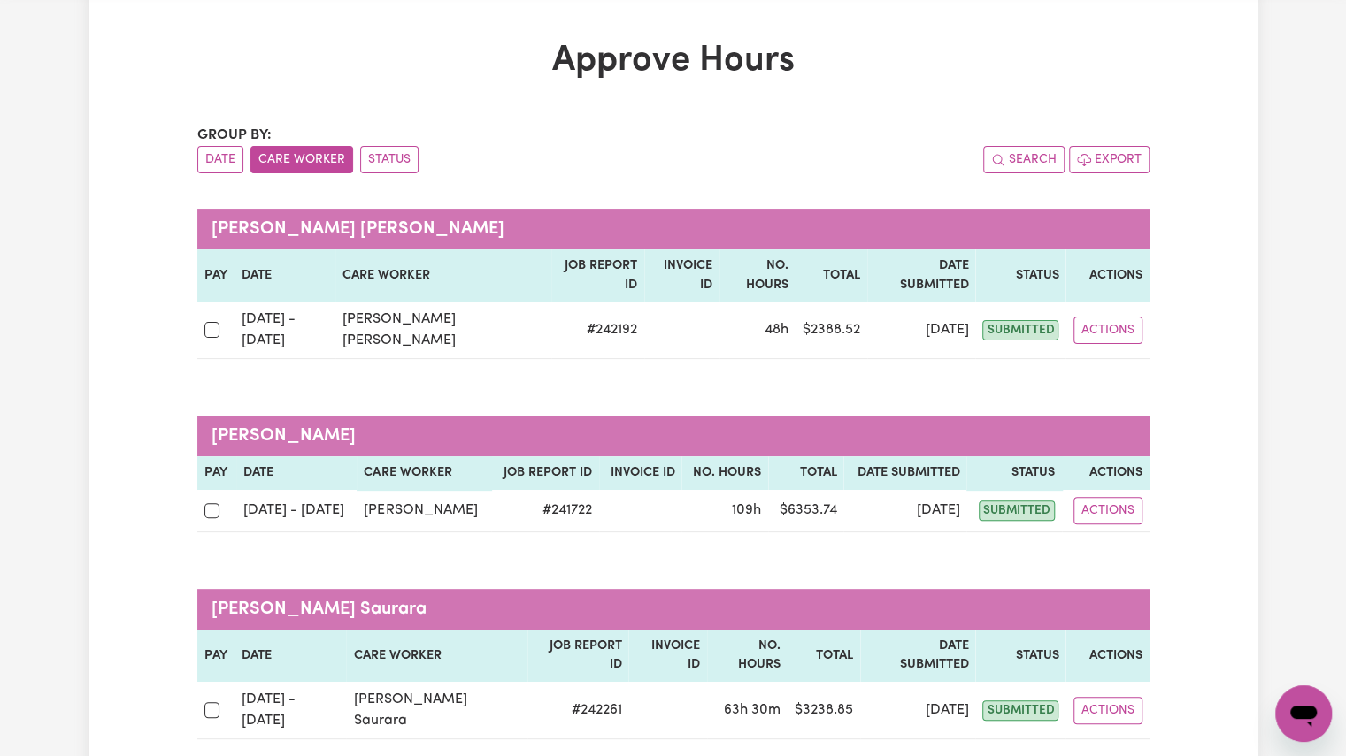
scroll to position [76, 0]
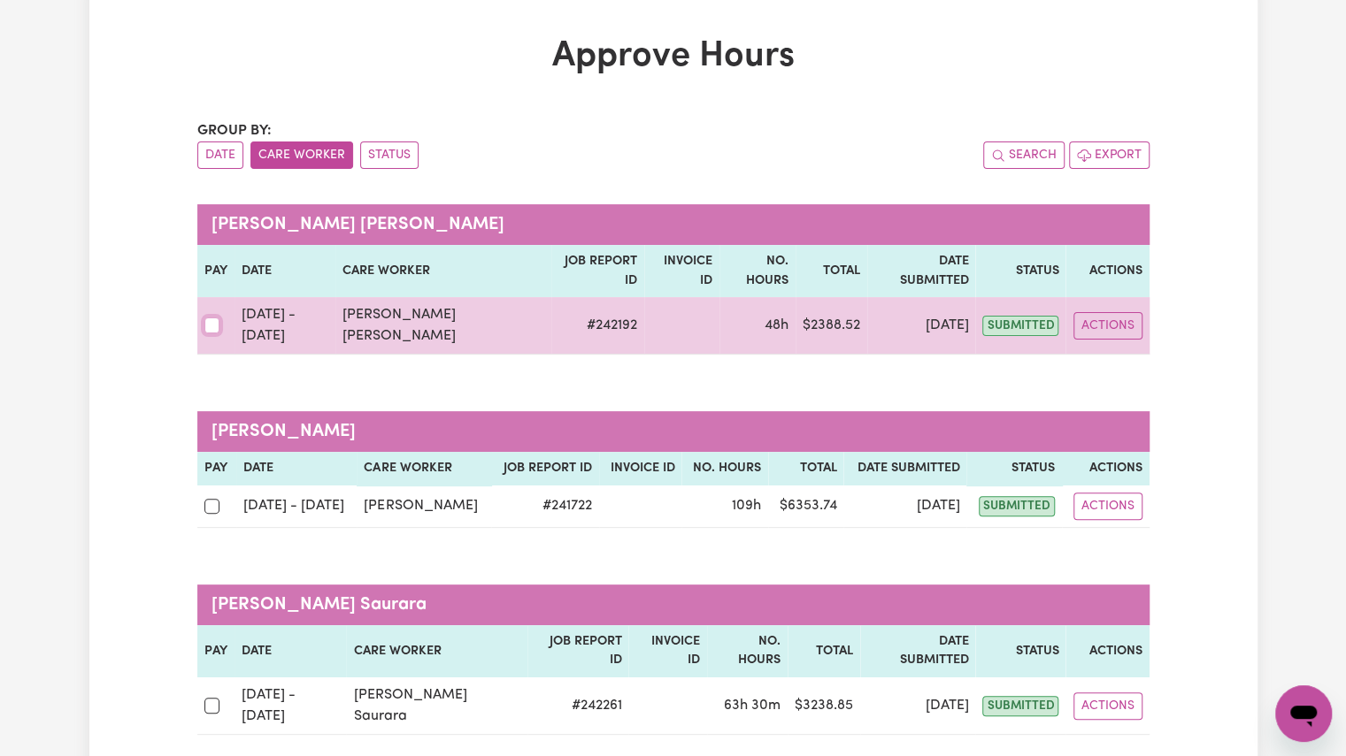
click at [208, 318] on input "checkbox" at bounding box center [212, 326] width 16 height 16
checkbox input "true"
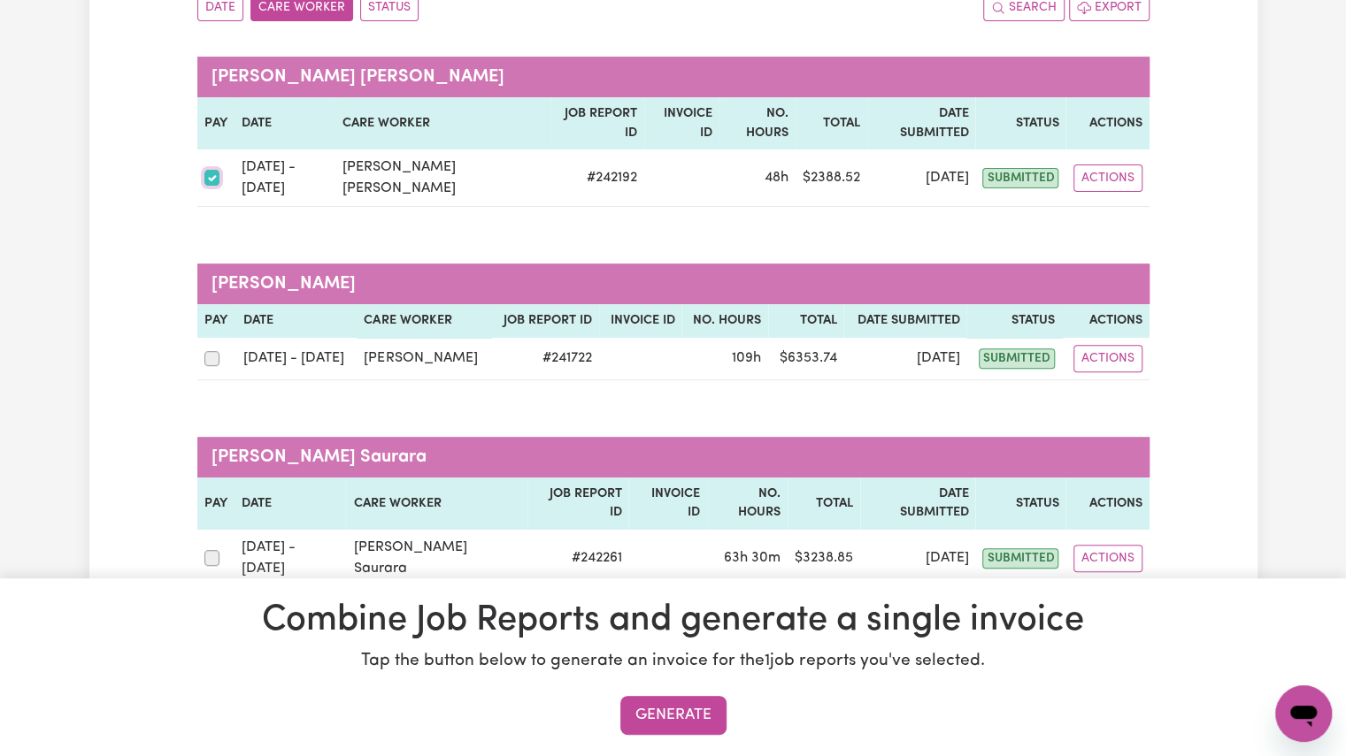
scroll to position [230, 0]
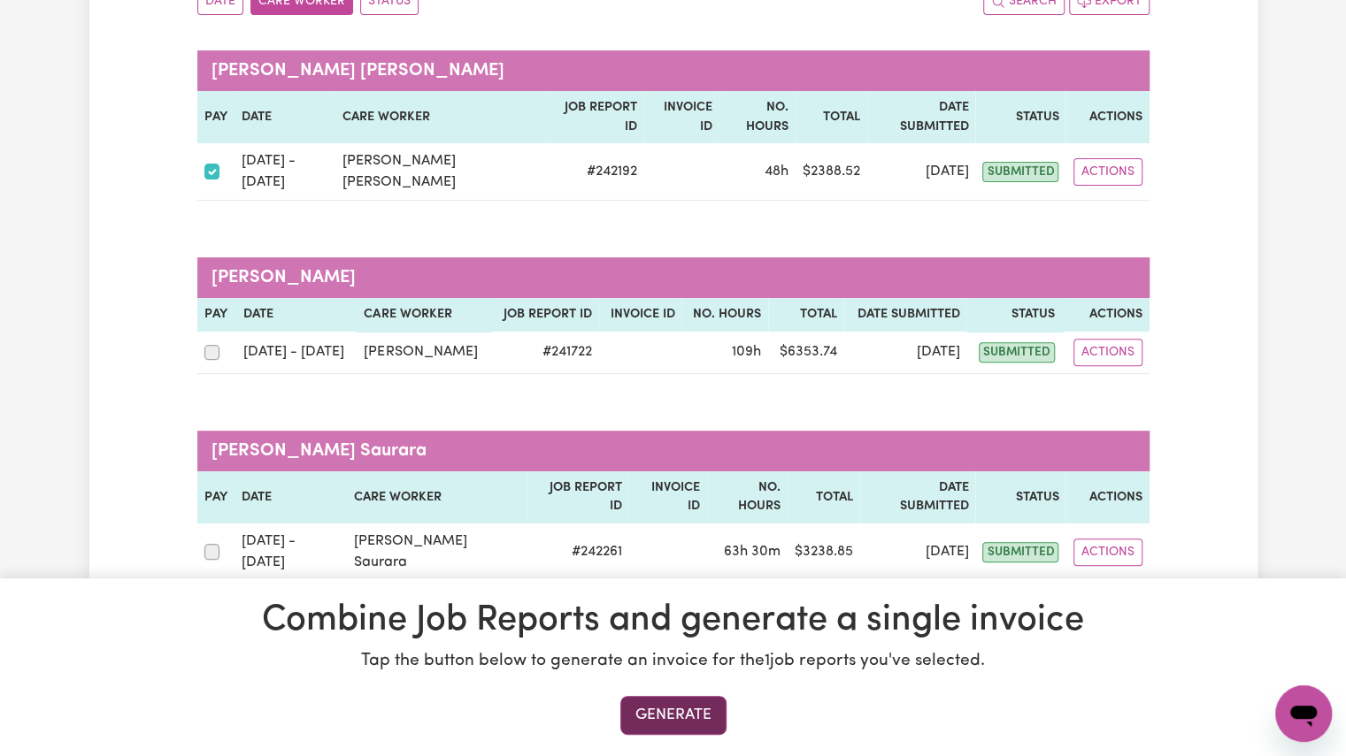
click at [694, 709] on button "Generate" at bounding box center [673, 715] width 106 height 39
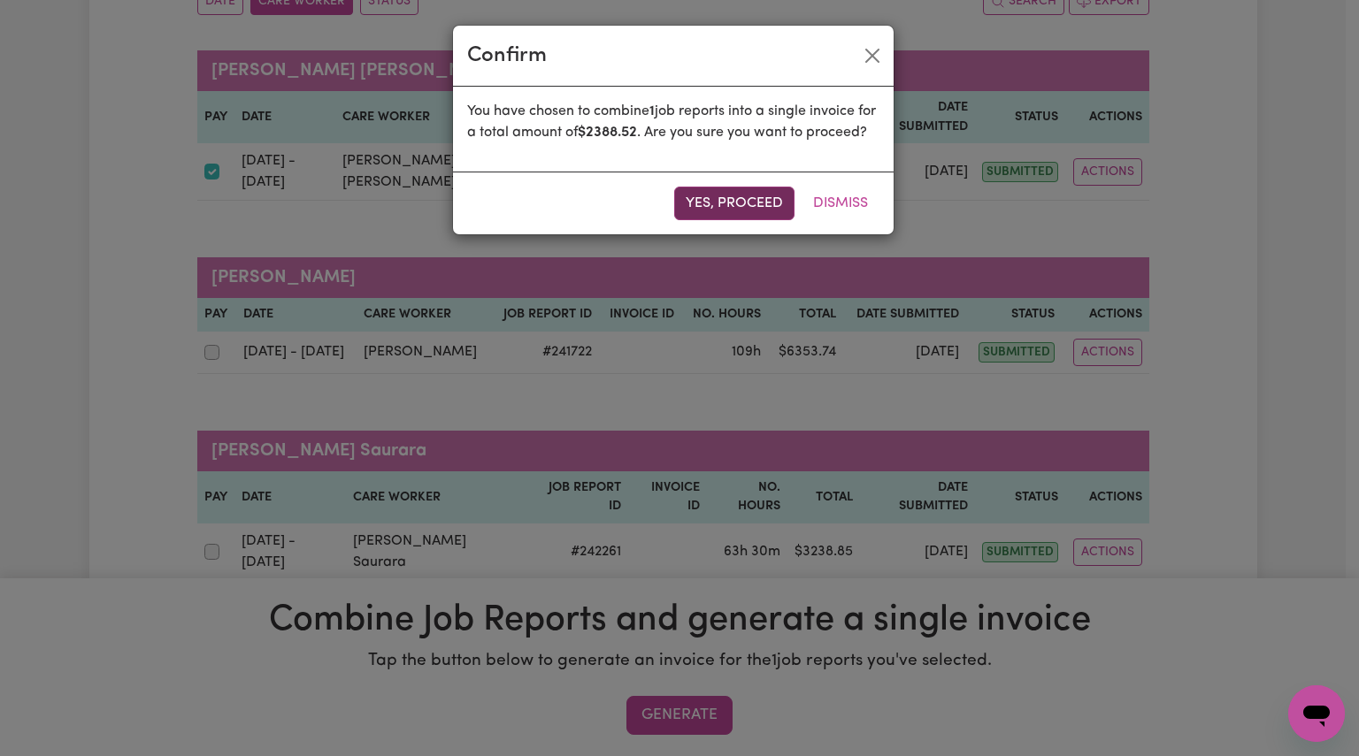
click at [741, 218] on button "Yes, proceed" at bounding box center [734, 204] width 120 height 34
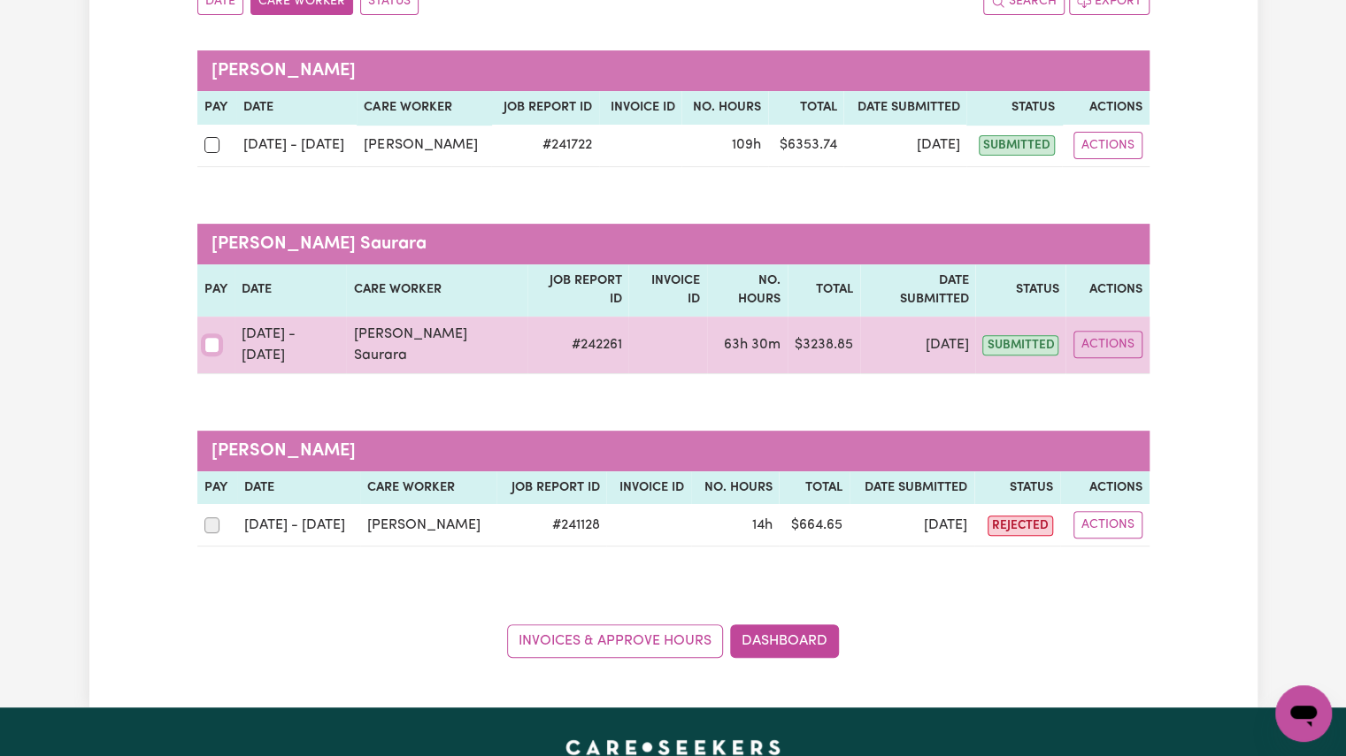
click at [212, 337] on input "checkbox" at bounding box center [212, 345] width 16 height 16
checkbox input "true"
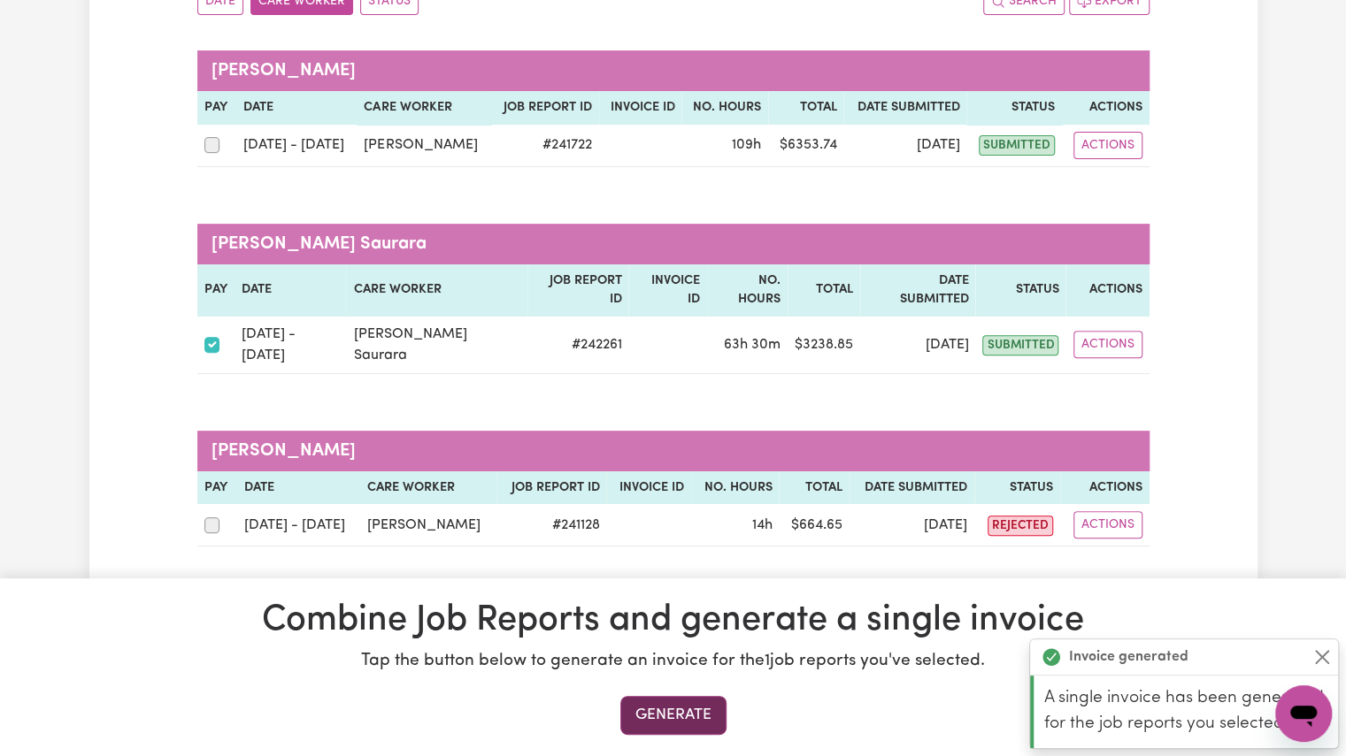
click at [644, 722] on button "Generate" at bounding box center [673, 715] width 106 height 39
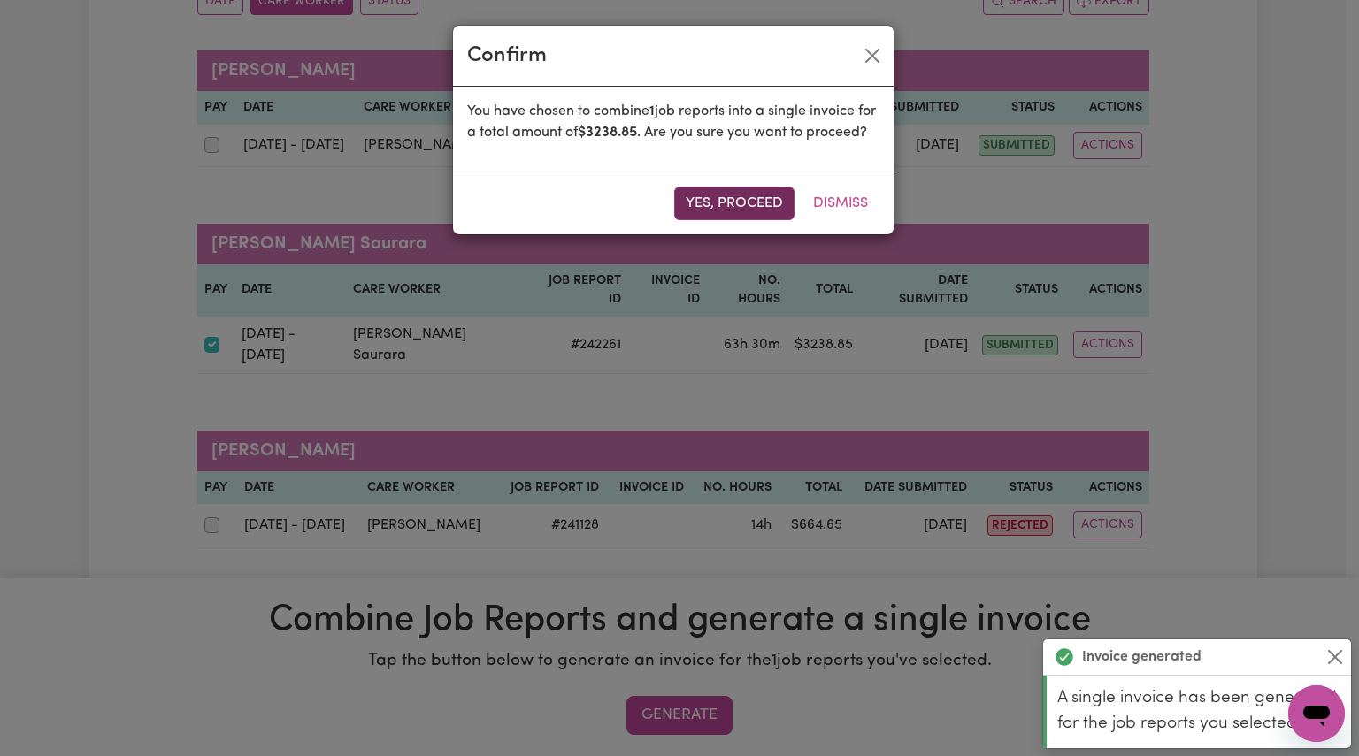
click at [745, 220] on button "Yes, proceed" at bounding box center [734, 204] width 120 height 34
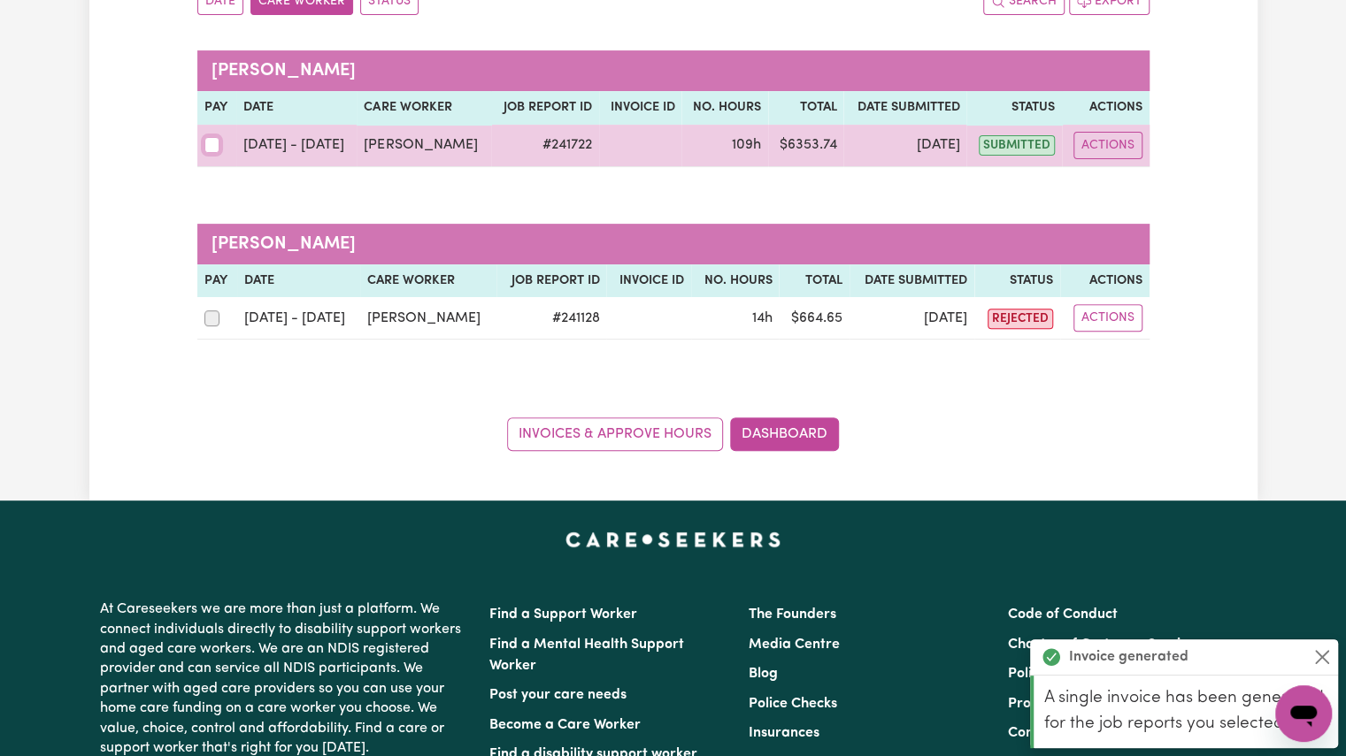
click at [214, 147] on input "checkbox" at bounding box center [212, 145] width 16 height 16
checkbox input "true"
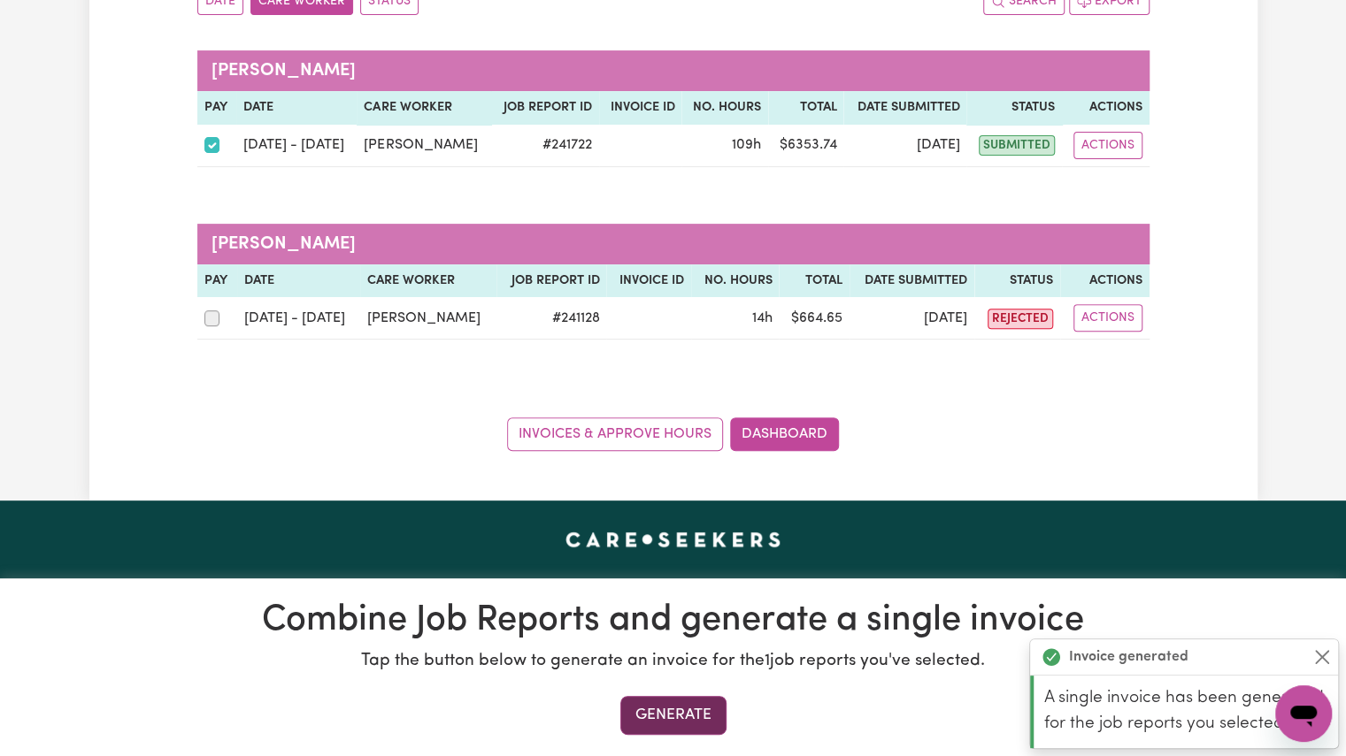
click at [649, 712] on button "Generate" at bounding box center [673, 715] width 106 height 39
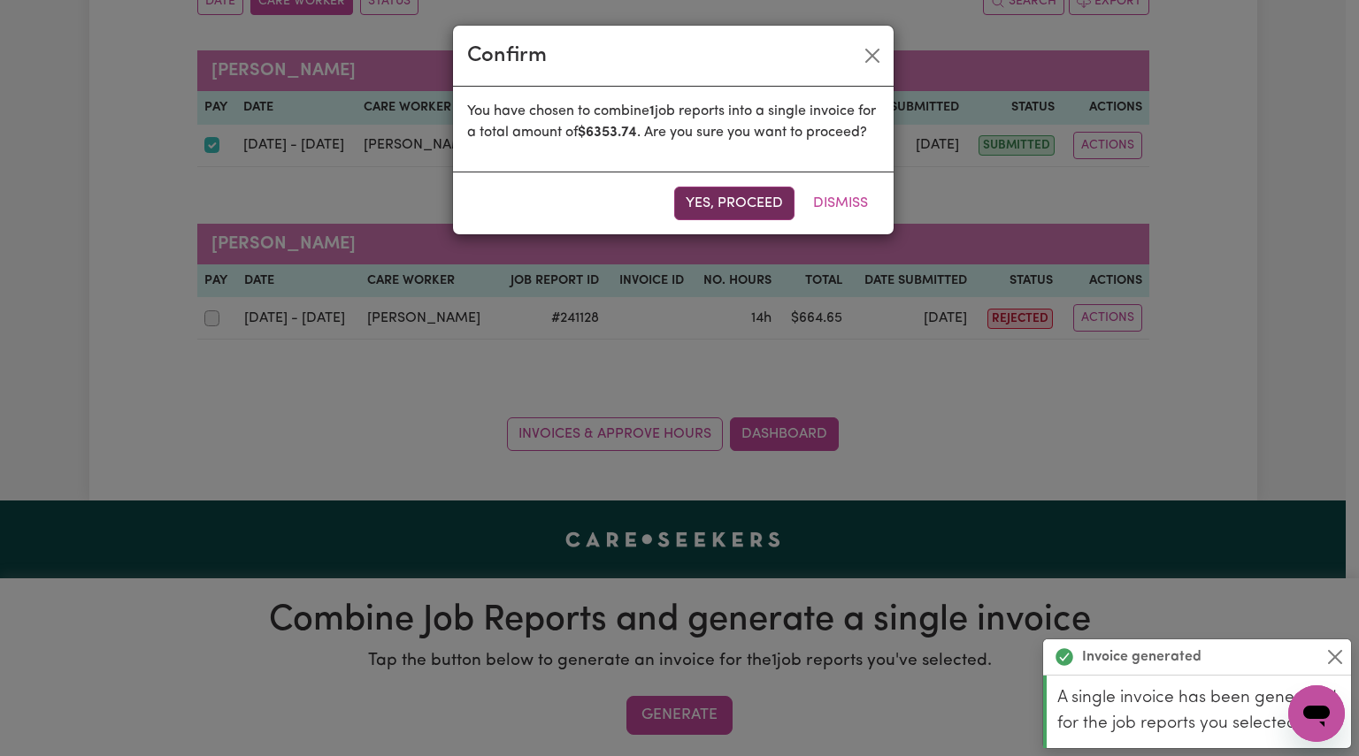
click at [733, 217] on button "Yes, proceed" at bounding box center [734, 204] width 120 height 34
